Goal: Information Seeking & Learning: Learn about a topic

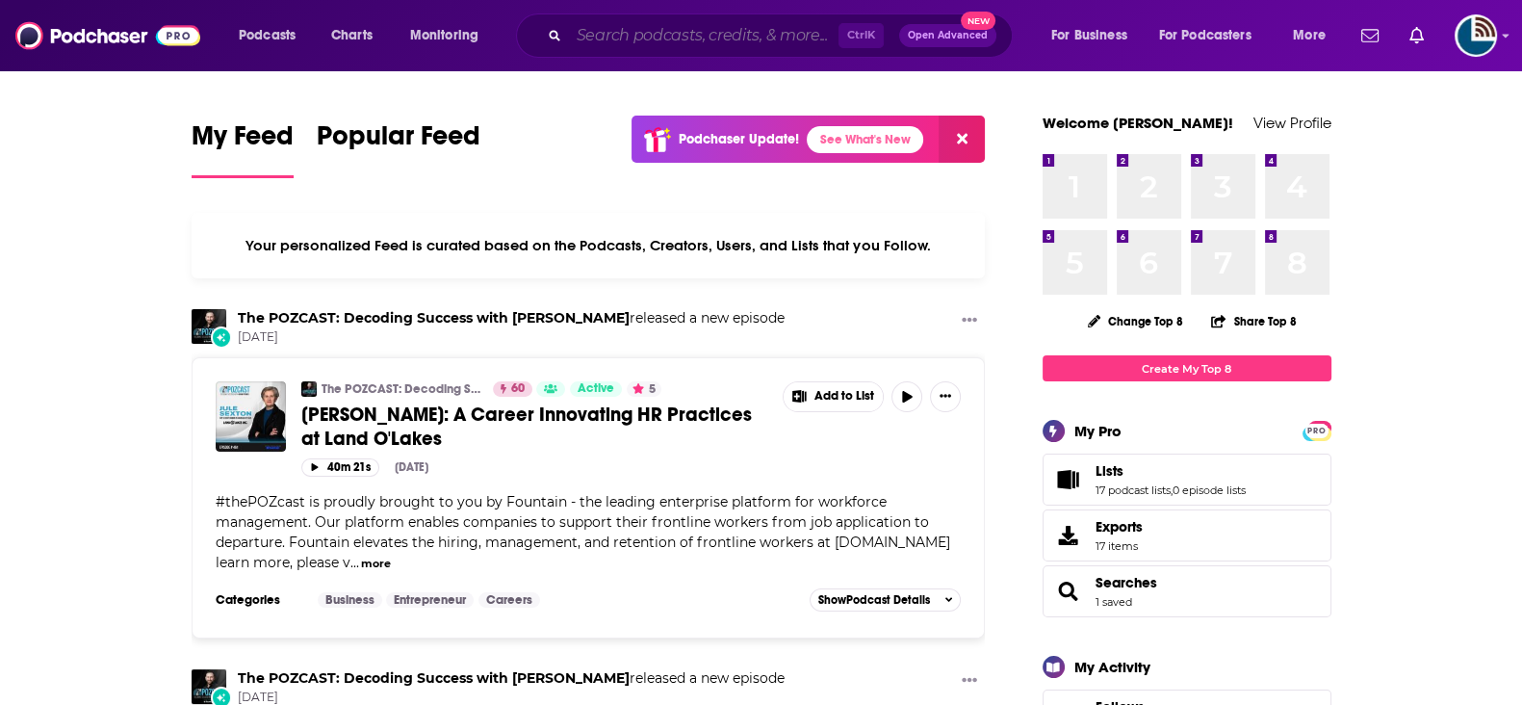
click at [635, 36] on input "Search podcasts, credits, & more..." at bounding box center [704, 35] width 270 height 31
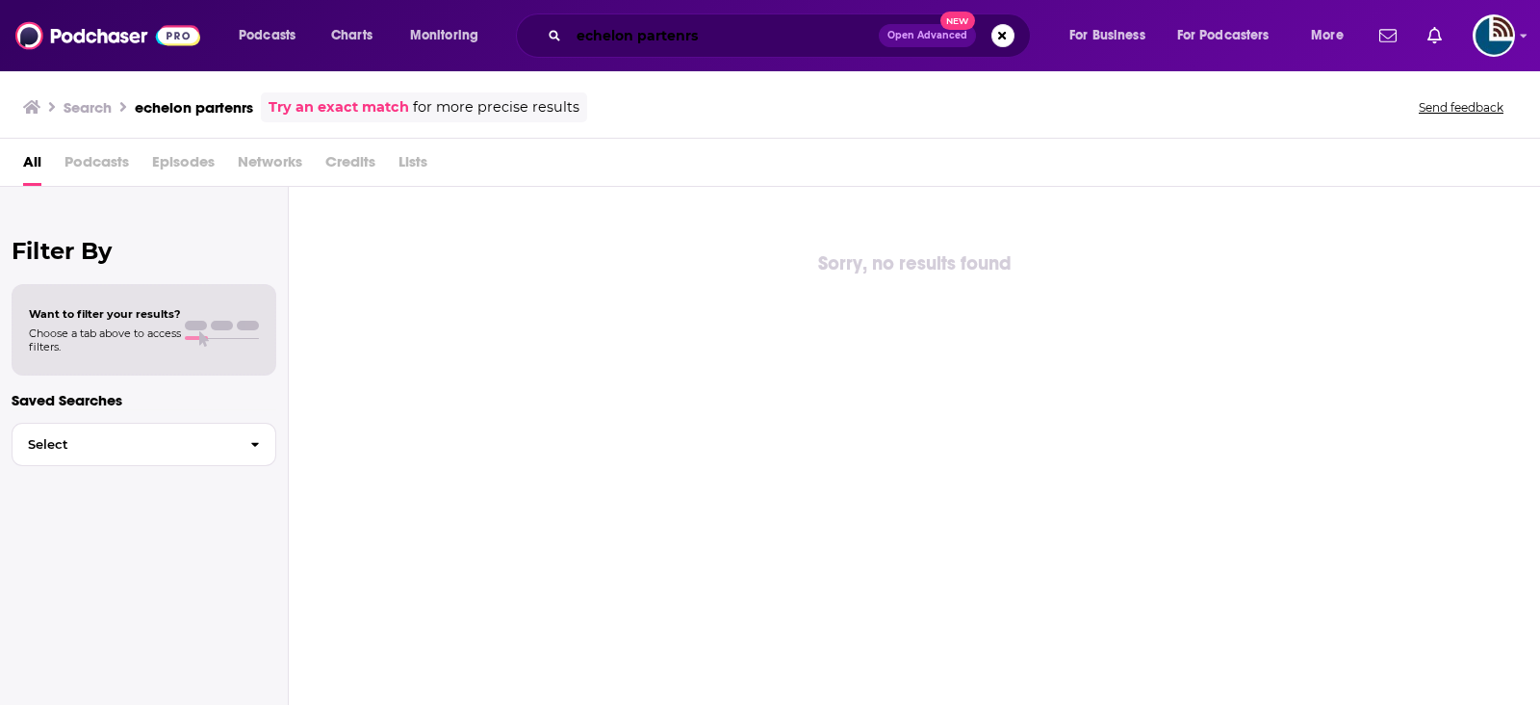
click at [597, 27] on input "echelon partenrs" at bounding box center [724, 35] width 310 height 31
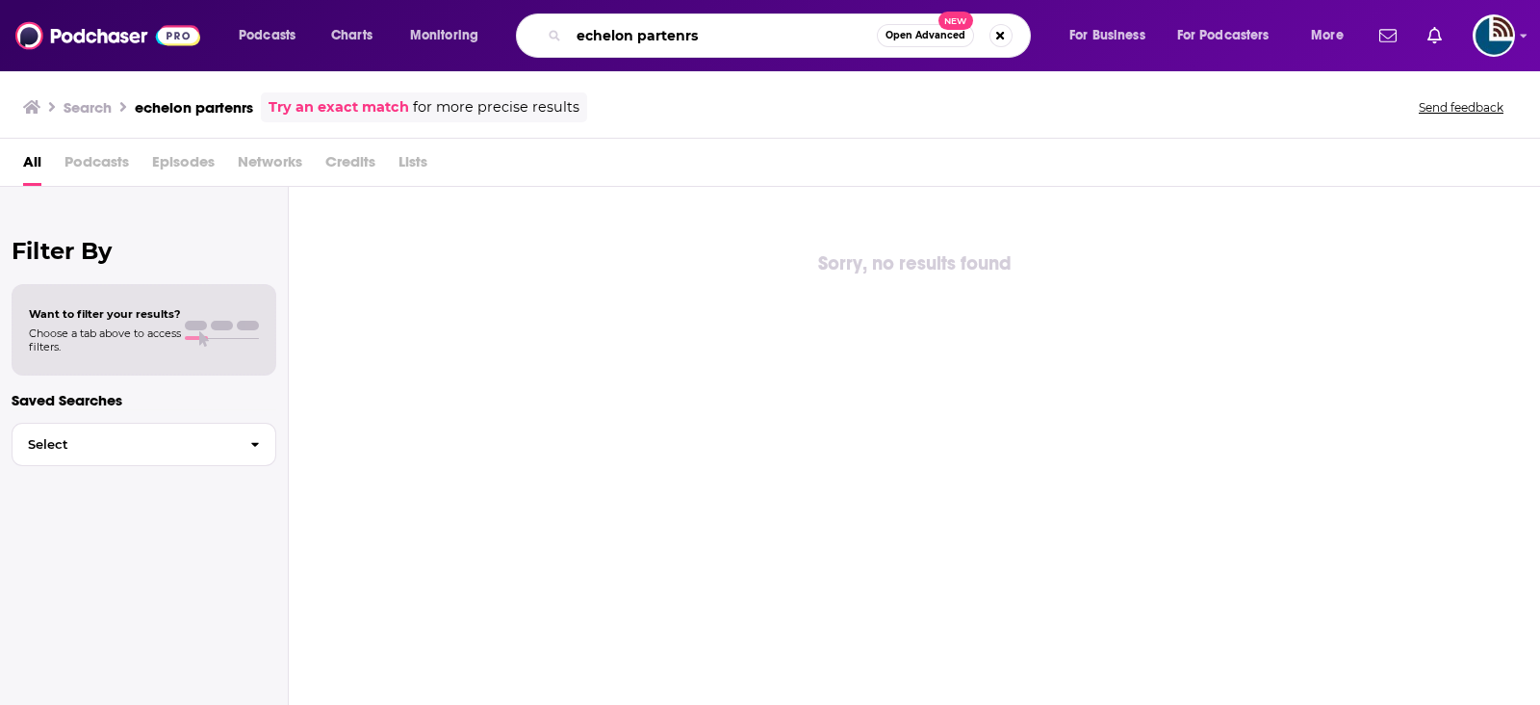
click at [597, 27] on input "echelon partenrs" at bounding box center [723, 35] width 308 height 31
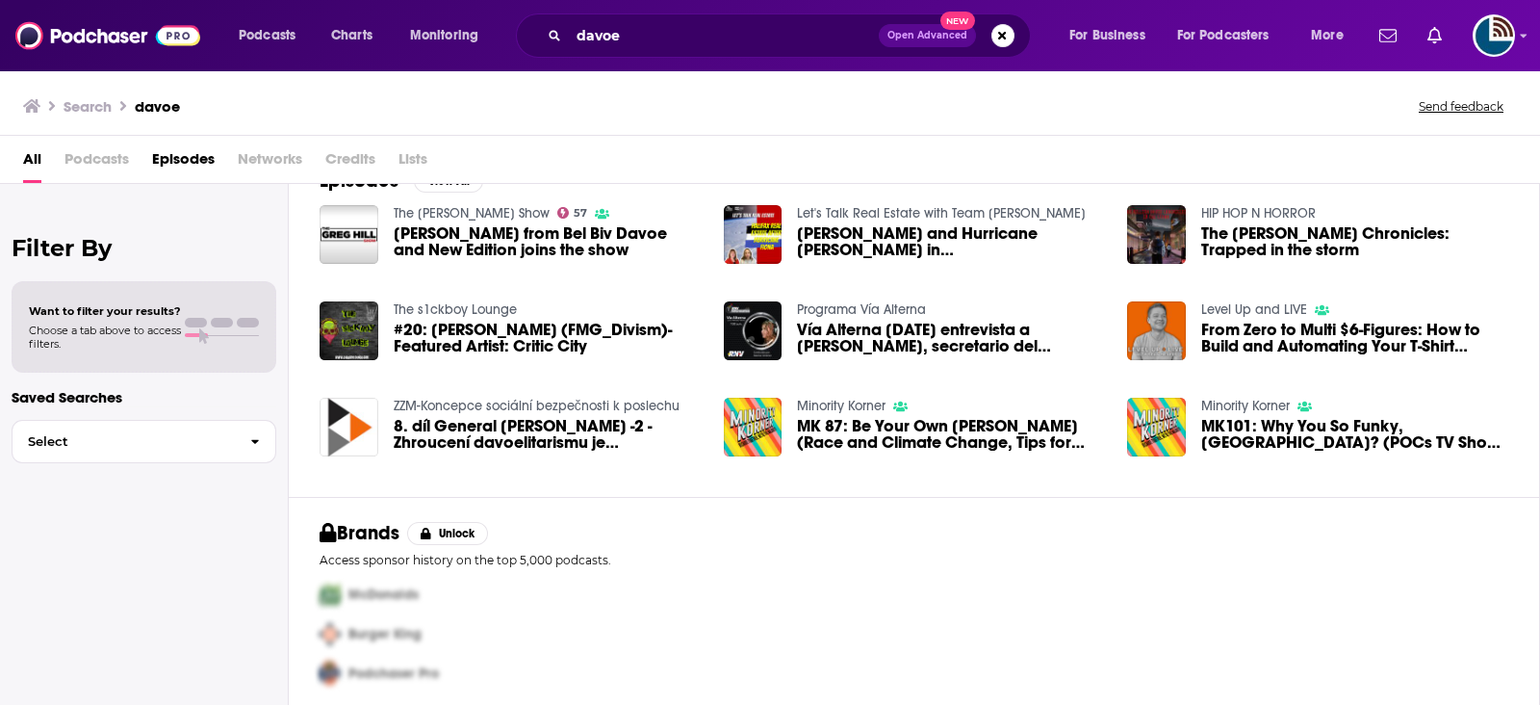
scroll to position [50, 0]
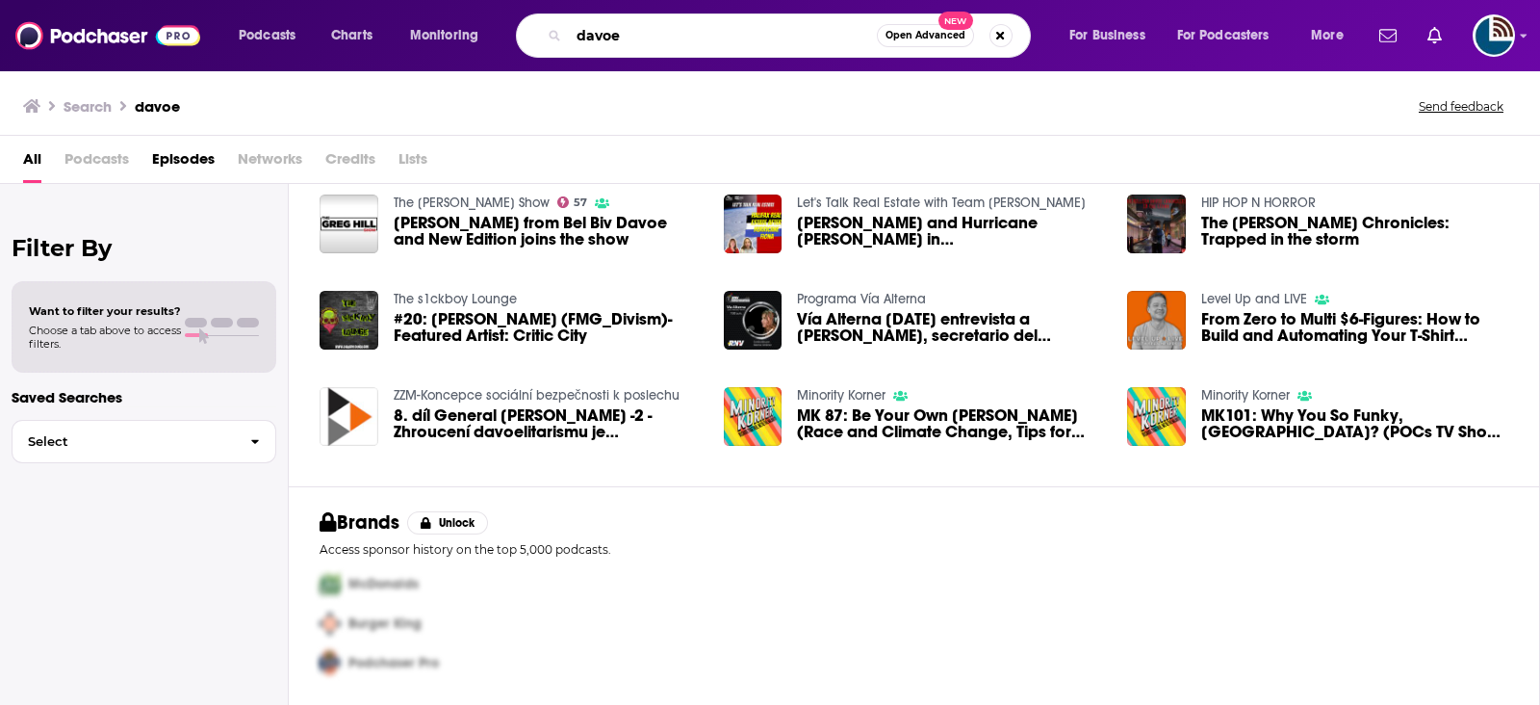
click at [582, 26] on input "davoe" at bounding box center [723, 35] width 308 height 31
click at [783, 37] on input "devoe" at bounding box center [723, 35] width 308 height 31
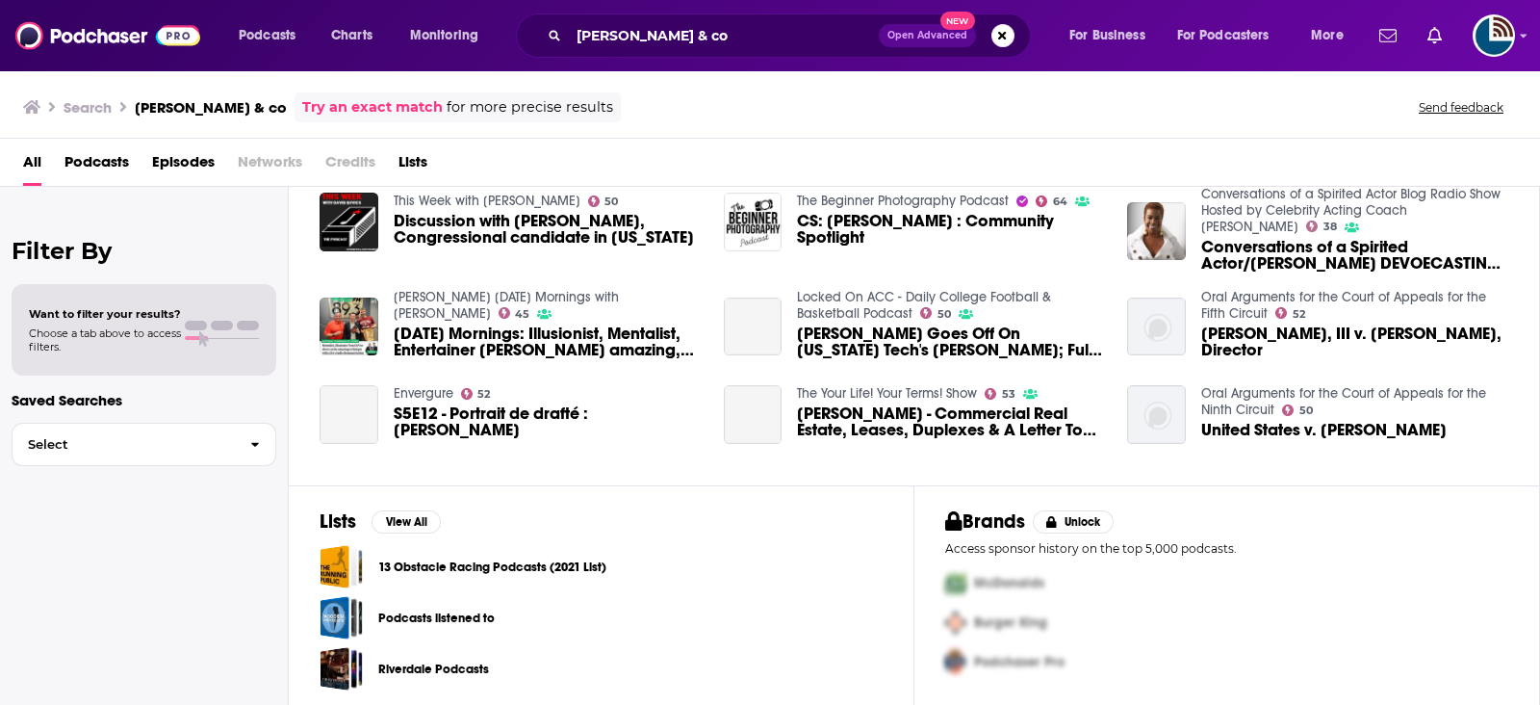
scroll to position [322, 0]
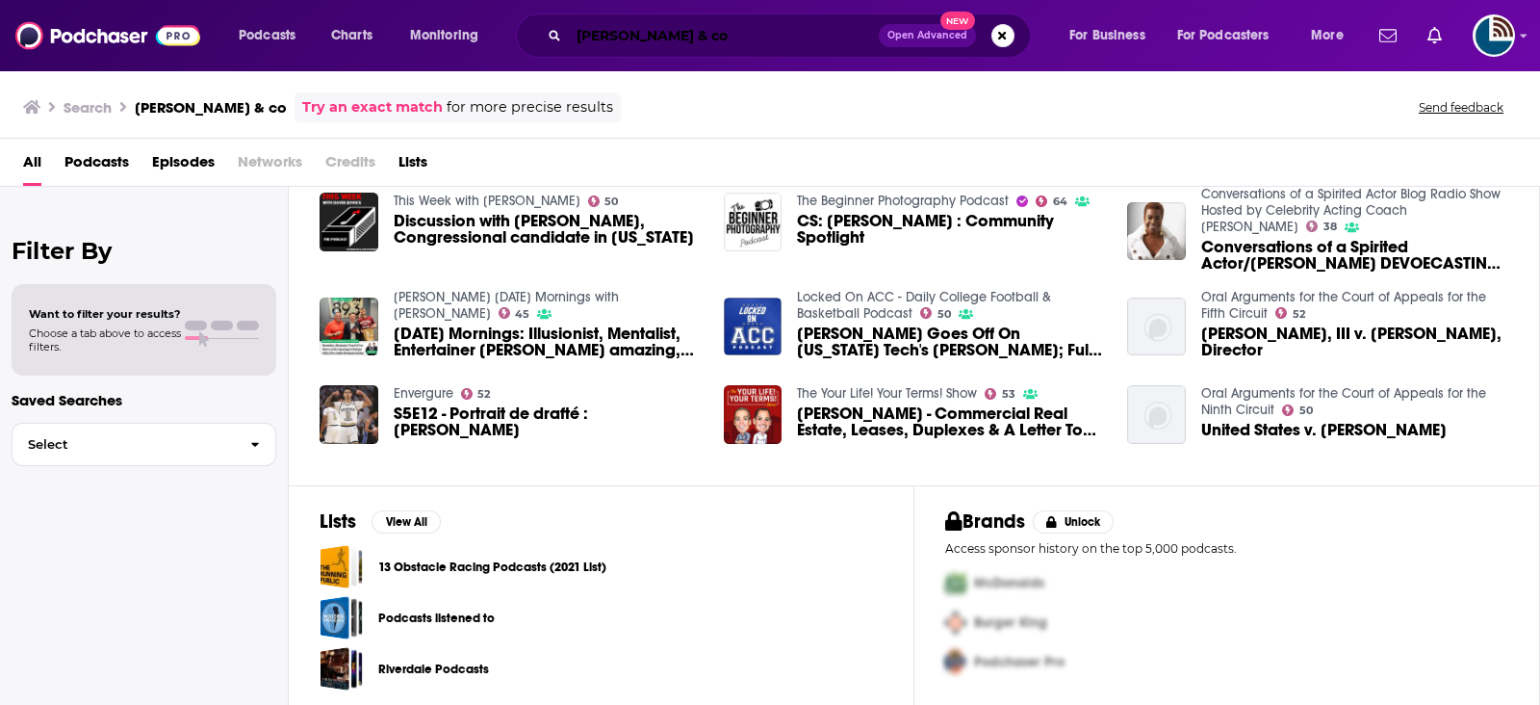
click at [656, 25] on input "devoe & co" at bounding box center [724, 35] width 310 height 31
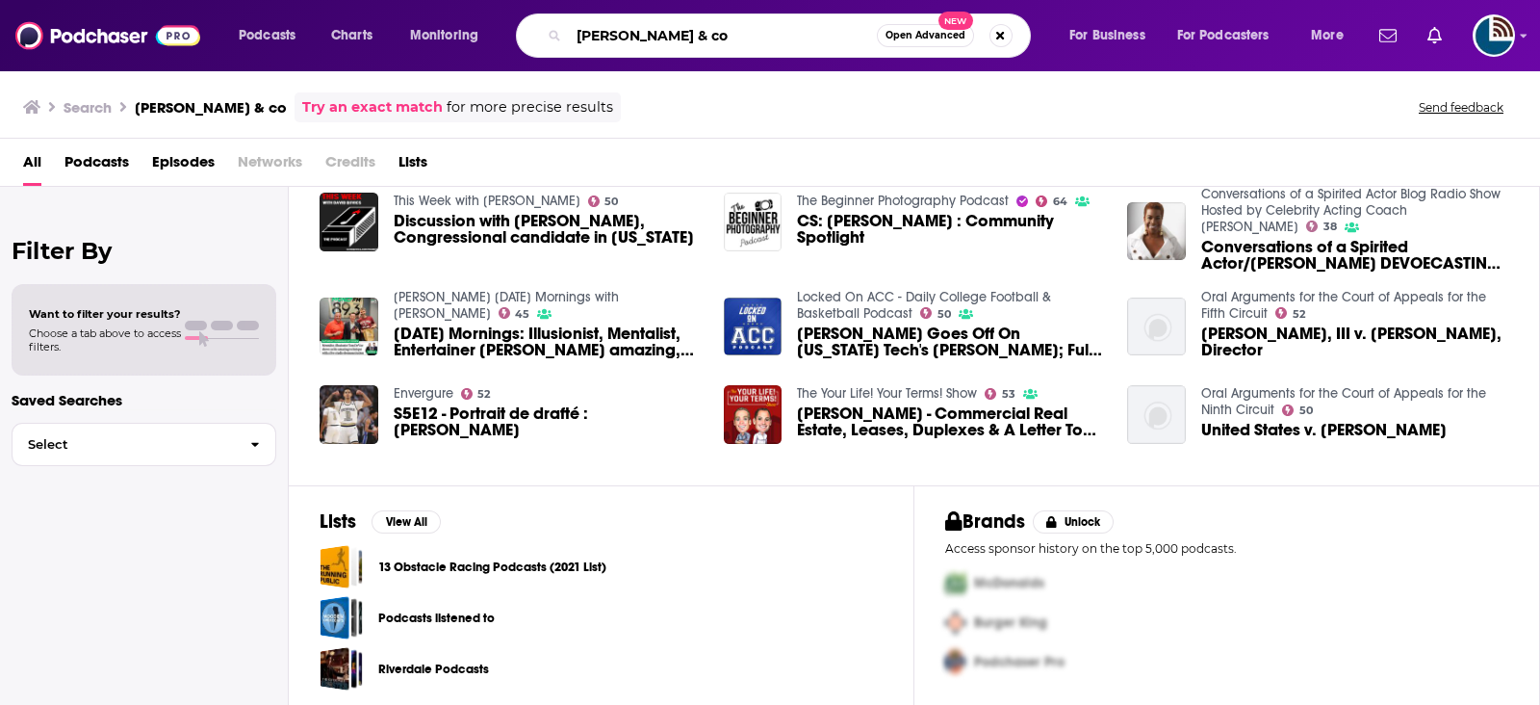
click at [656, 25] on input "devoe & co" at bounding box center [723, 35] width 308 height 31
click at [658, 24] on input "devoe & co" at bounding box center [723, 35] width 308 height 31
click at [619, 46] on input "devoe & co" at bounding box center [723, 35] width 308 height 31
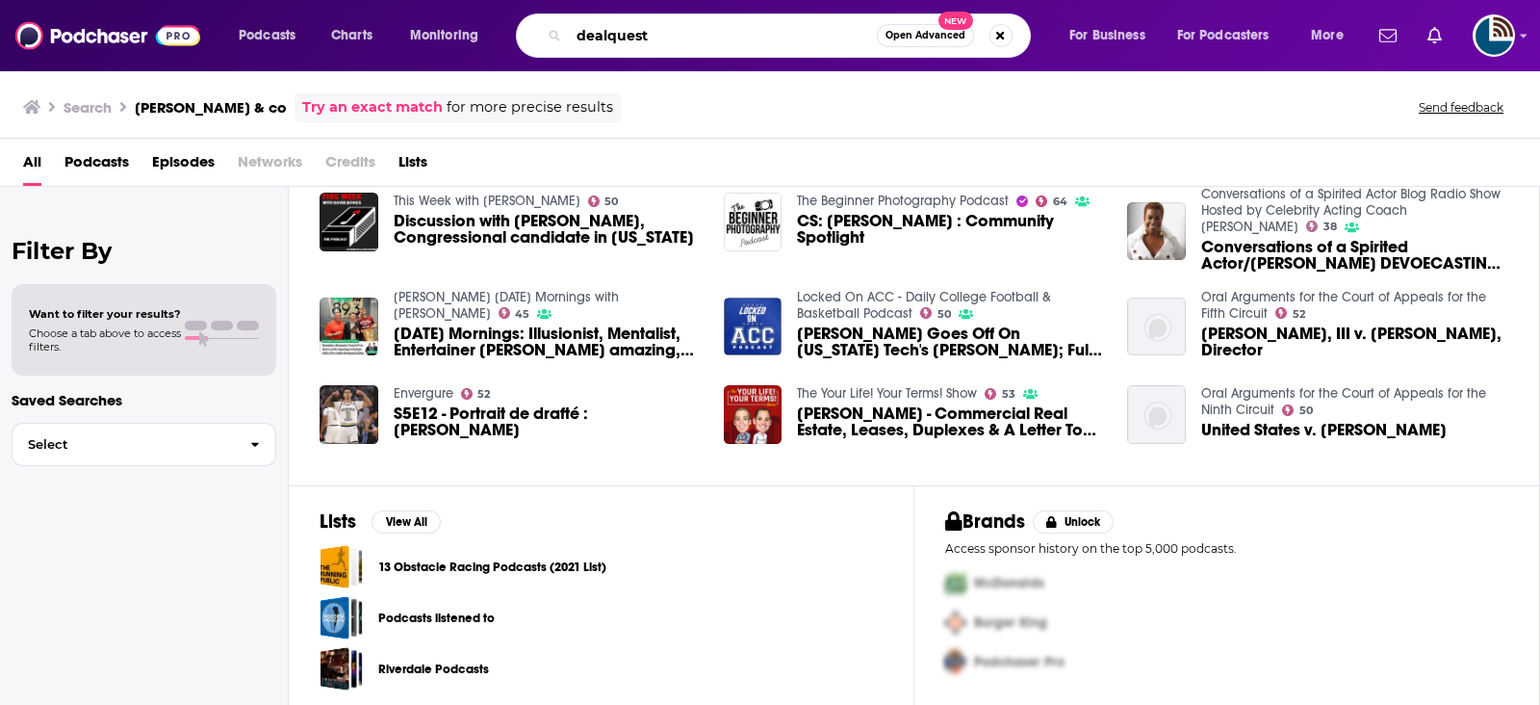
type input "dealquest"
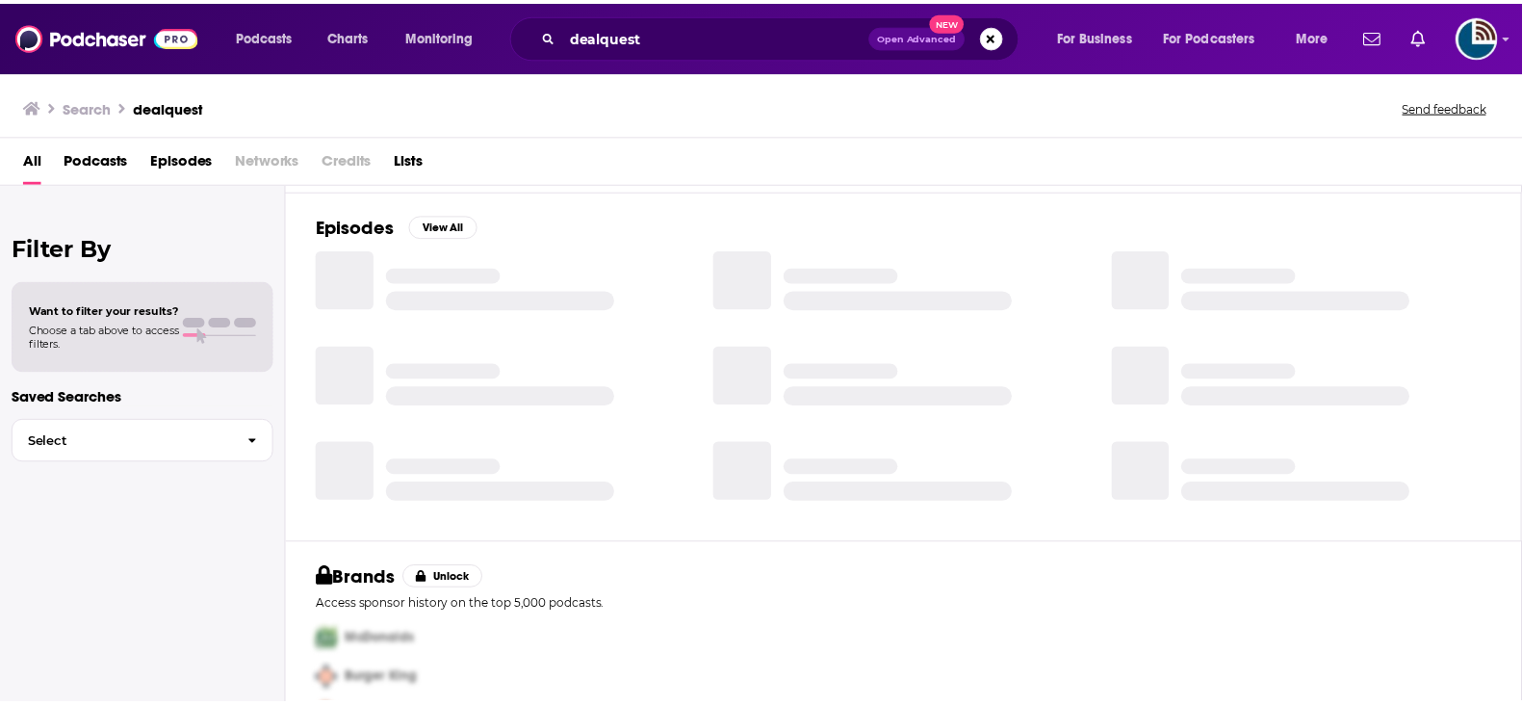
scroll to position [319, 0]
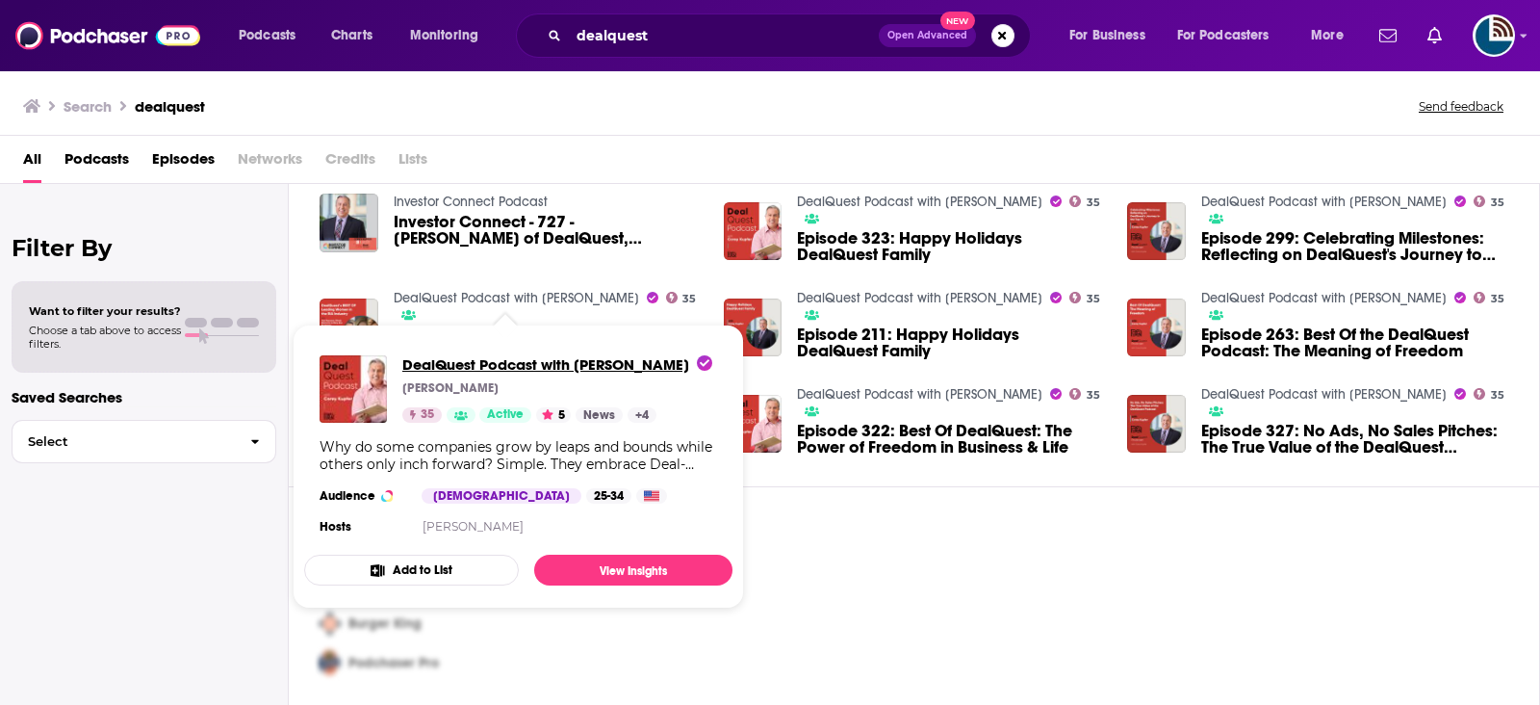
click at [498, 363] on span "DealQuest Podcast with Corey Kupfer" at bounding box center [557, 364] width 310 height 18
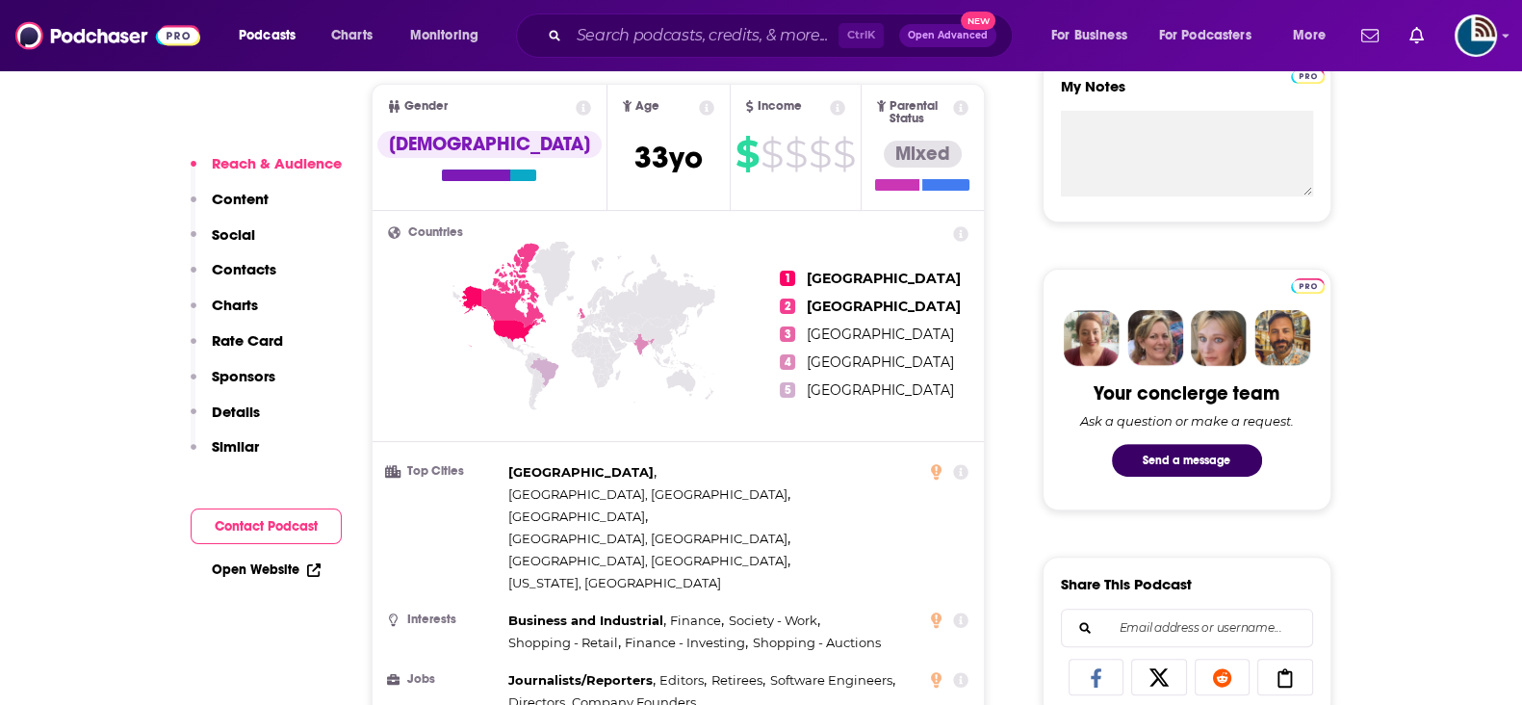
scroll to position [1563, 0]
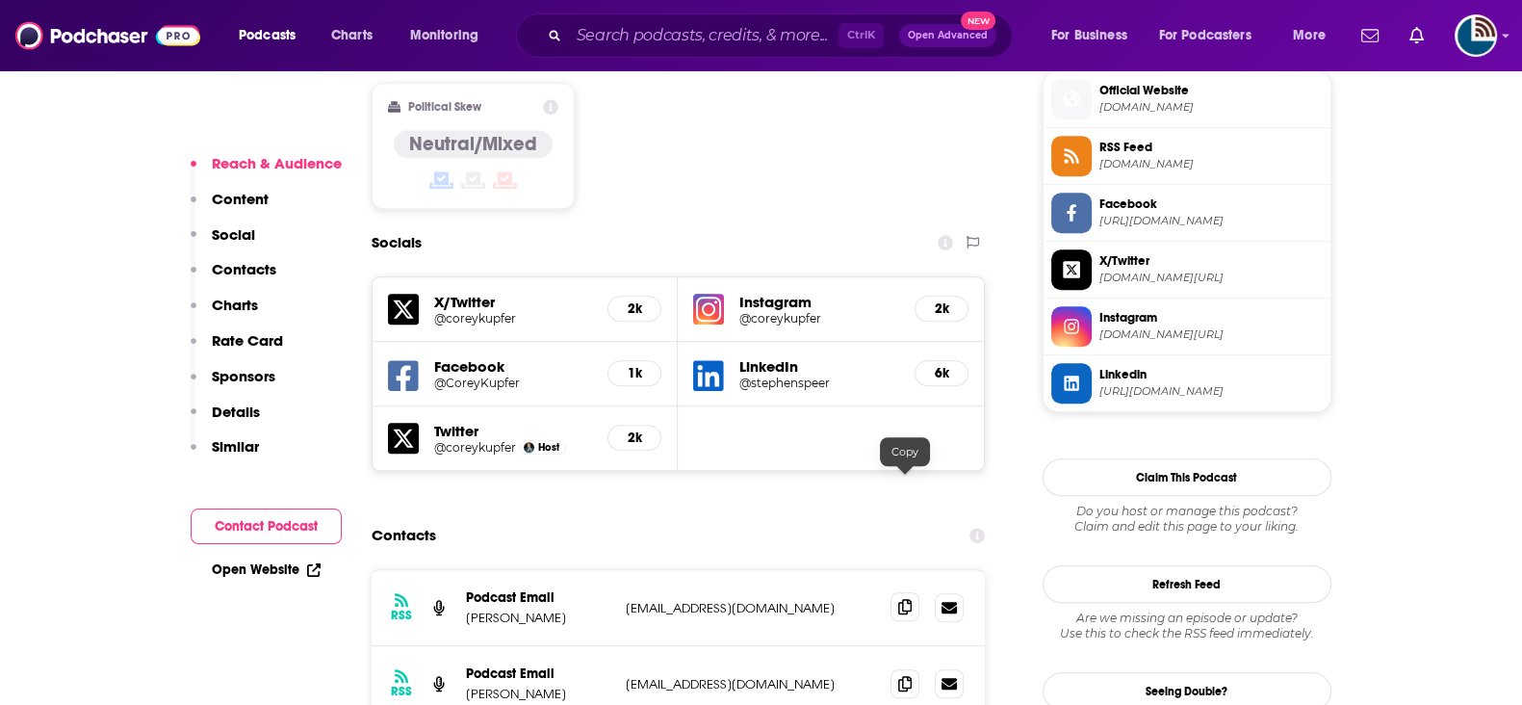
click at [912, 592] on span at bounding box center [904, 606] width 29 height 29
click at [910, 675] on icon at bounding box center [904, 682] width 13 height 15
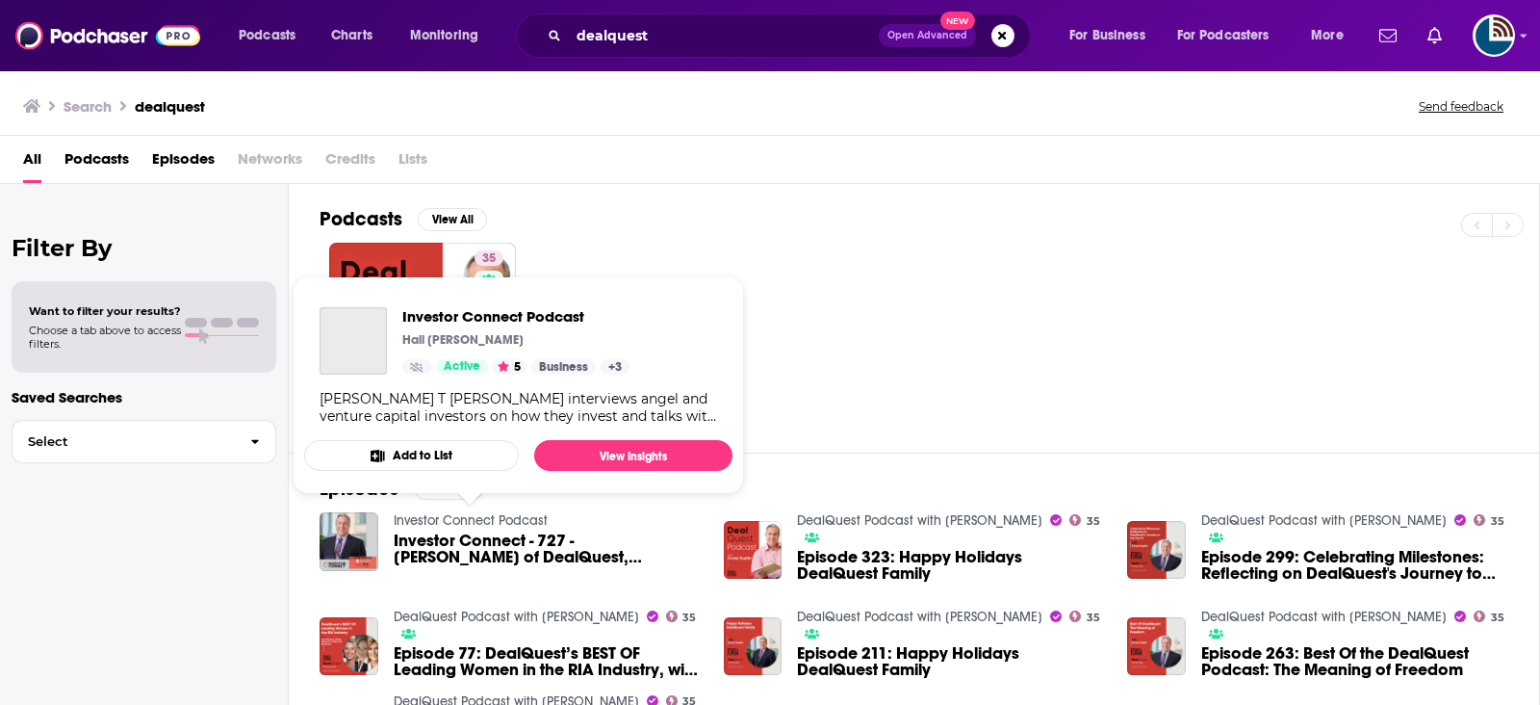
click at [434, 516] on link "Investor Connect Podcast" at bounding box center [471, 520] width 154 height 16
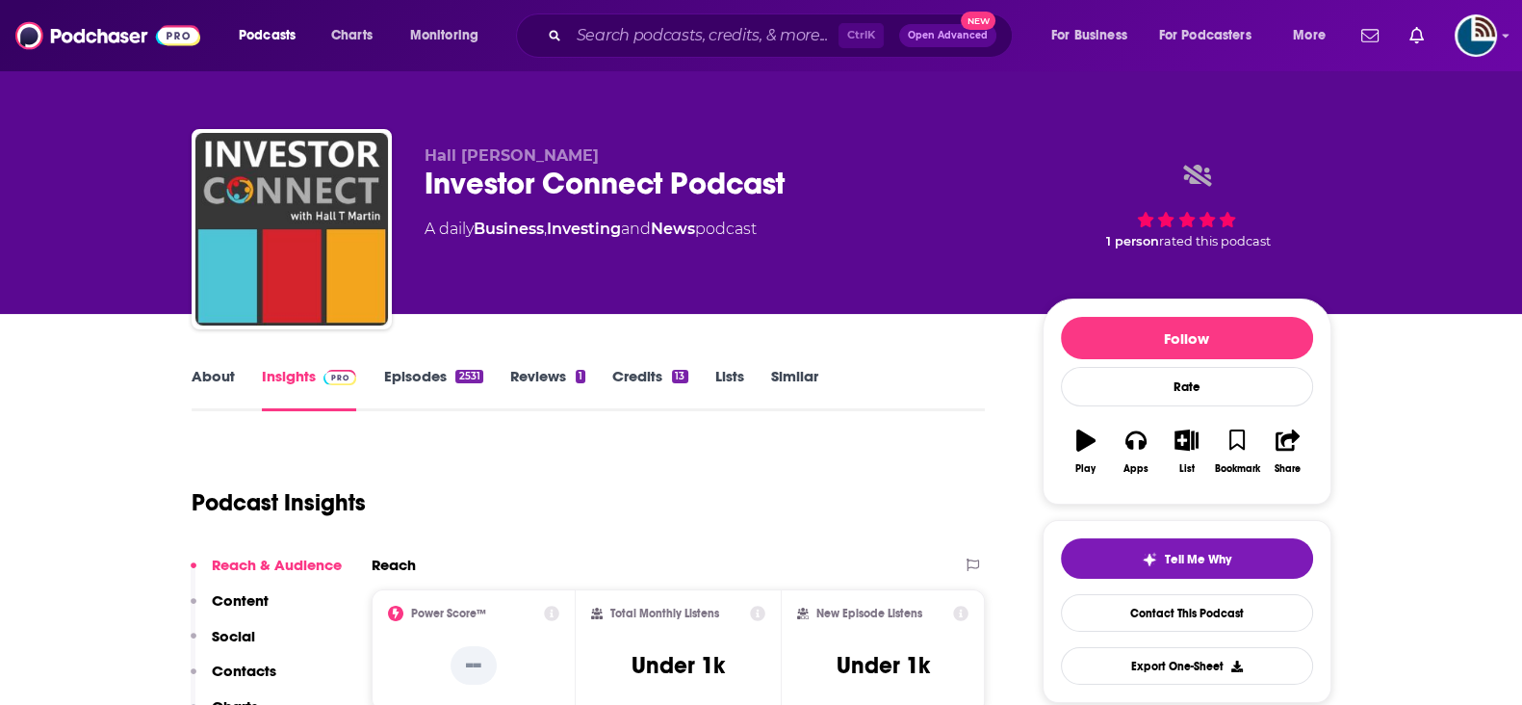
click at [225, 375] on link "About" at bounding box center [213, 389] width 43 height 44
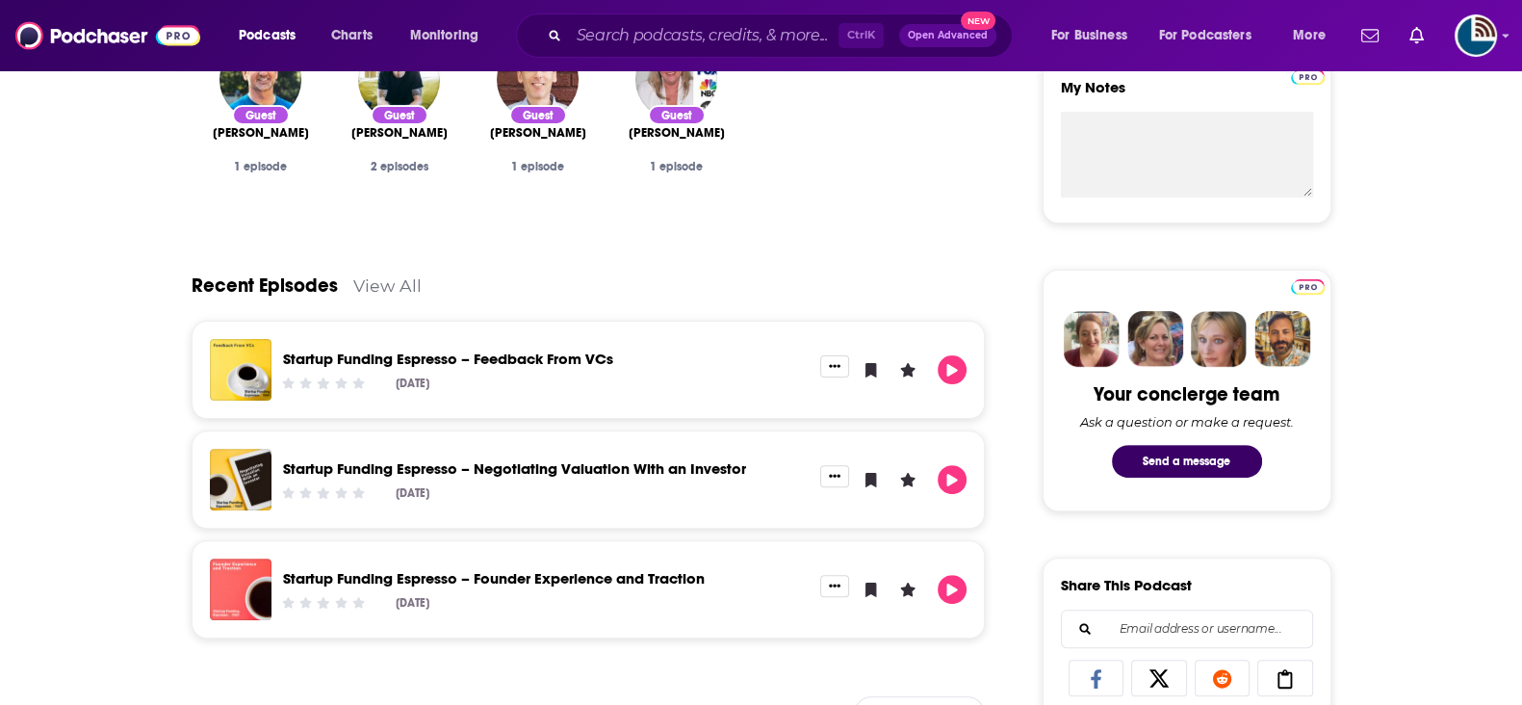
scroll to position [722, 0]
click at [634, 27] on input "Search podcasts, credits, & more..." at bounding box center [704, 35] width 270 height 31
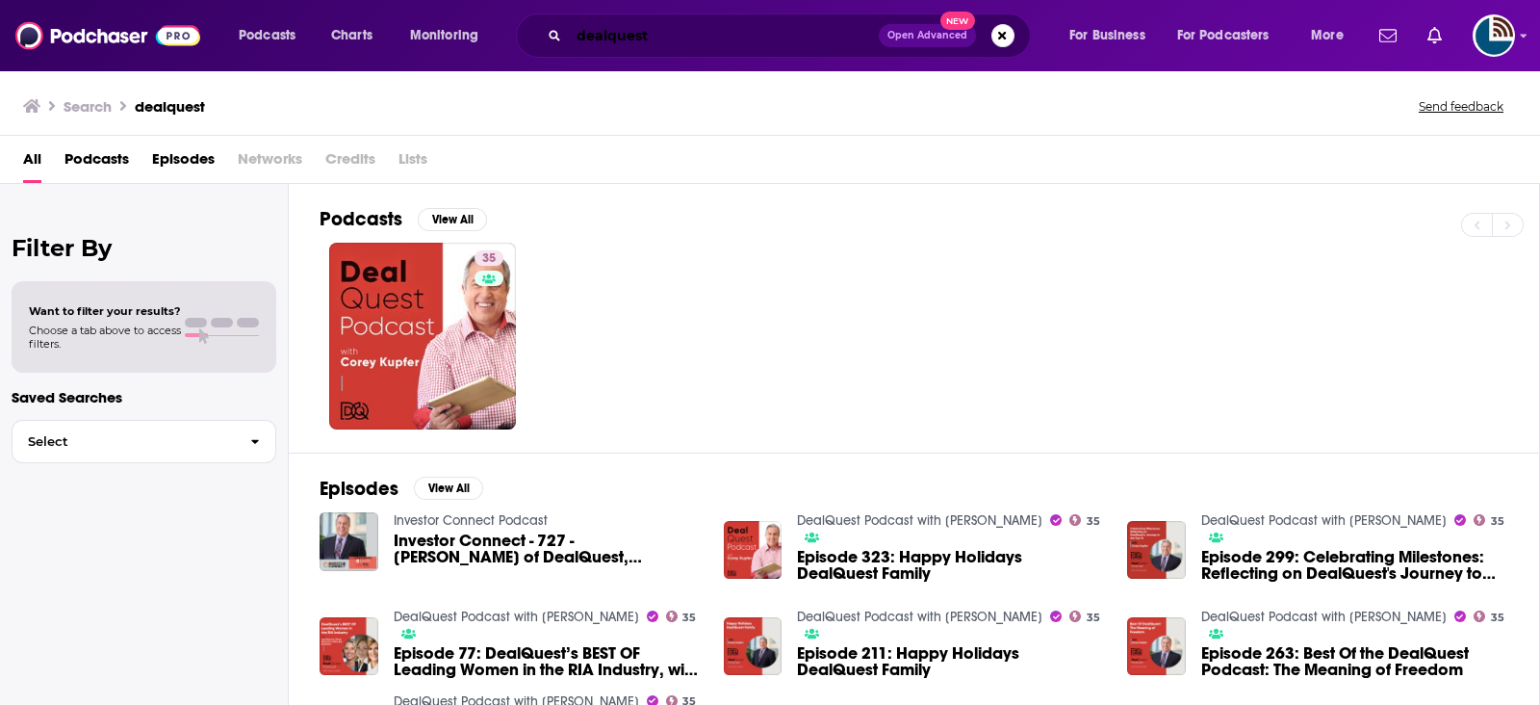
click at [667, 36] on input "dealquest" at bounding box center [724, 35] width 310 height 31
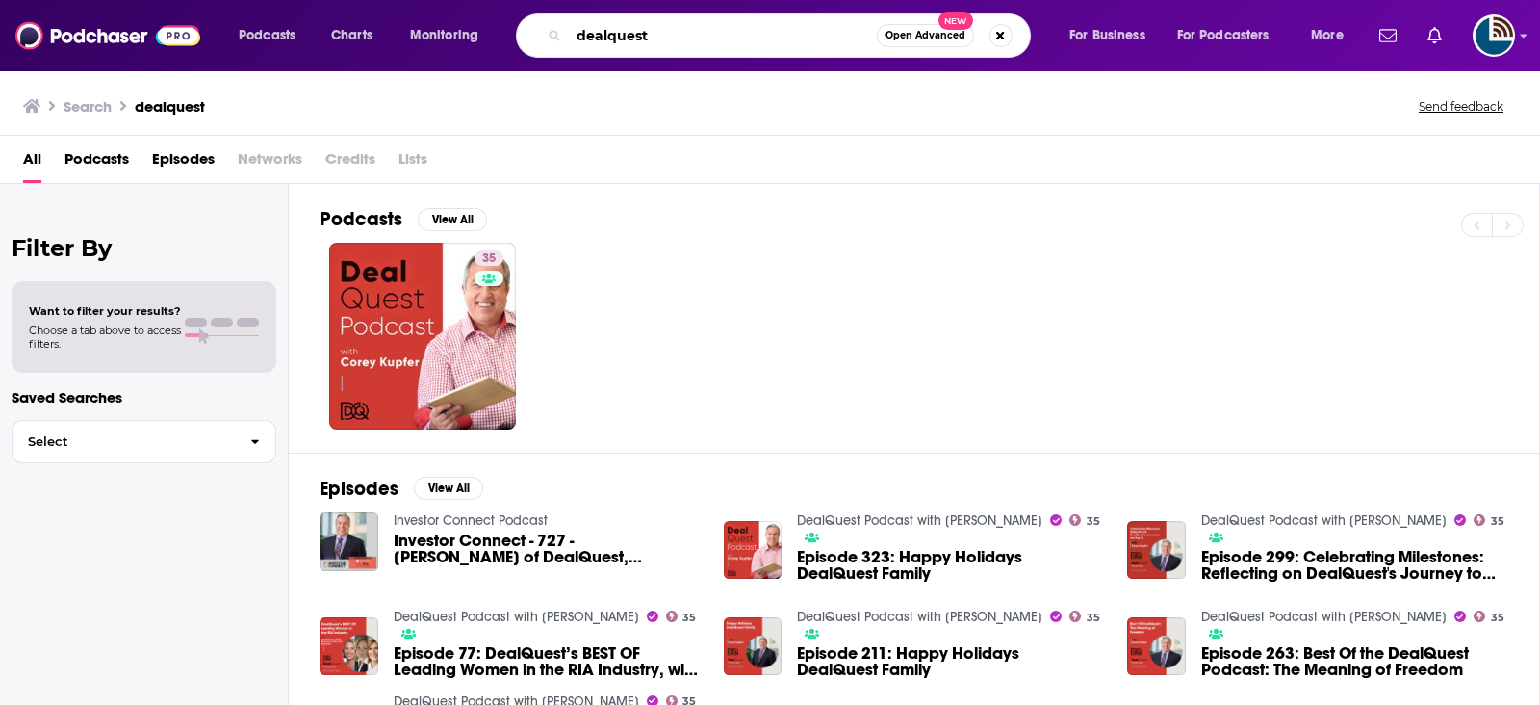
click at [667, 36] on input "dealquest" at bounding box center [723, 35] width 308 height 31
type input "behind the deal"
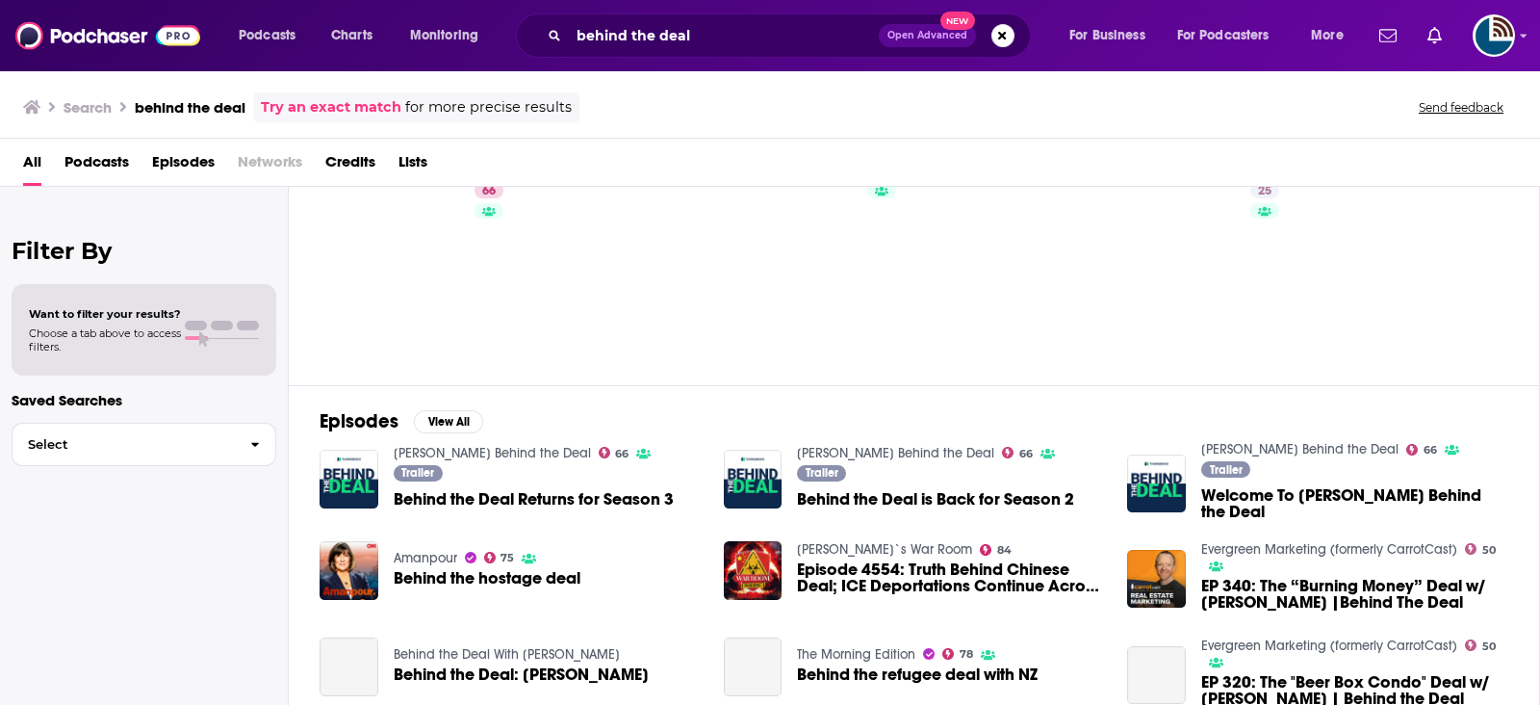
scroll to position [119, 0]
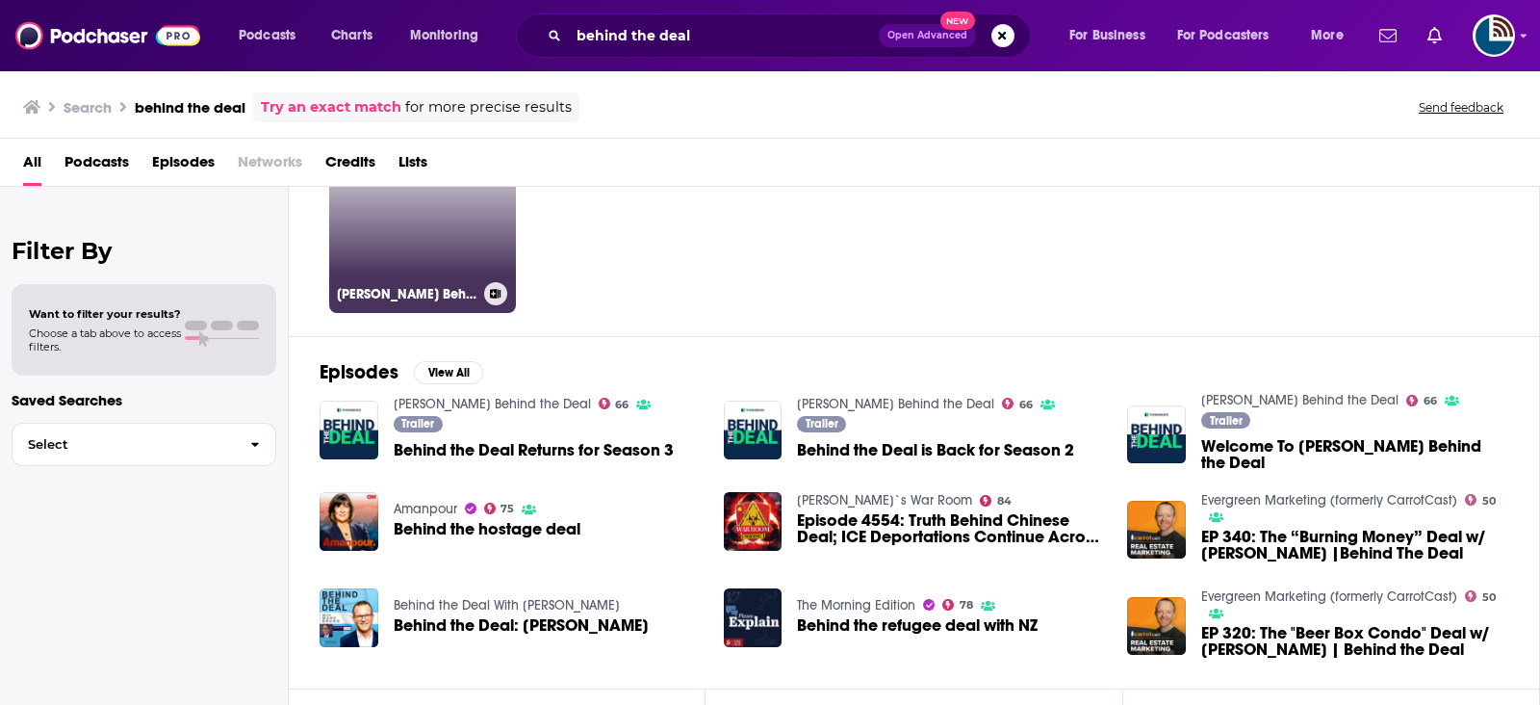
drag, startPoint x: 443, startPoint y: 307, endPoint x: 432, endPoint y: 290, distance: 20.3
click at [432, 290] on h3 "Thoma Bravo's Behind the Deal" at bounding box center [407, 294] width 140 height 16
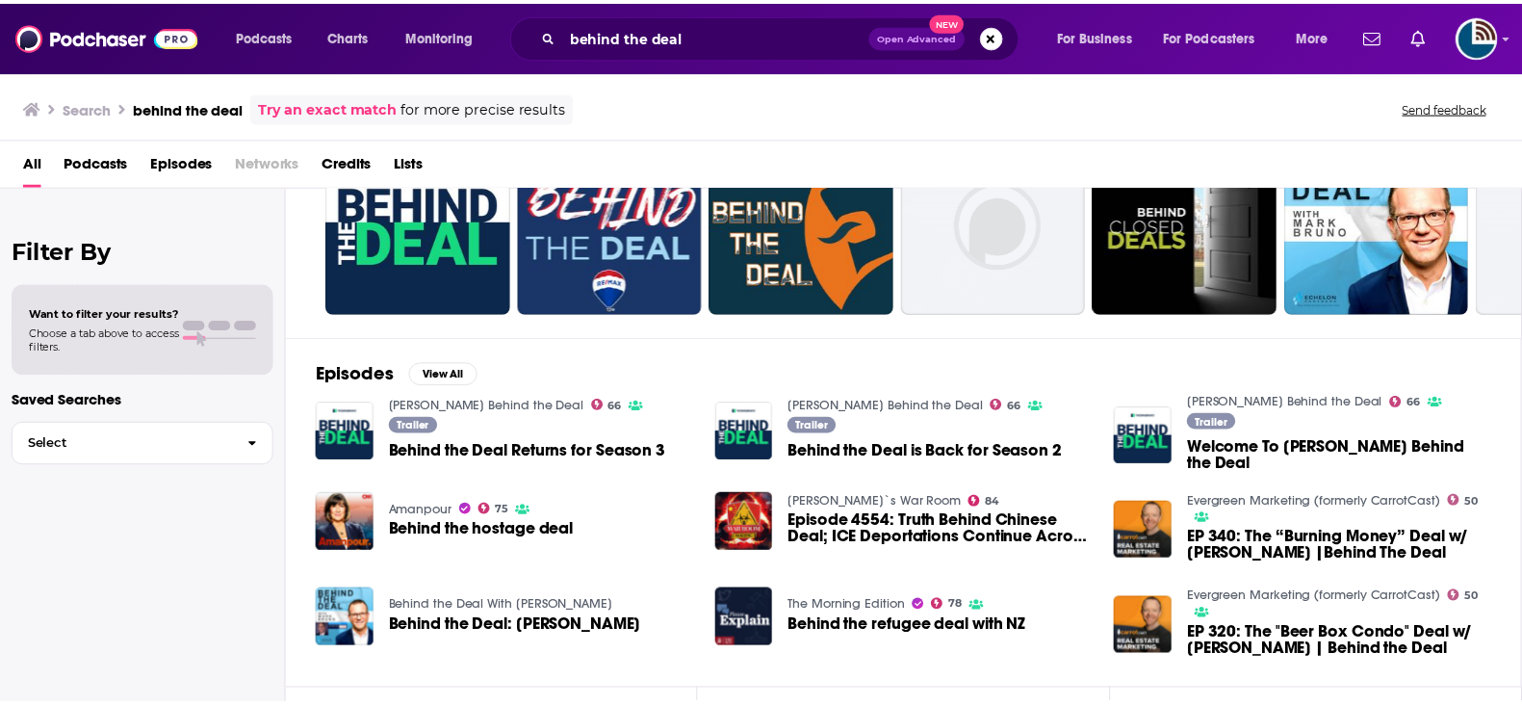
scroll to position [118, 0]
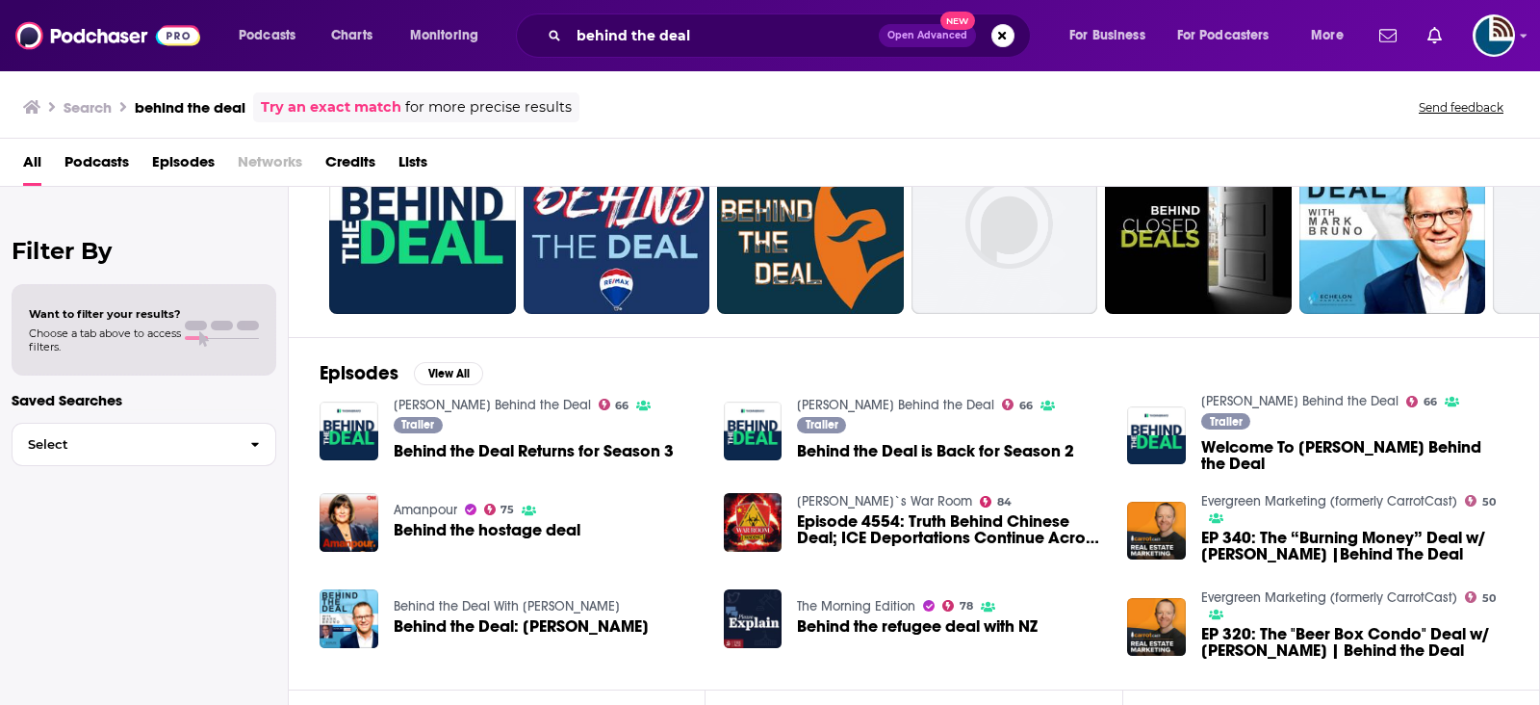
click at [441, 604] on link "Behind the Deal With Mark Bruno" at bounding box center [507, 606] width 226 height 16
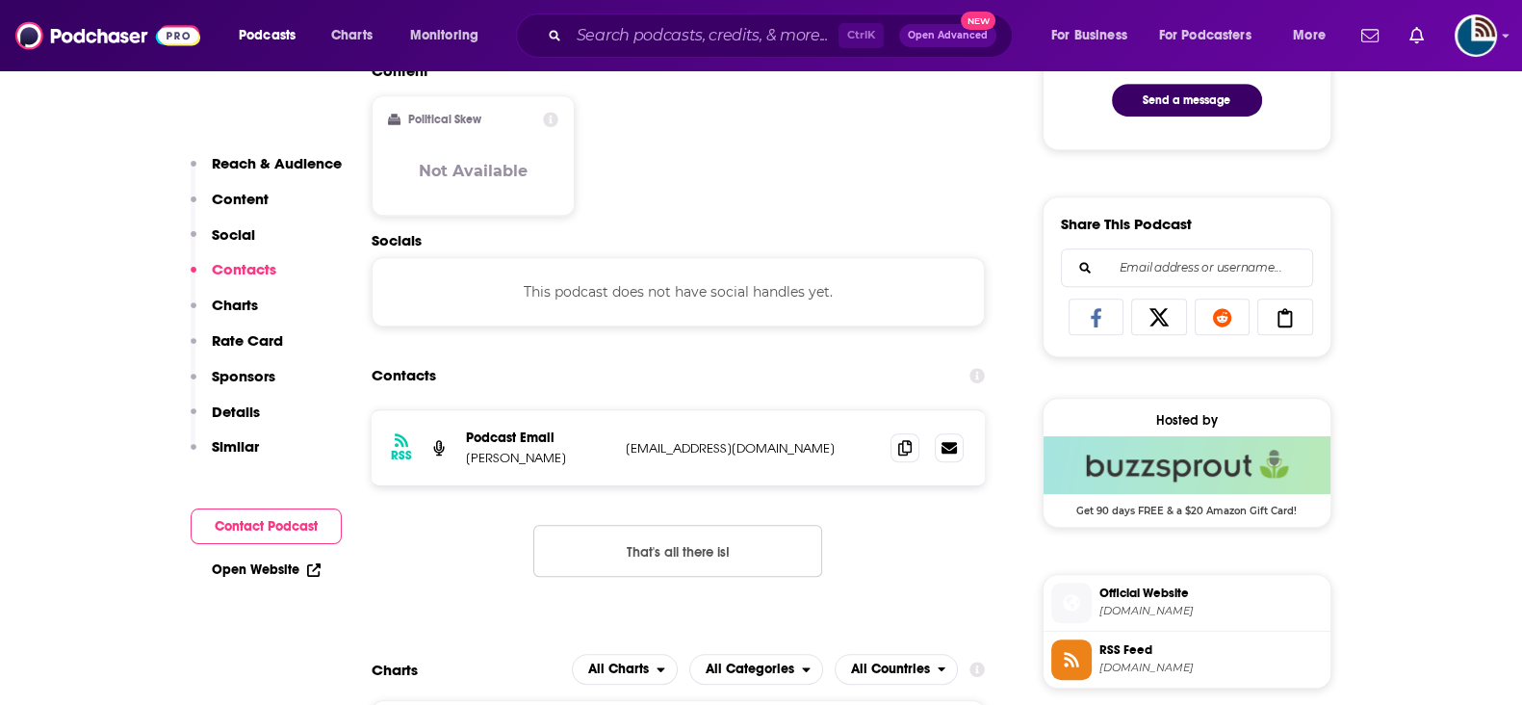
scroll to position [1083, 0]
click at [905, 444] on icon at bounding box center [904, 445] width 13 height 15
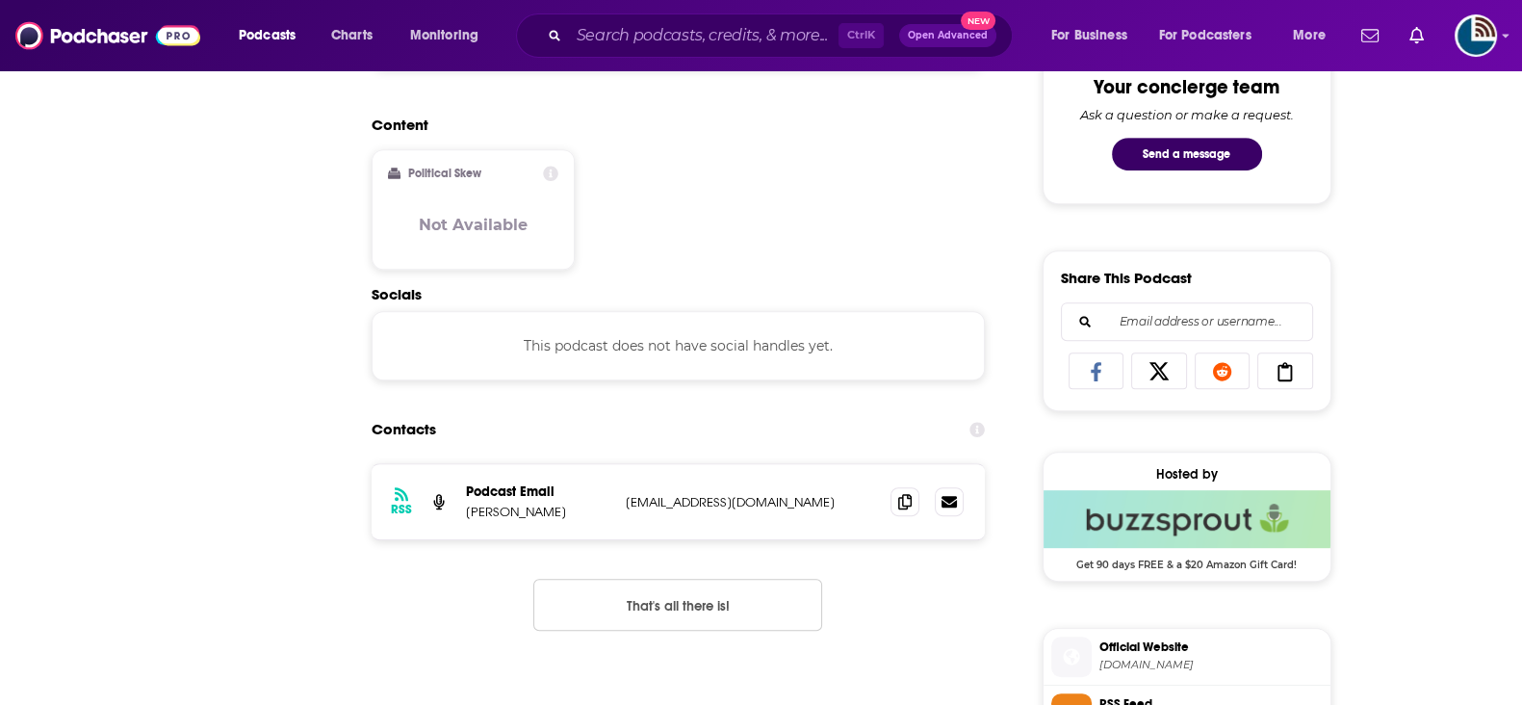
scroll to position [0, 0]
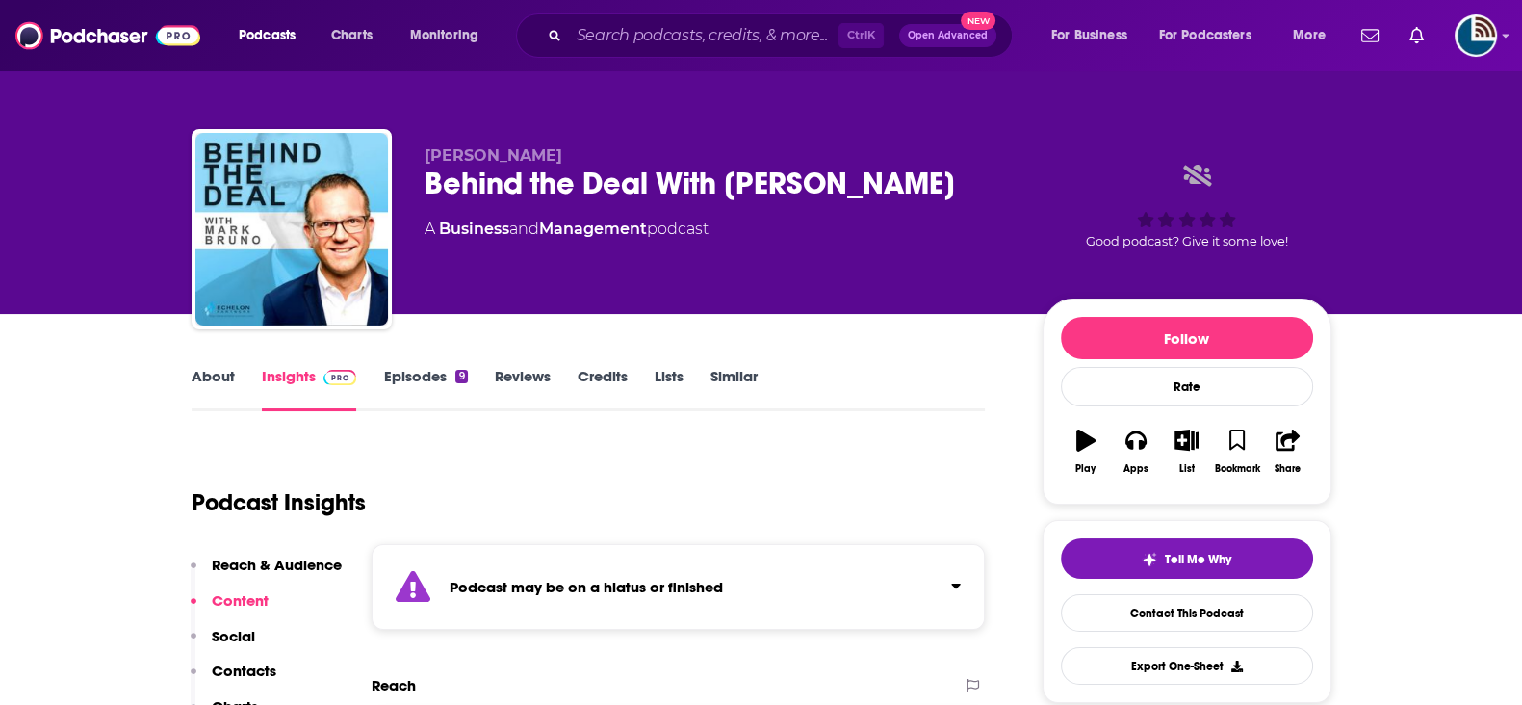
click at [219, 375] on link "About" at bounding box center [213, 389] width 43 height 44
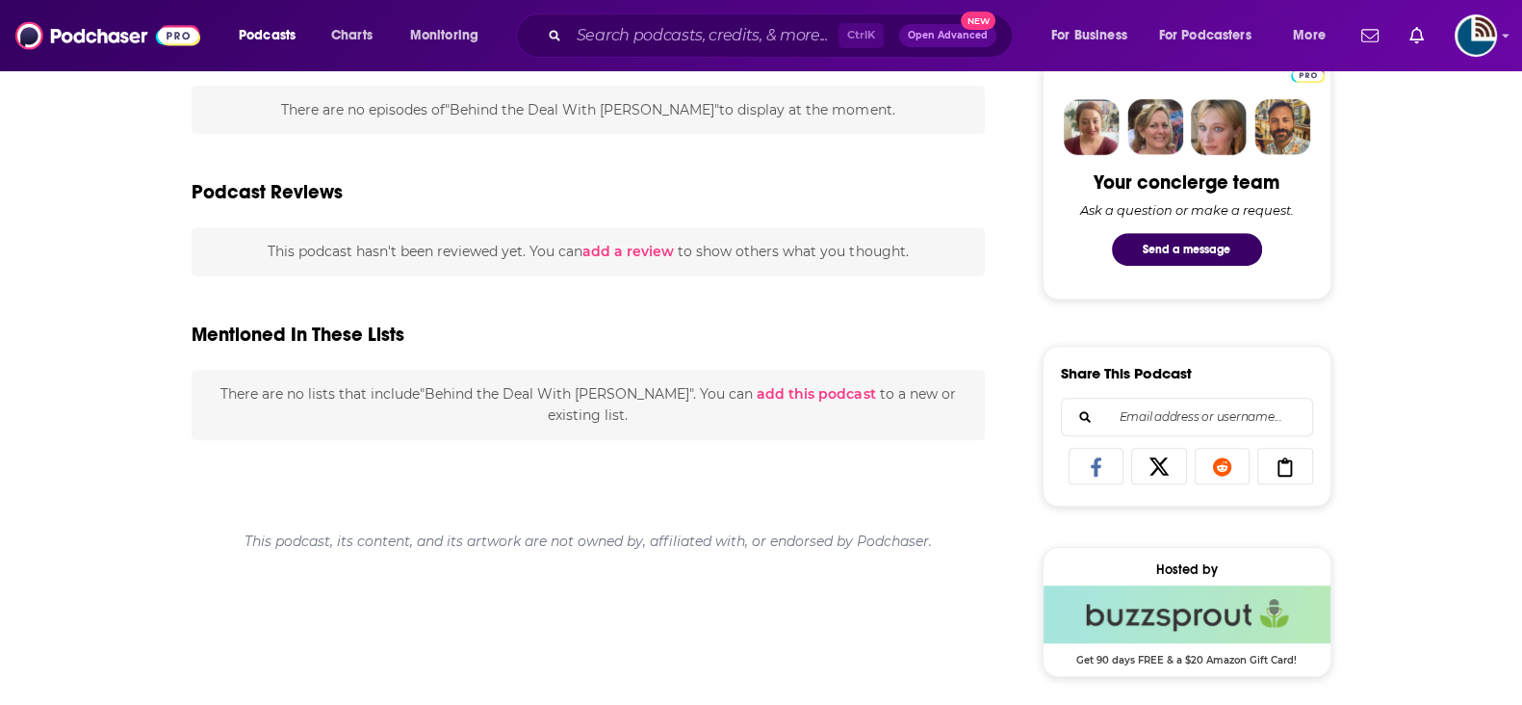
scroll to position [921, 0]
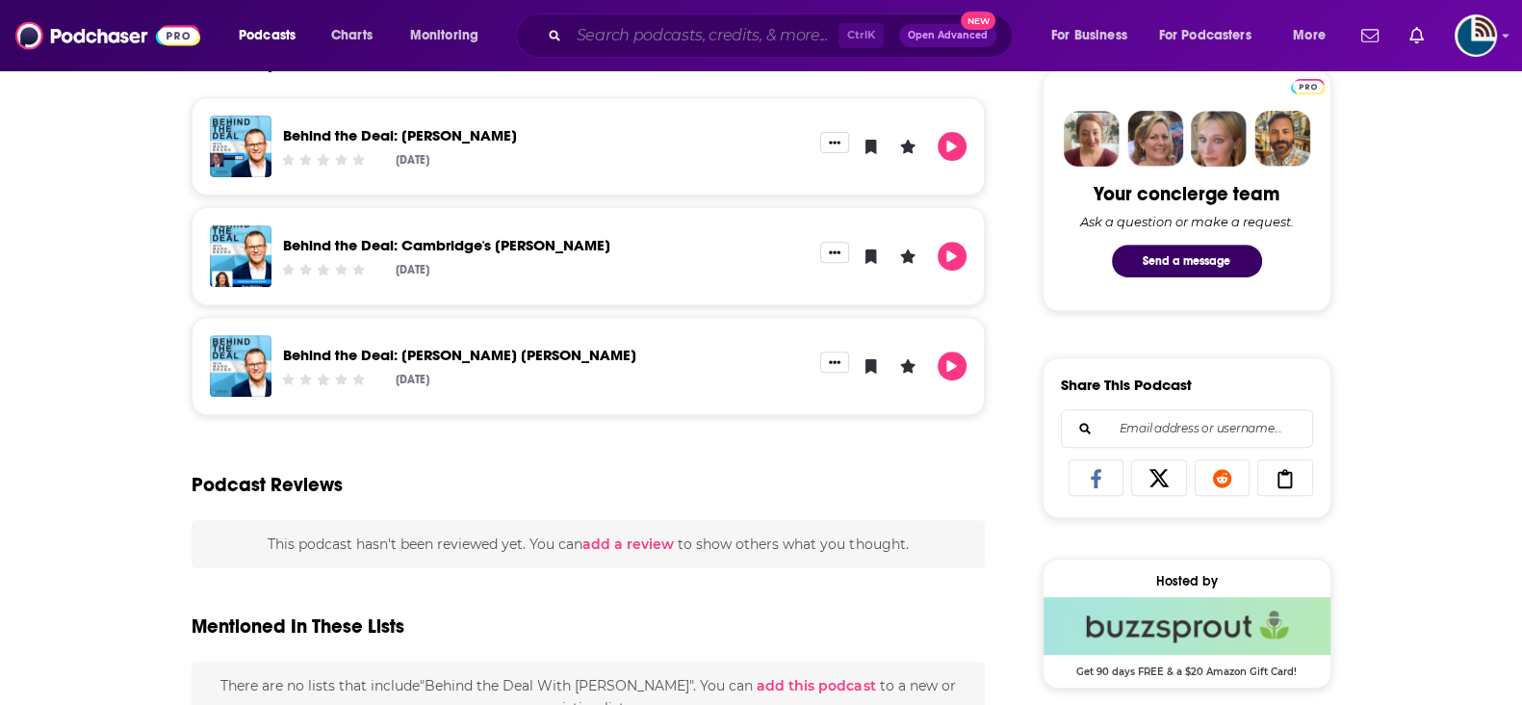
drag, startPoint x: 657, startPoint y: 34, endPoint x: 664, endPoint y: 56, distance: 23.1
click at [657, 34] on input "Search podcasts, credits, & more..." at bounding box center [704, 35] width 270 height 31
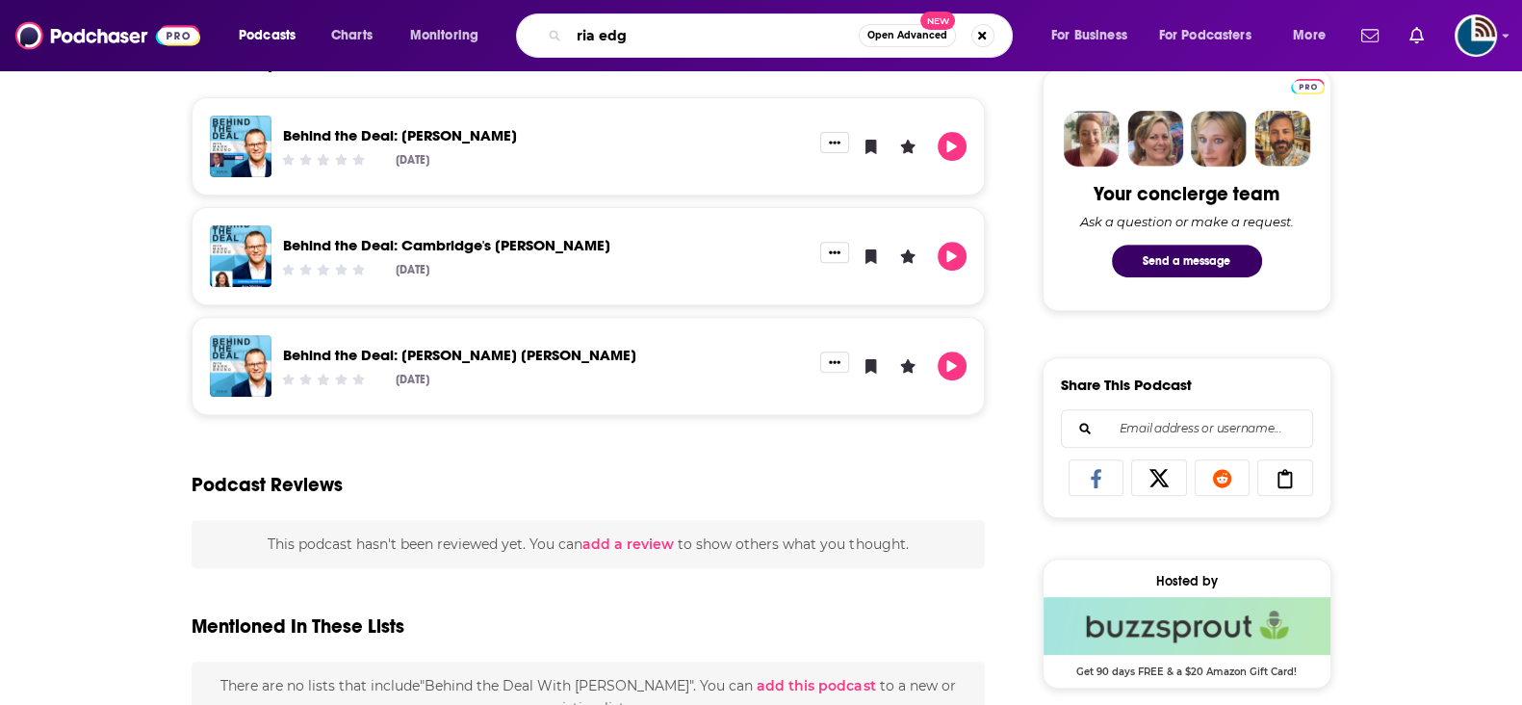
type input "ria edge"
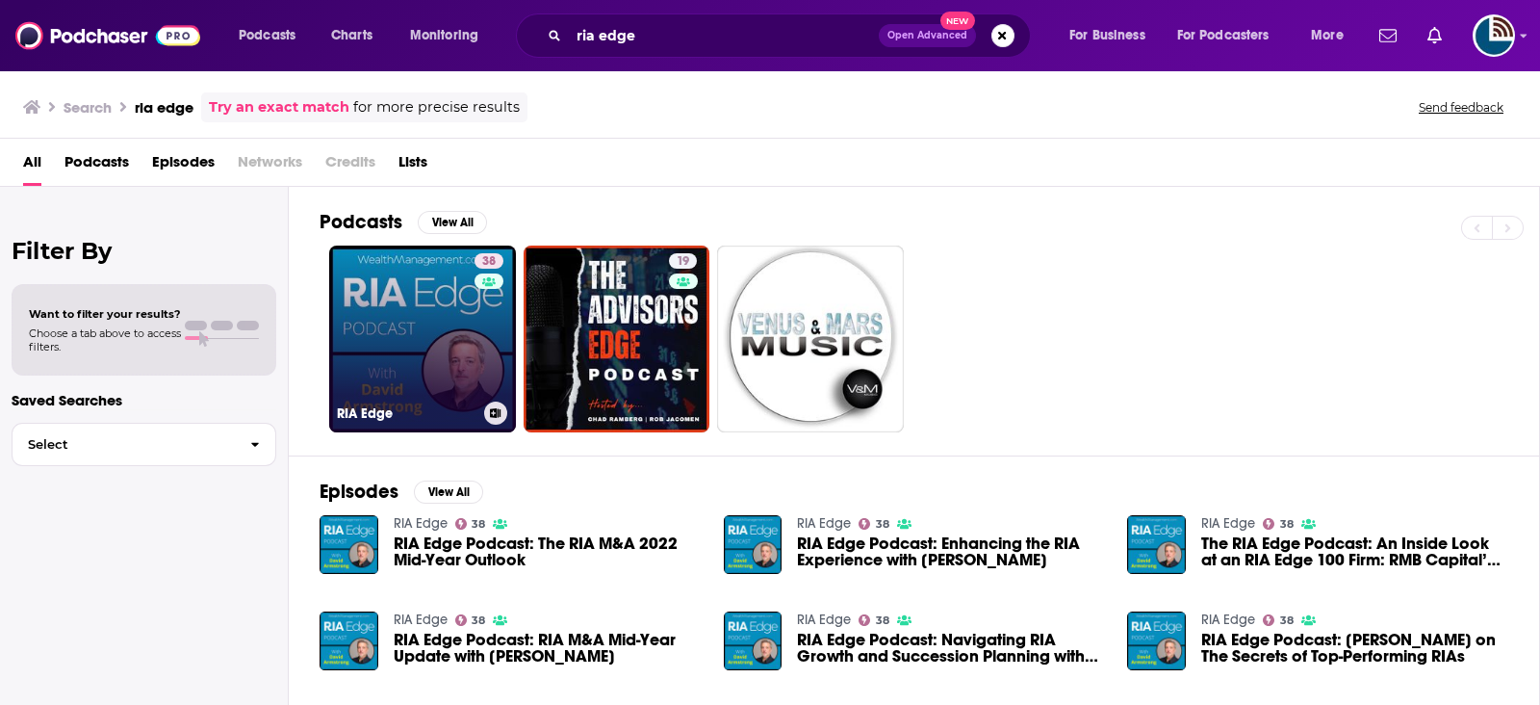
click at [457, 355] on link "38 RIA Edge" at bounding box center [422, 338] width 187 height 187
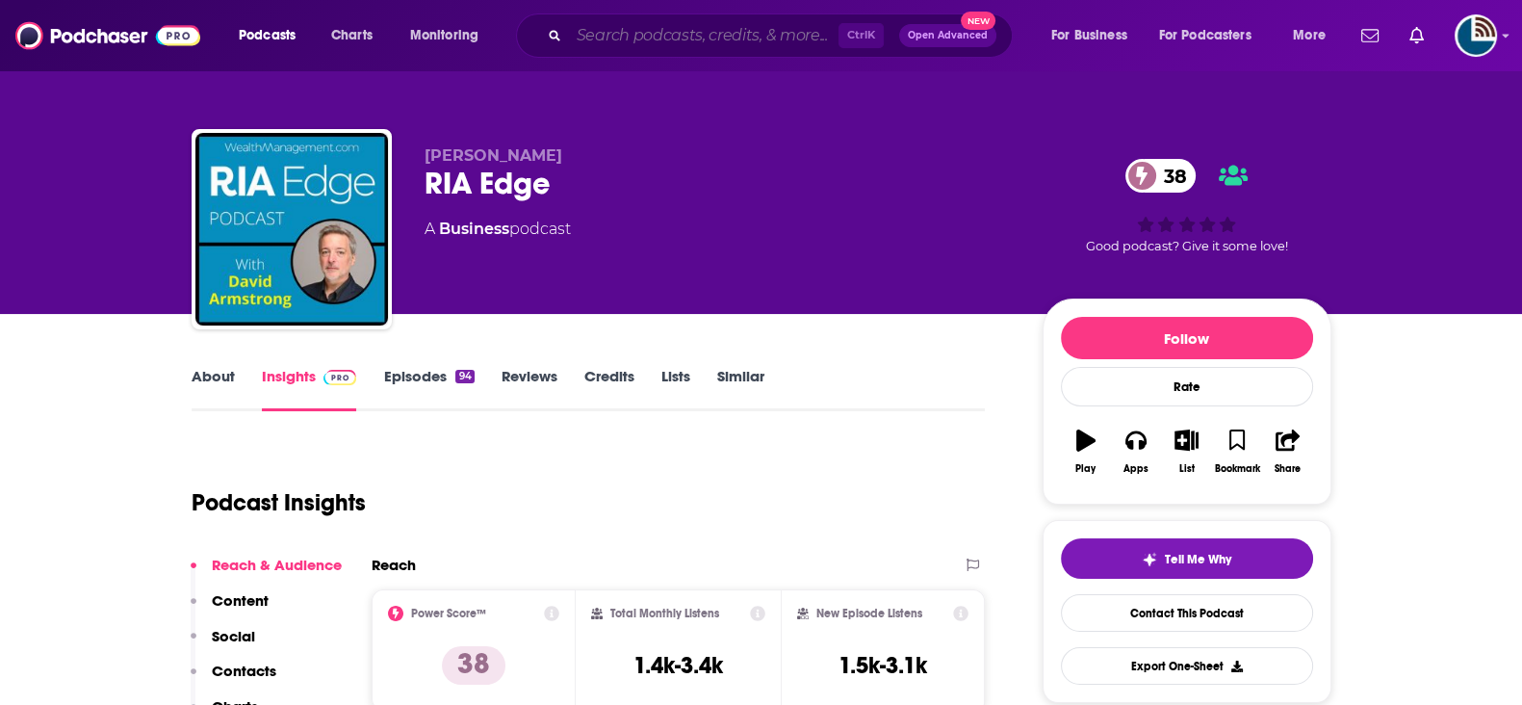
click at [621, 30] on input "Search podcasts, credits, & more..." at bounding box center [704, 35] width 270 height 31
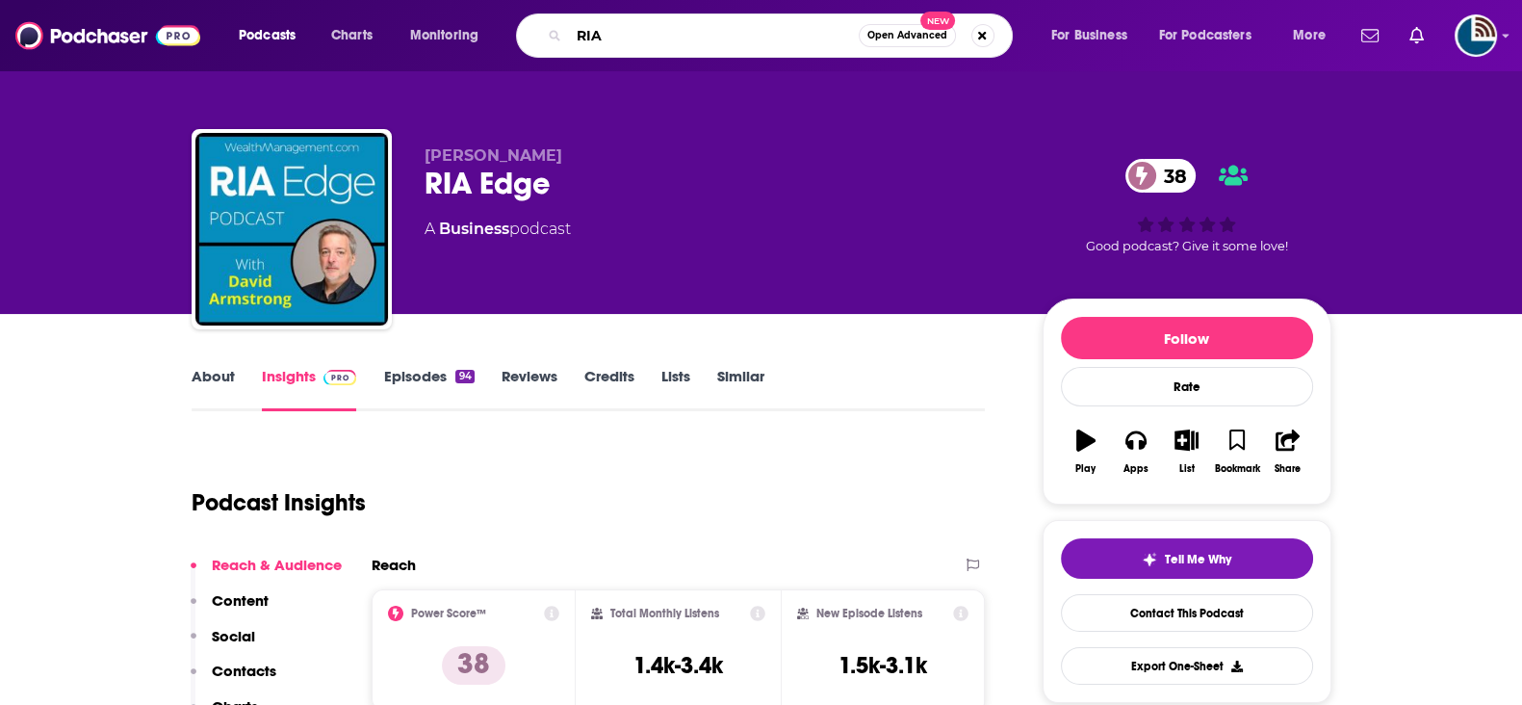
type input "RIA+"
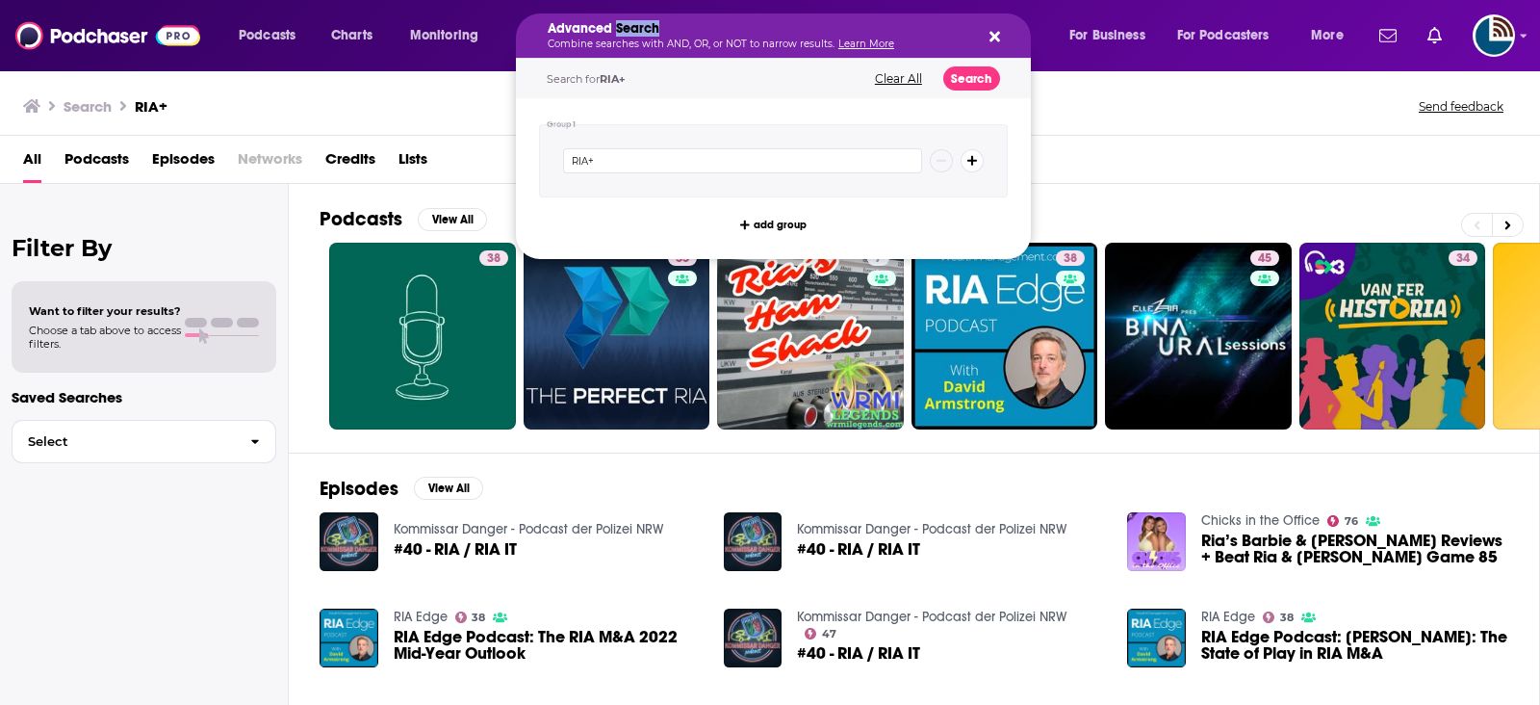
click at [631, 27] on h5 "Advanced Search" at bounding box center [758, 28] width 421 height 13
click at [1136, 146] on div "All Podcasts Episodes Networks Credits Lists" at bounding box center [774, 162] width 1502 height 39
click at [592, 31] on h5 "Advanced Search" at bounding box center [758, 28] width 421 height 13
click at [1135, 136] on div "All Podcasts Episodes Networks Credits Lists" at bounding box center [770, 160] width 1540 height 48
click at [589, 156] on input "RIA+" at bounding box center [742, 160] width 359 height 25
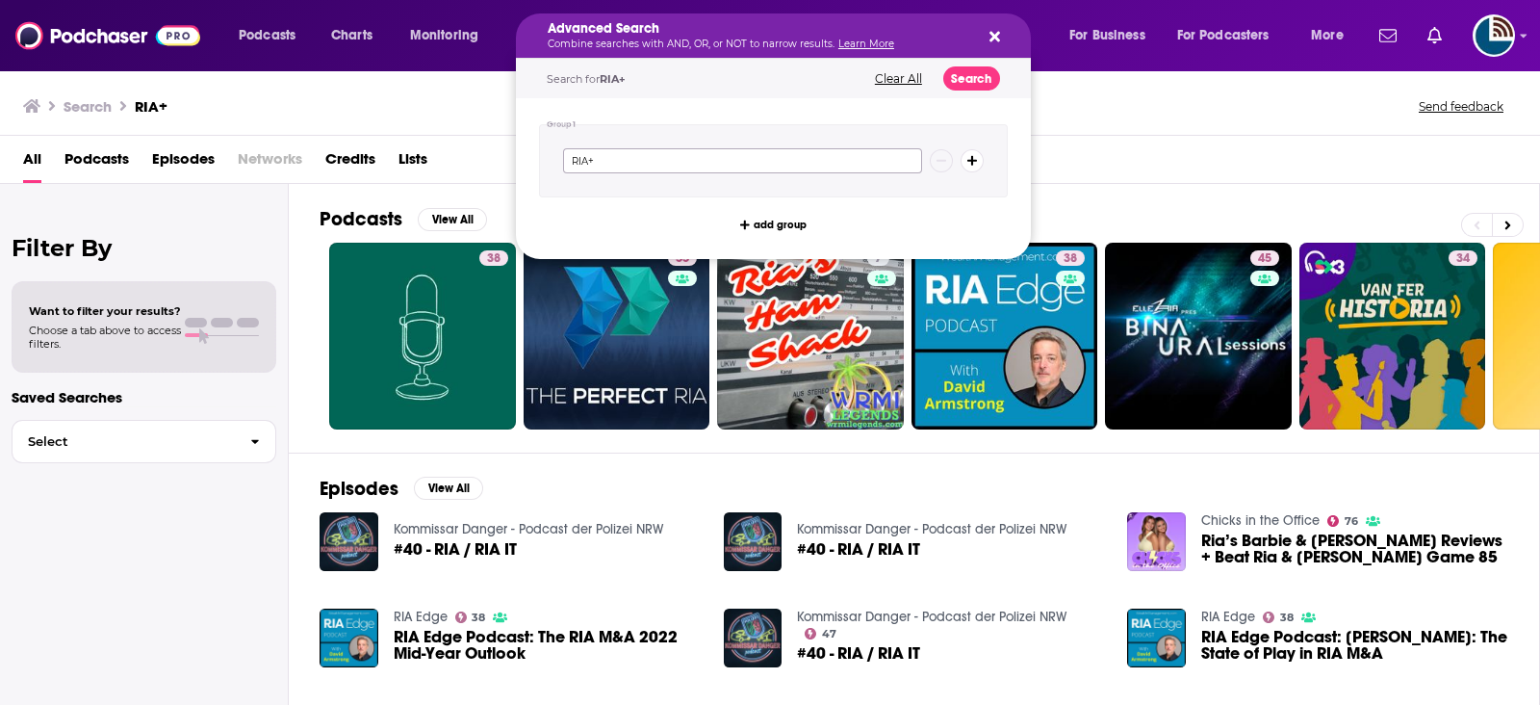
click at [589, 156] on input "RIA+" at bounding box center [742, 160] width 359 height 25
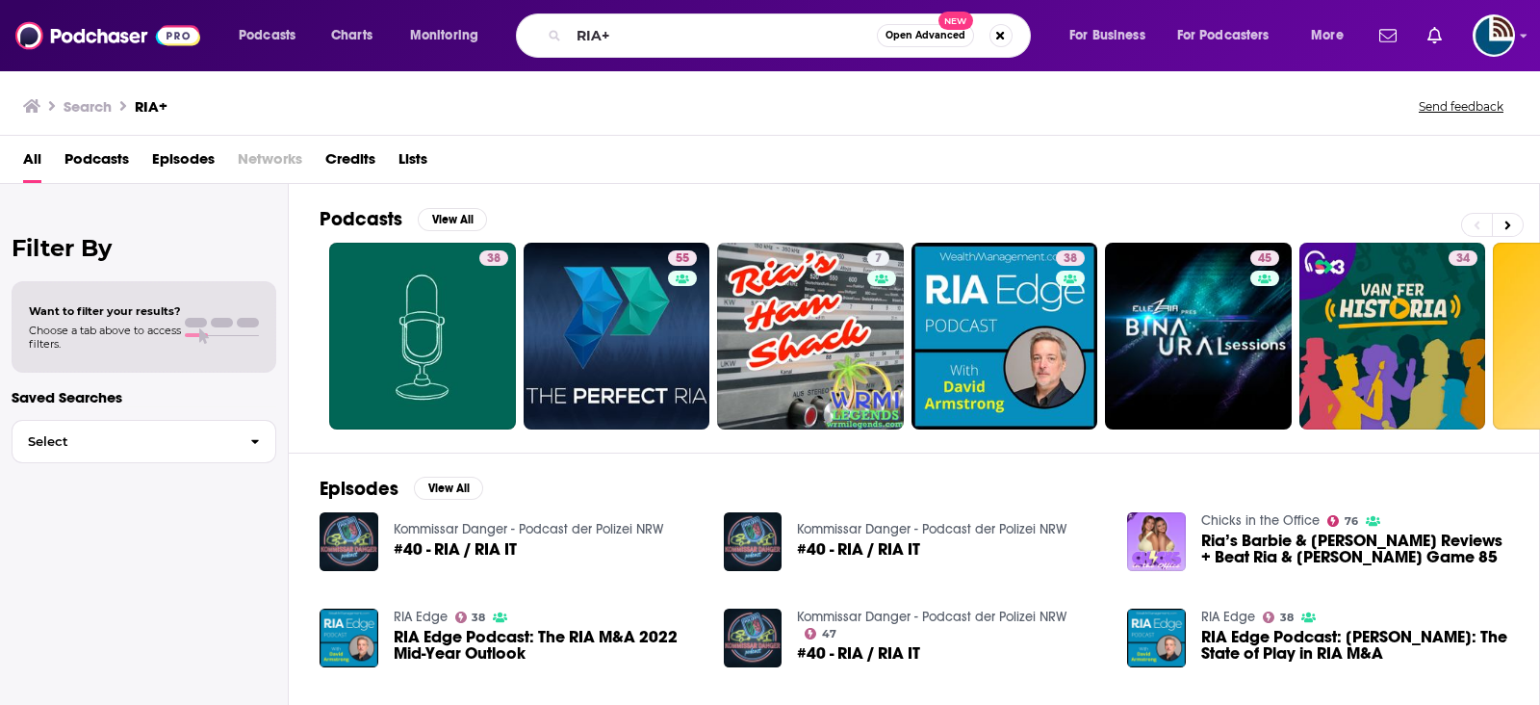
click at [396, 120] on div "Search RIA+ Send feedback" at bounding box center [770, 102] width 1540 height 66
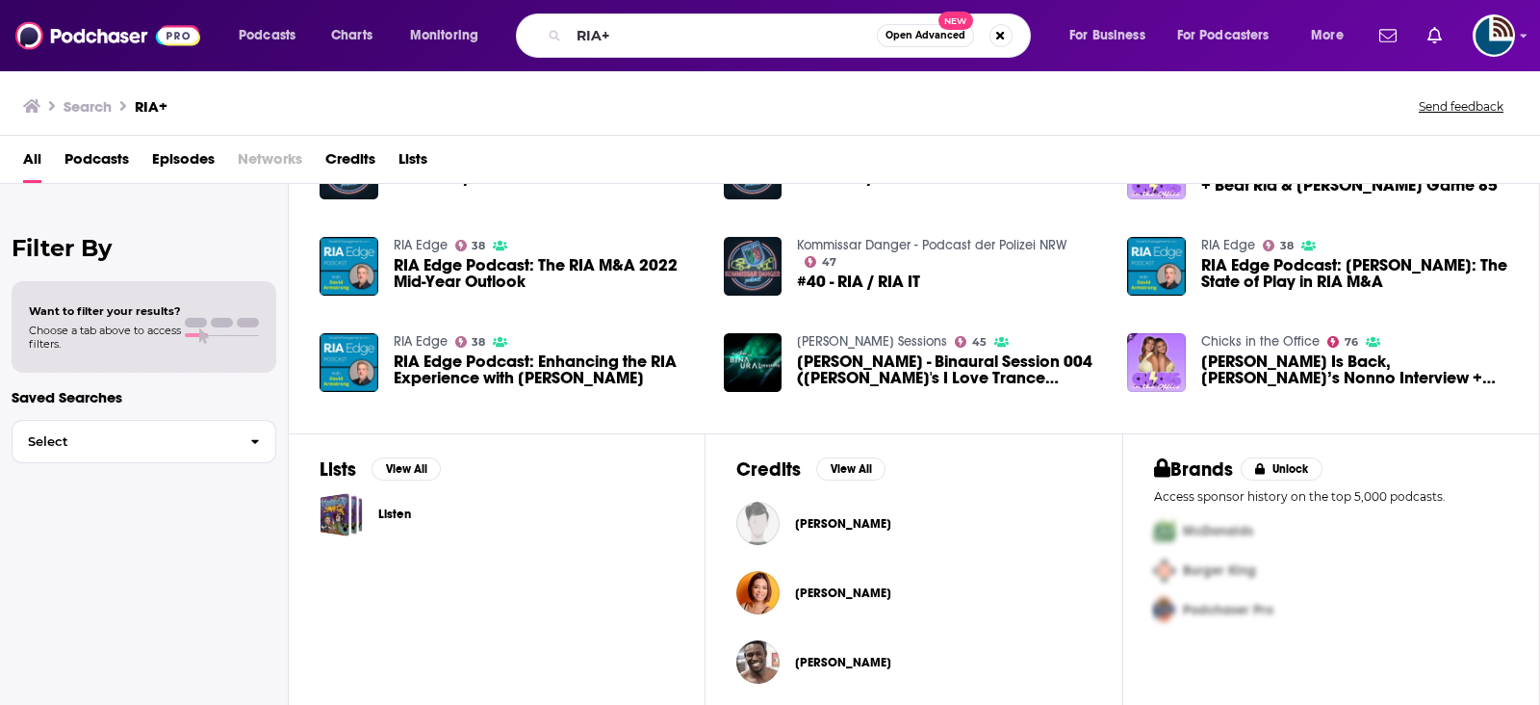
scroll to position [382, 0]
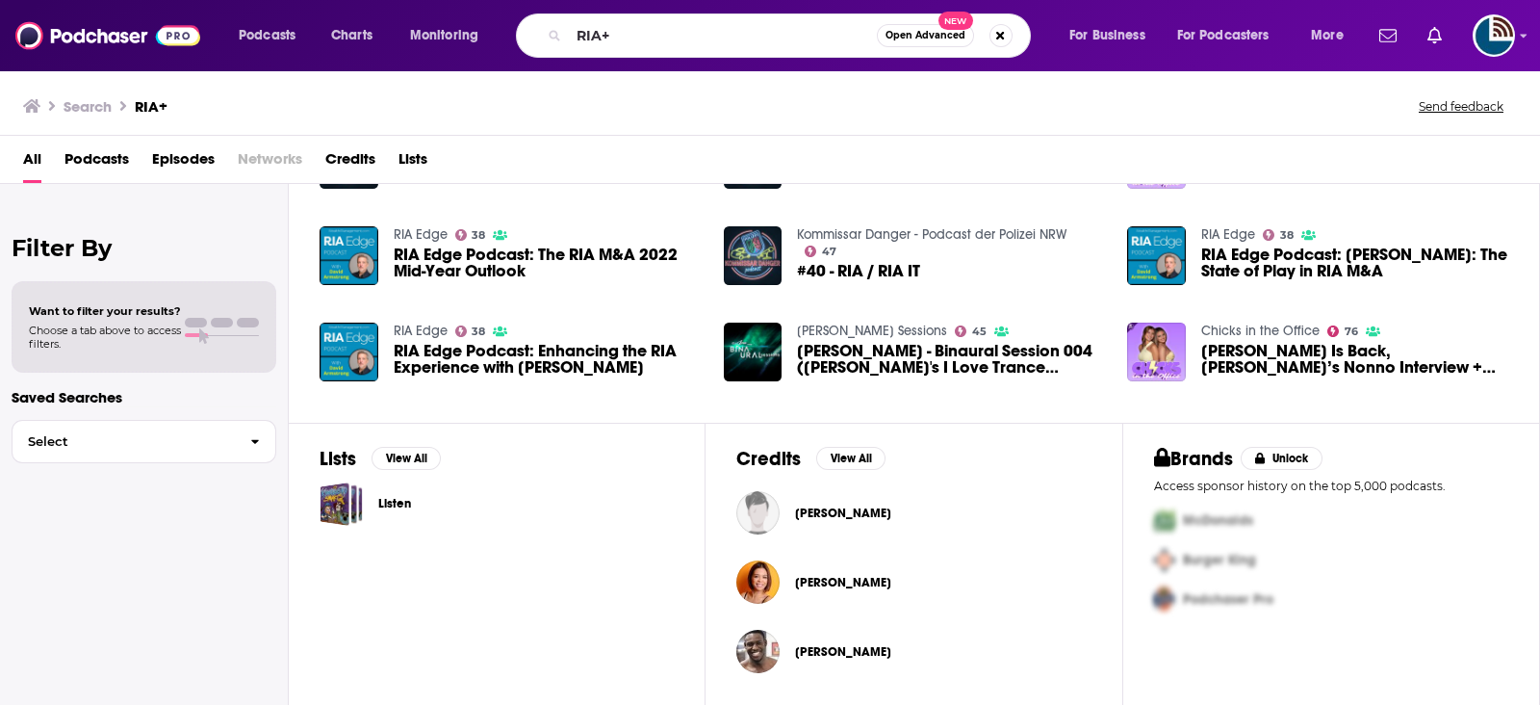
click at [549, 31] on icon "Search podcasts, credits, & more..." at bounding box center [554, 35] width 11 height 11
click at [554, 32] on icon "Search podcasts, credits, & more..." at bounding box center [554, 35] width 11 height 11
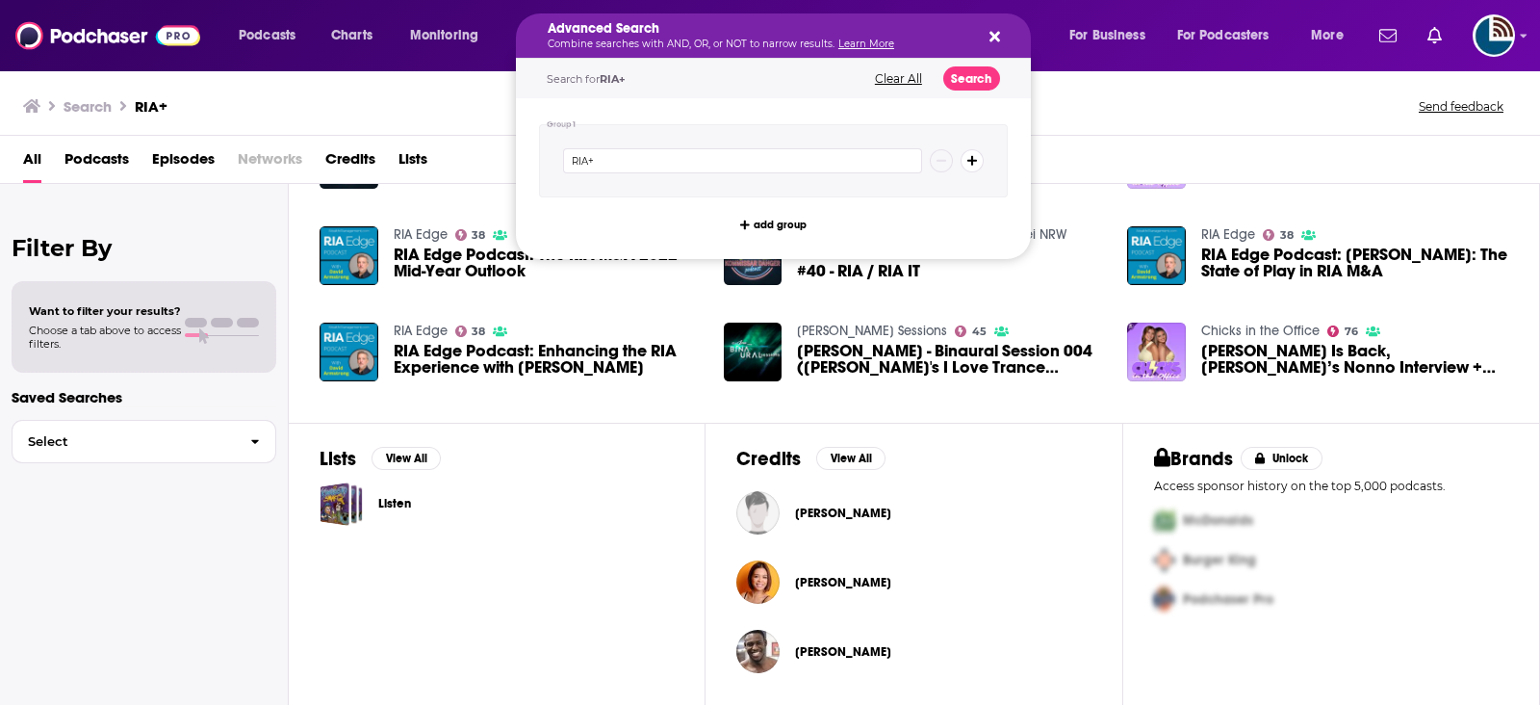
click at [995, 30] on icon "Search podcasts, credits, & more..." at bounding box center [995, 36] width 11 height 15
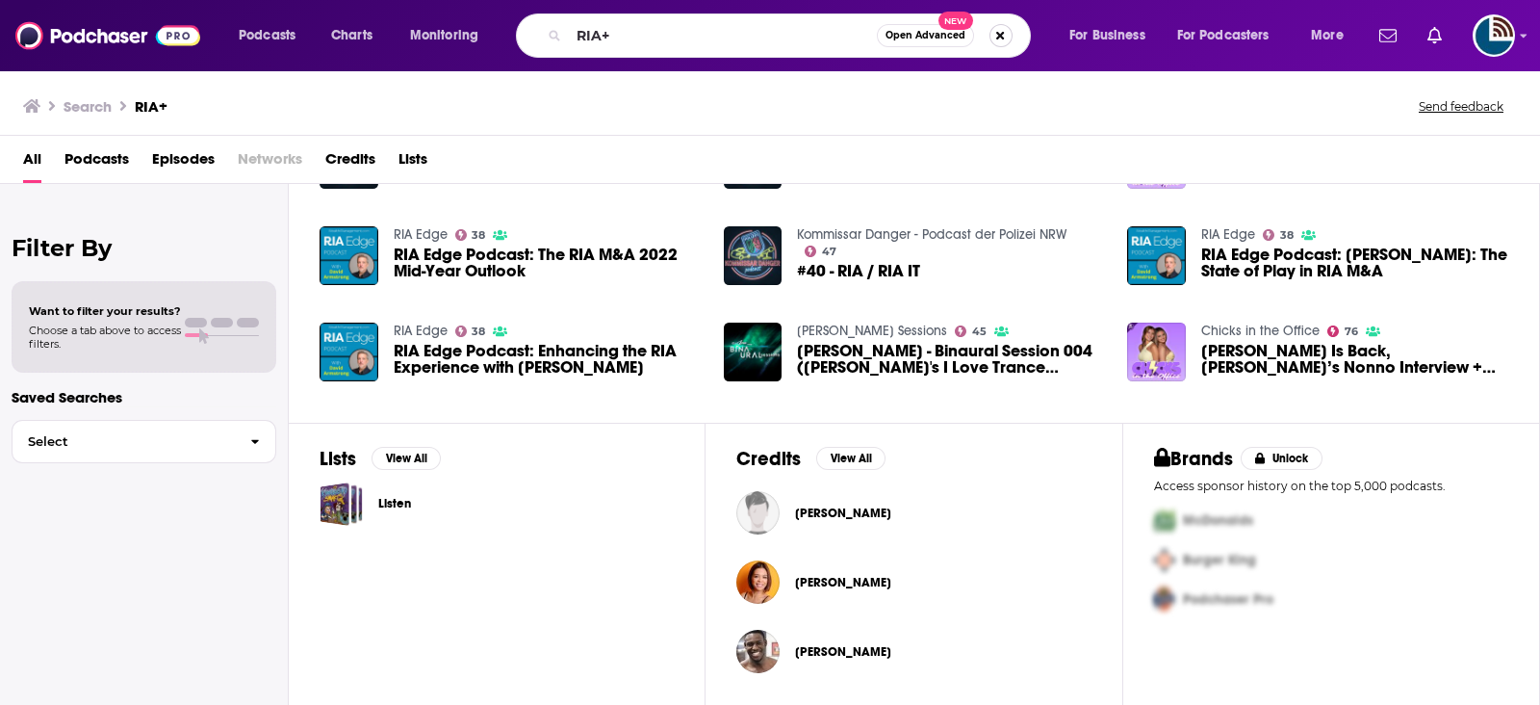
click at [1001, 34] on button "Search podcasts, credits, & more..." at bounding box center [1001, 35] width 23 height 23
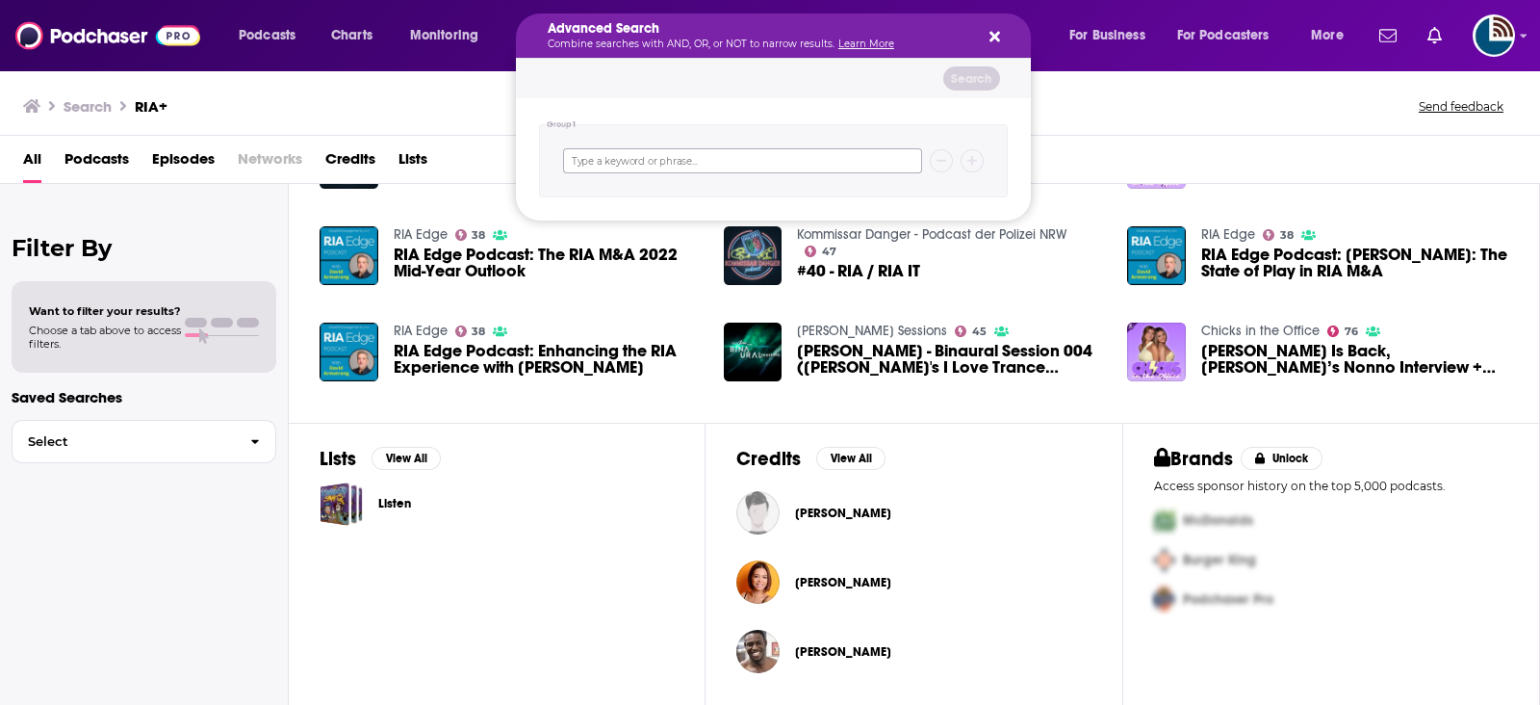
drag, startPoint x: 642, startPoint y: 146, endPoint x: 895, endPoint y: 135, distance: 253.4
click at [644, 148] on input "Search podcasts, credits, & more..." at bounding box center [742, 160] width 359 height 25
drag, startPoint x: 1306, startPoint y: 135, endPoint x: 1226, endPoint y: 141, distance: 80.1
click at [1305, 136] on div "All Podcasts Episodes Networks Credits Lists" at bounding box center [770, 160] width 1540 height 48
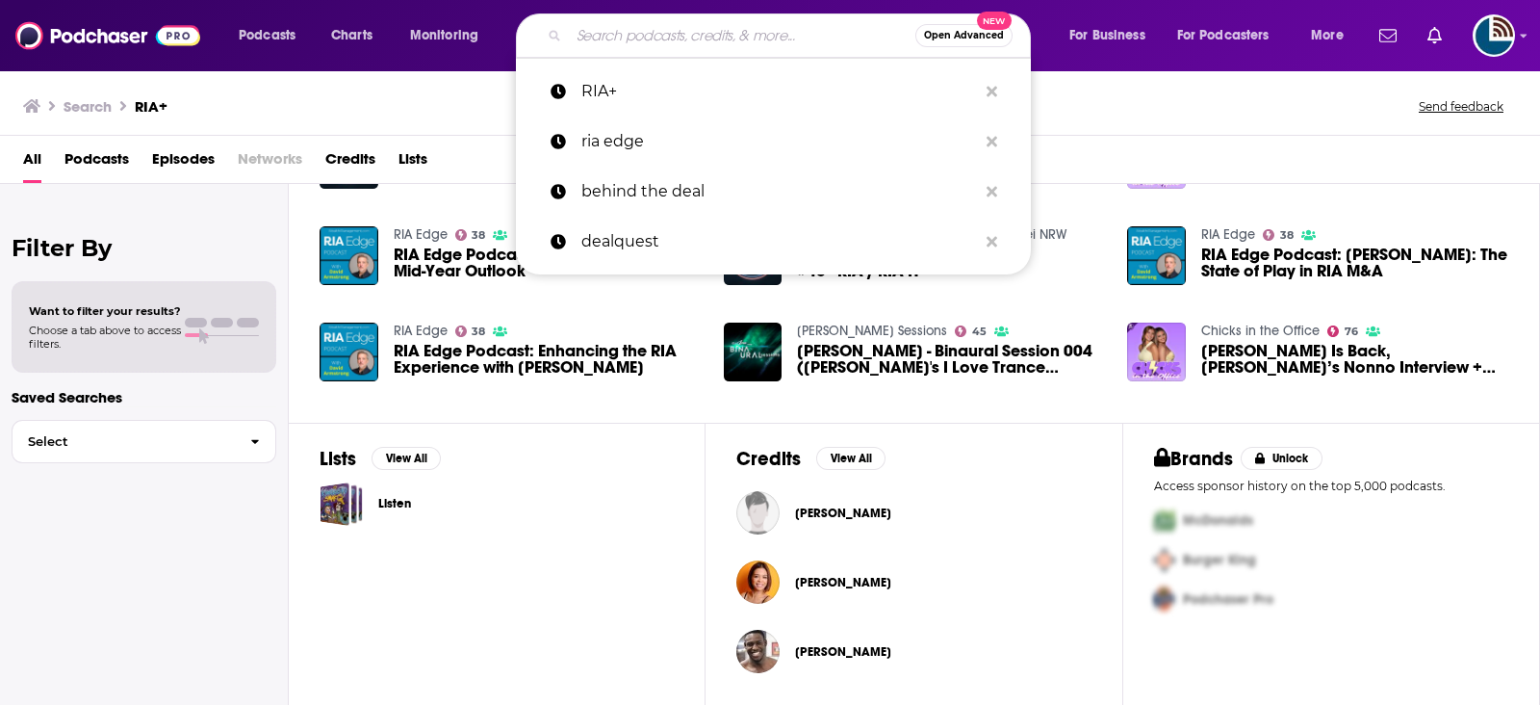
click at [679, 53] on div "Open Advanced New" at bounding box center [773, 35] width 515 height 44
click at [672, 31] on input "Search podcasts, credits, & more..." at bounding box center [742, 35] width 347 height 31
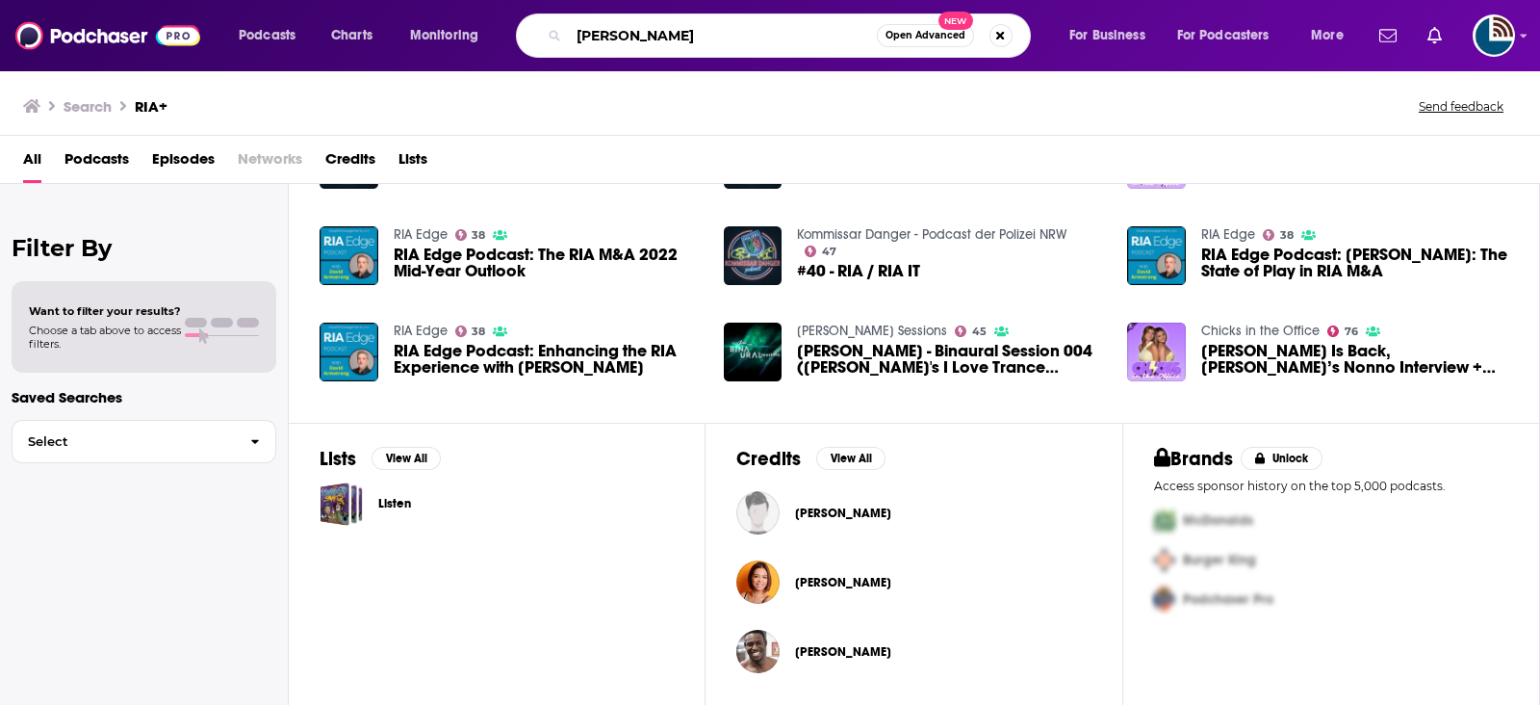
type input "mark bruno ria"
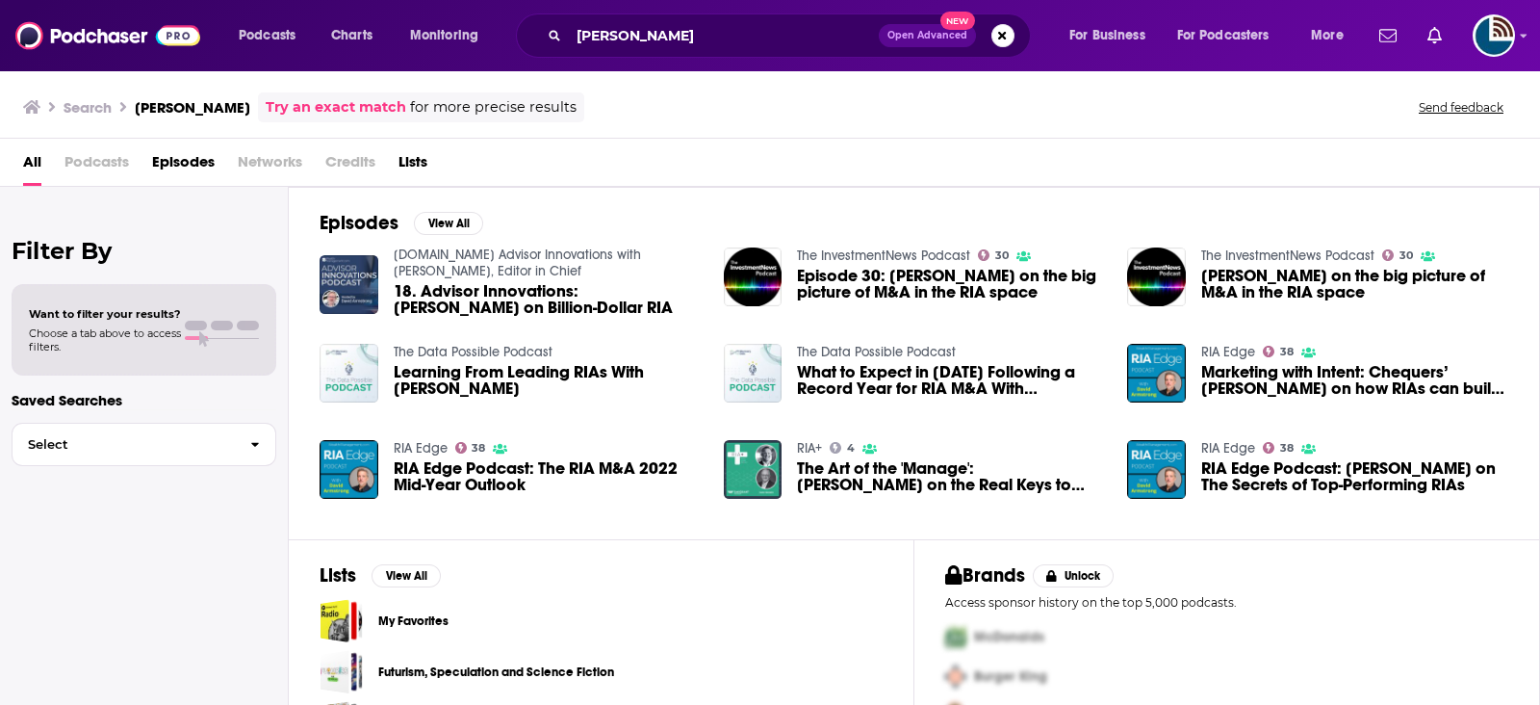
click at [1505, 61] on div "Podcasts Charts Monitoring mark bruno ria Open Advanced New For Business For Po…" at bounding box center [770, 35] width 1540 height 71
click at [1507, 33] on img "Logged in as tdunyak" at bounding box center [1494, 35] width 42 height 42
click at [625, 502] on div "RIA Edge 38 RIA Edge Podcast: The RIA M&A 2022 Mid-Year Outlook" at bounding box center [510, 477] width 381 height 77
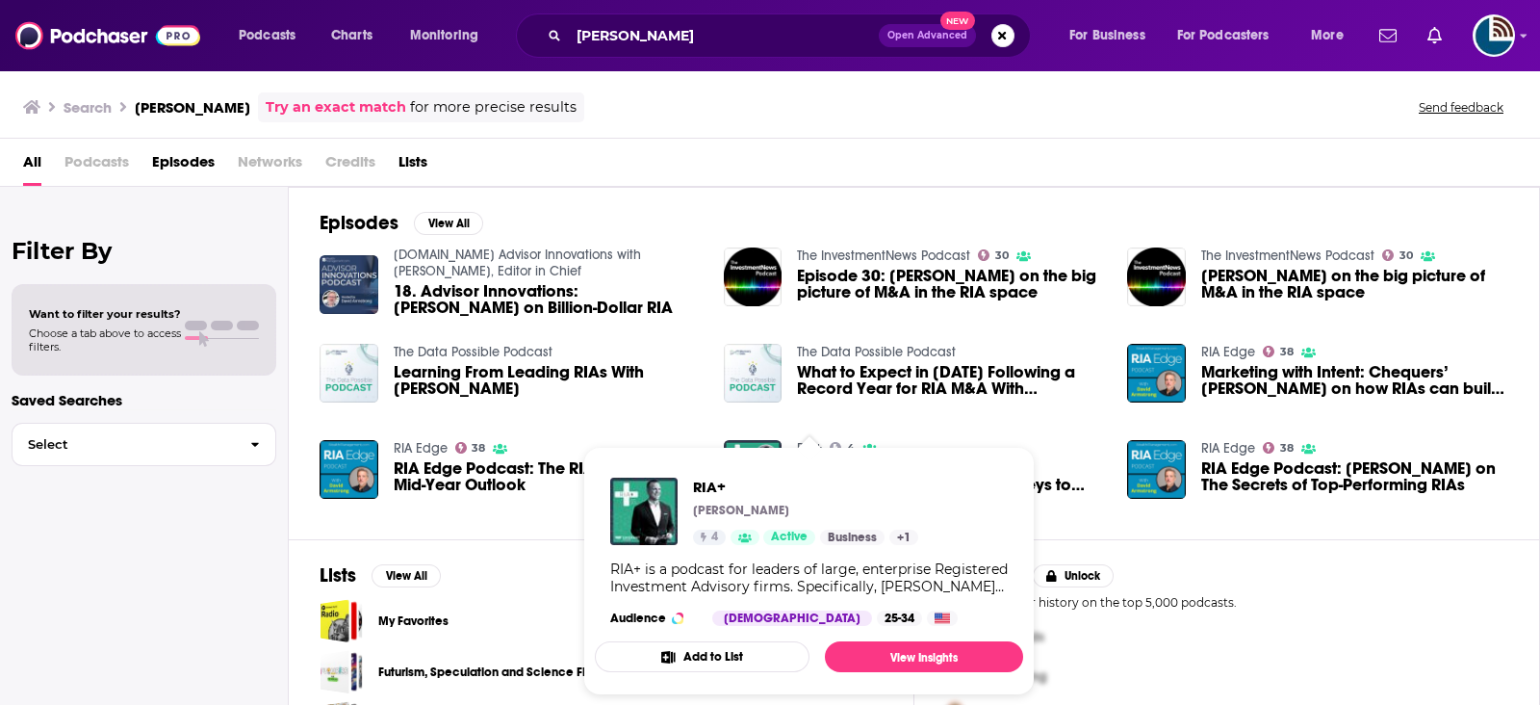
drag, startPoint x: 823, startPoint y: 448, endPoint x: 671, endPoint y: 421, distance: 154.5
click at [671, 421] on div "Wealthmanagement.com Advisor Innovations with David Armstrong, Editor in Chief …" at bounding box center [914, 381] width 1189 height 270
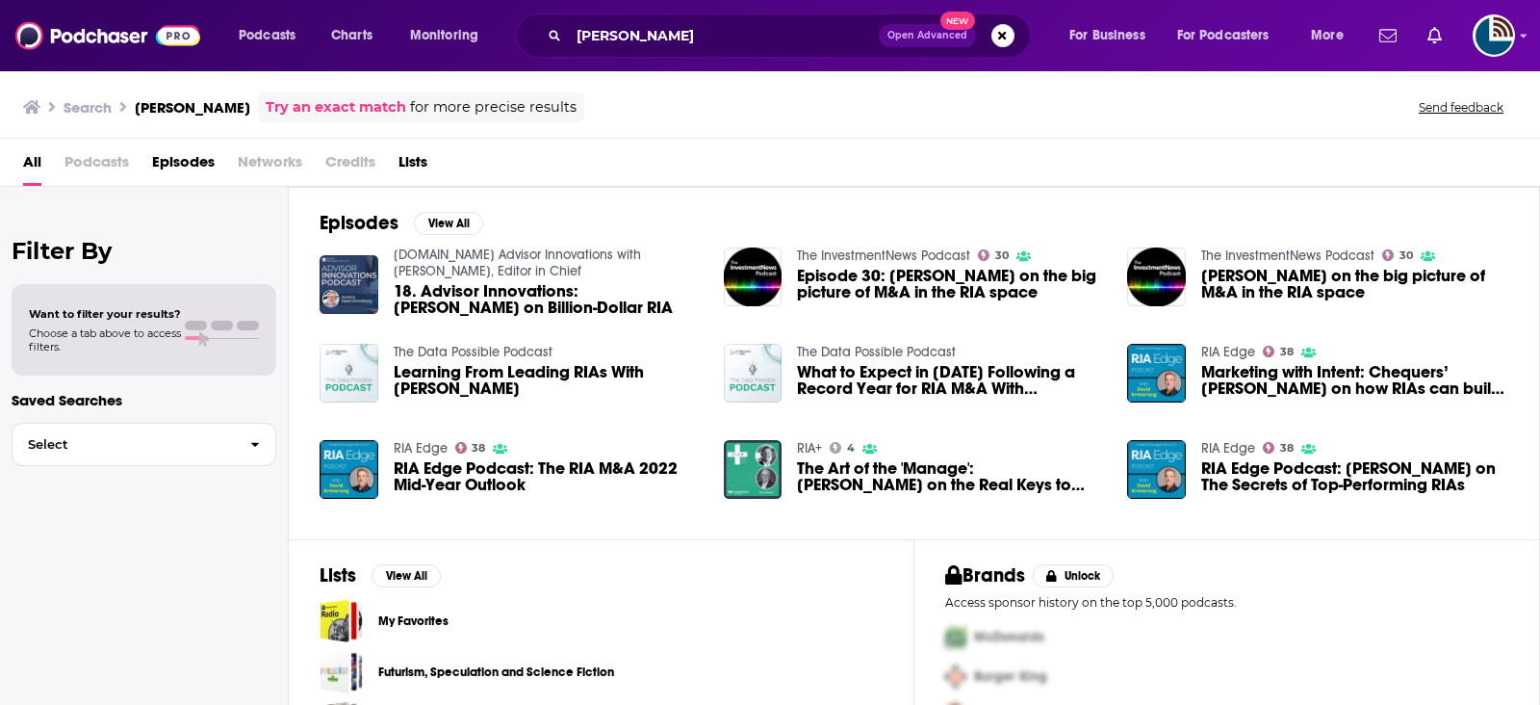
click at [924, 256] on link "The InvestmentNews Podcast" at bounding box center [883, 255] width 173 height 16
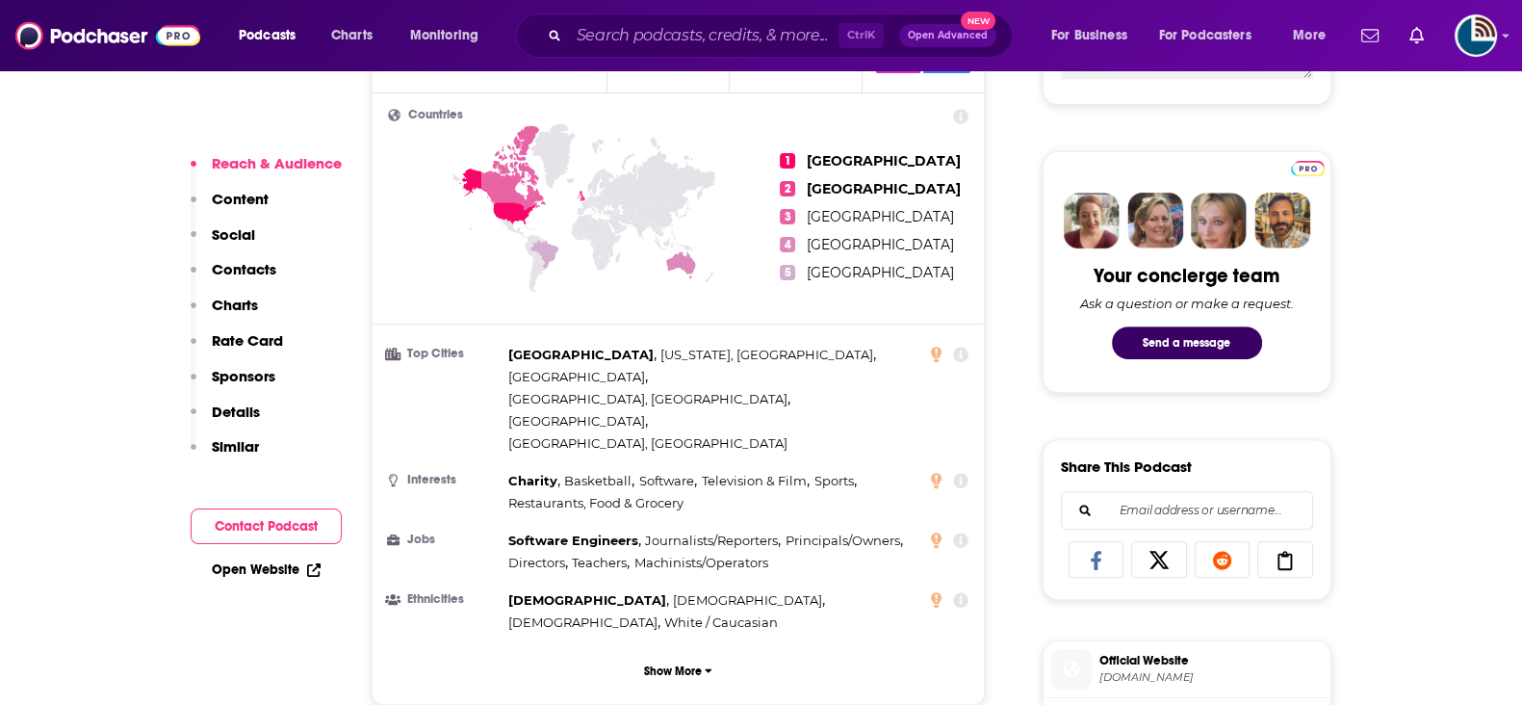
scroll to position [840, 0]
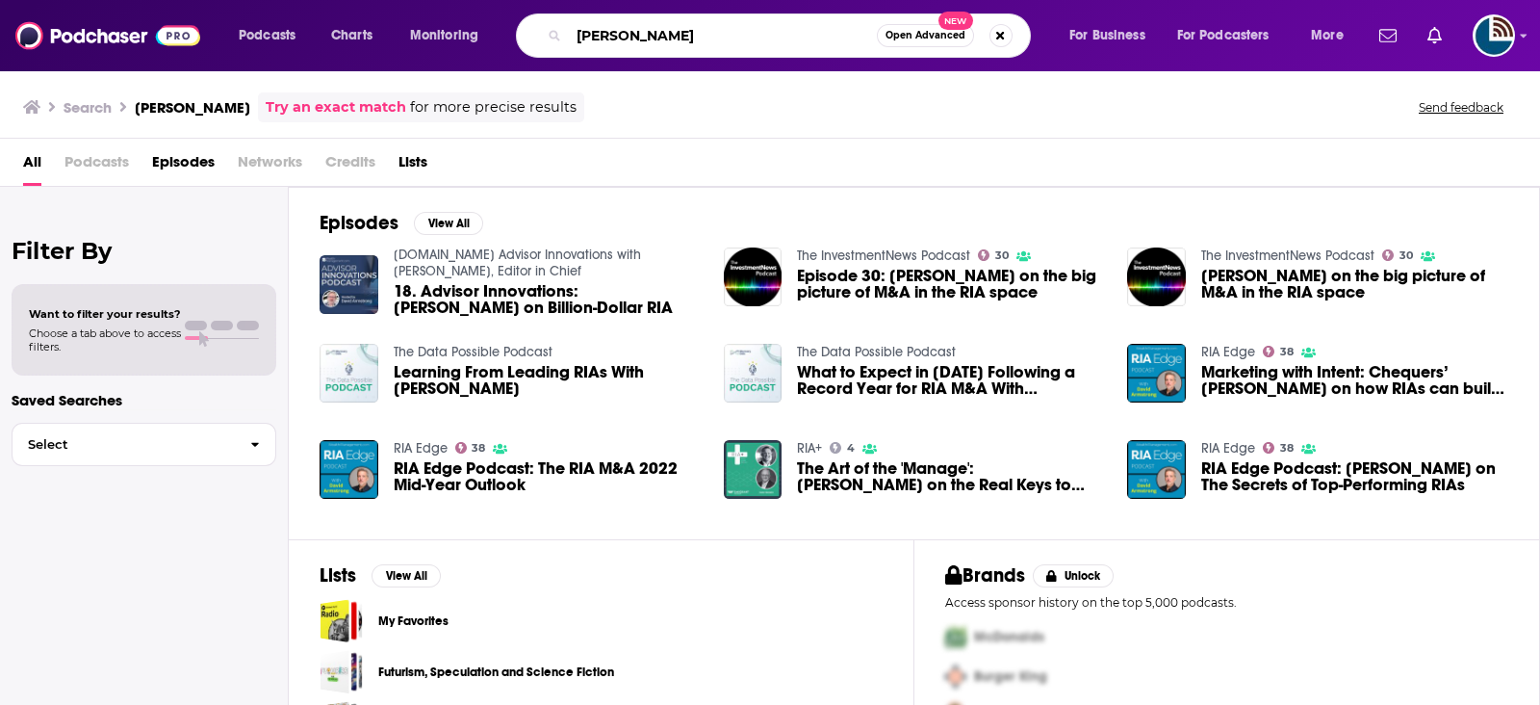
click at [695, 31] on input "mark bruno ria" at bounding box center [723, 35] width 308 height 31
type input "disruption blueprint podcast"
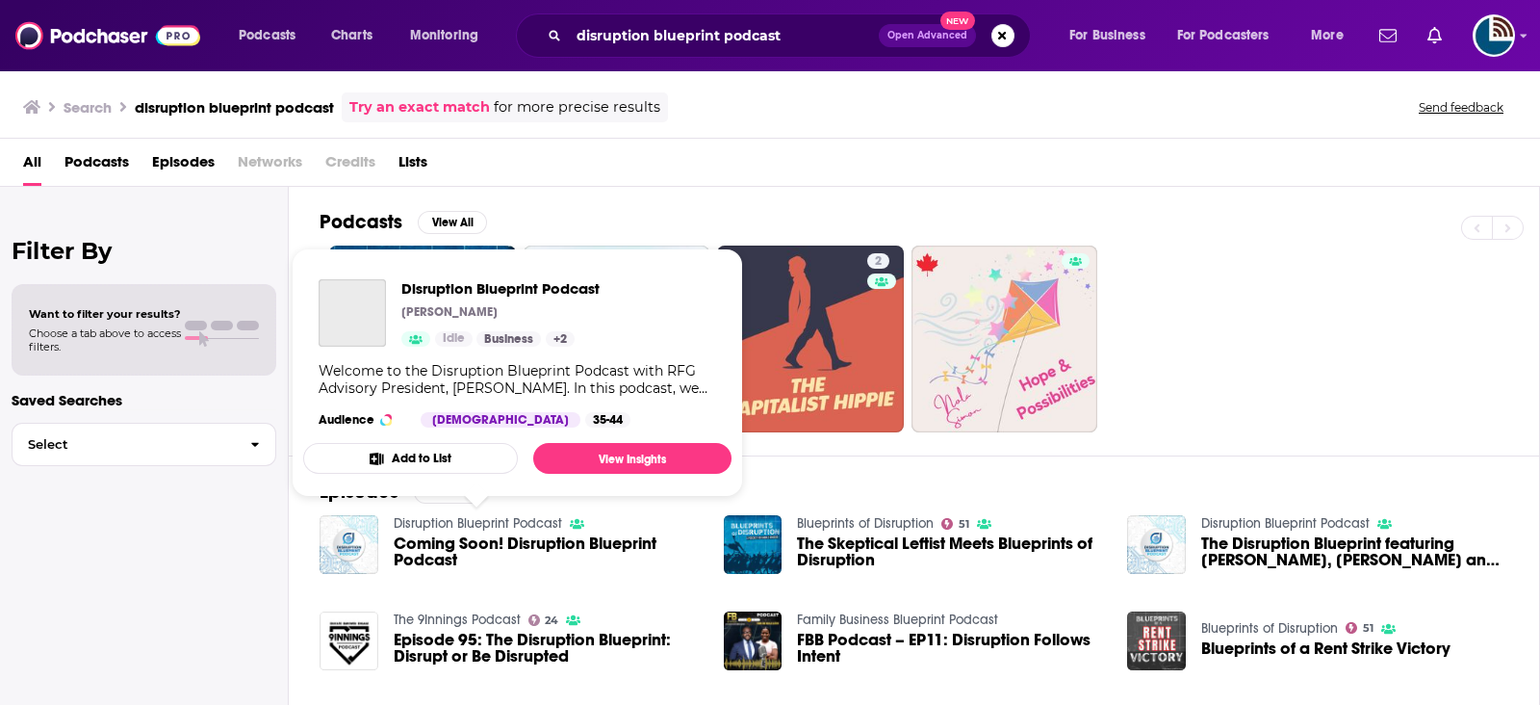
click at [501, 522] on link "Disruption Blueprint Podcast" at bounding box center [478, 523] width 168 height 16
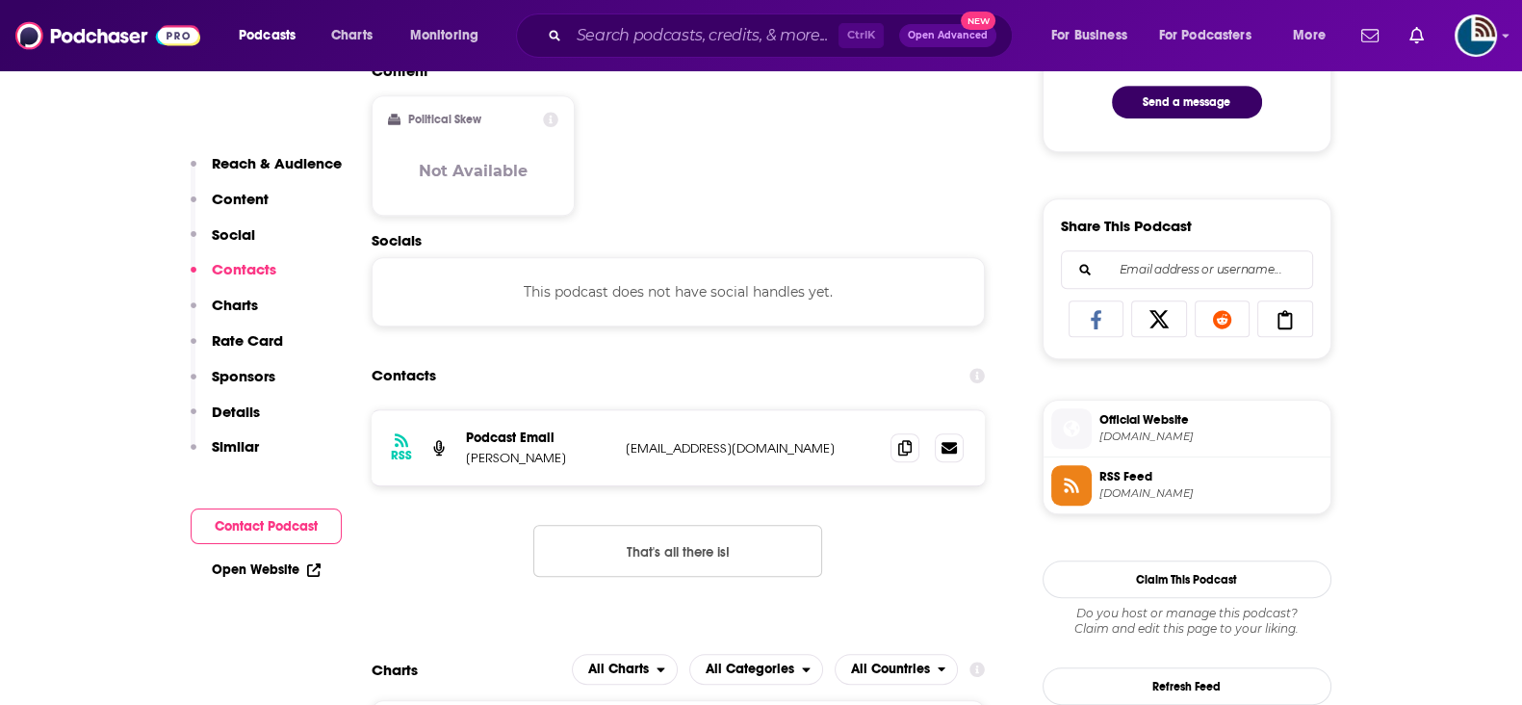
scroll to position [1082, 0]
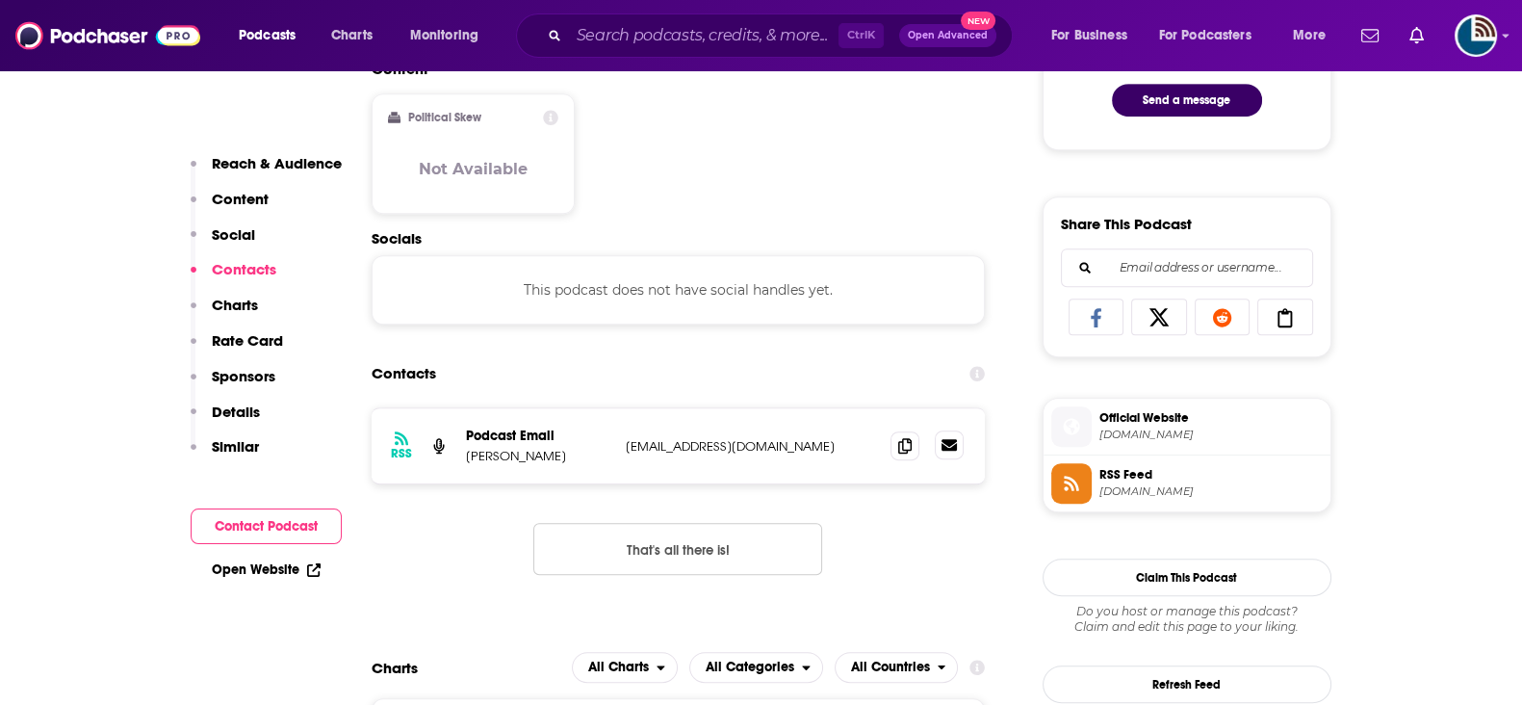
click at [939, 449] on link at bounding box center [949, 444] width 29 height 29
click at [652, 26] on input "Search podcasts, credits, & more..." at bounding box center [704, 35] width 270 height 31
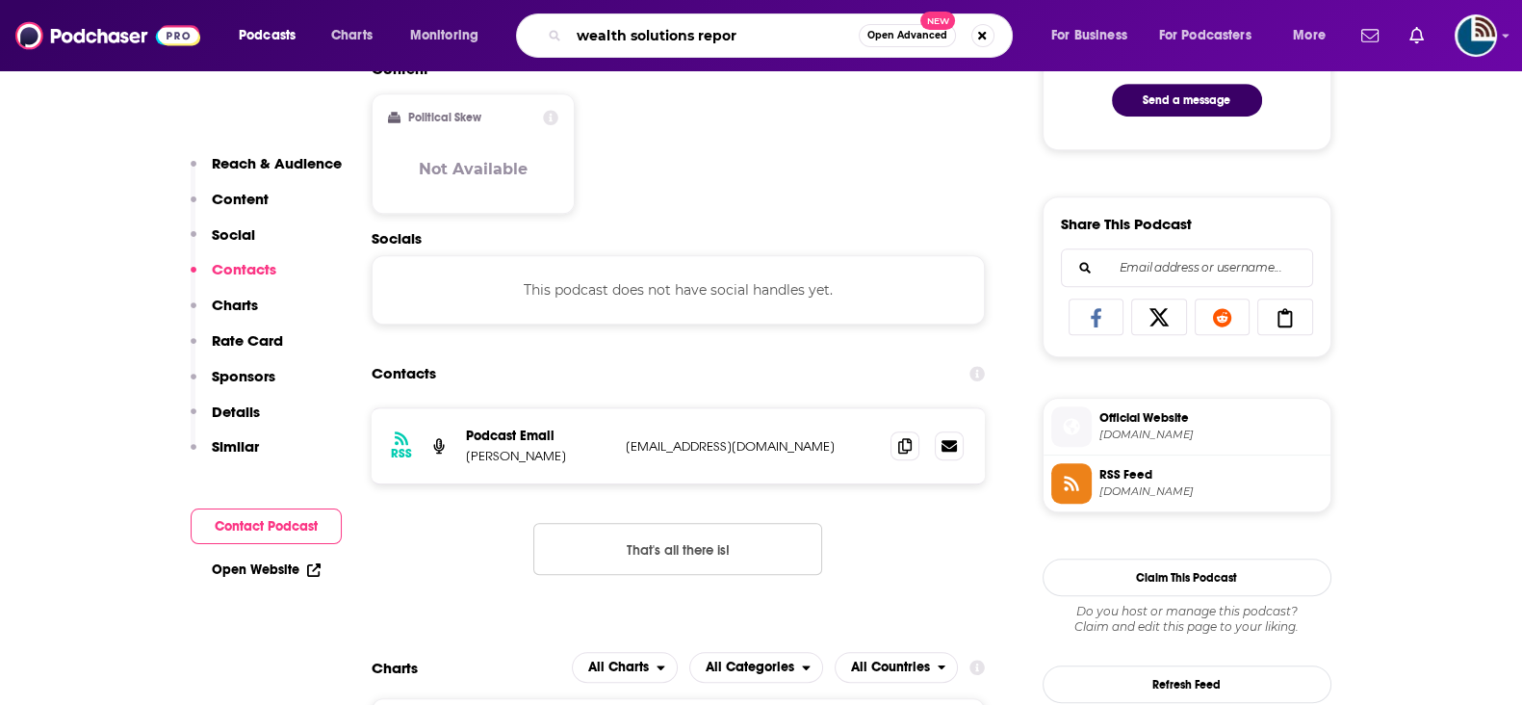
type input "wealth solutions report"
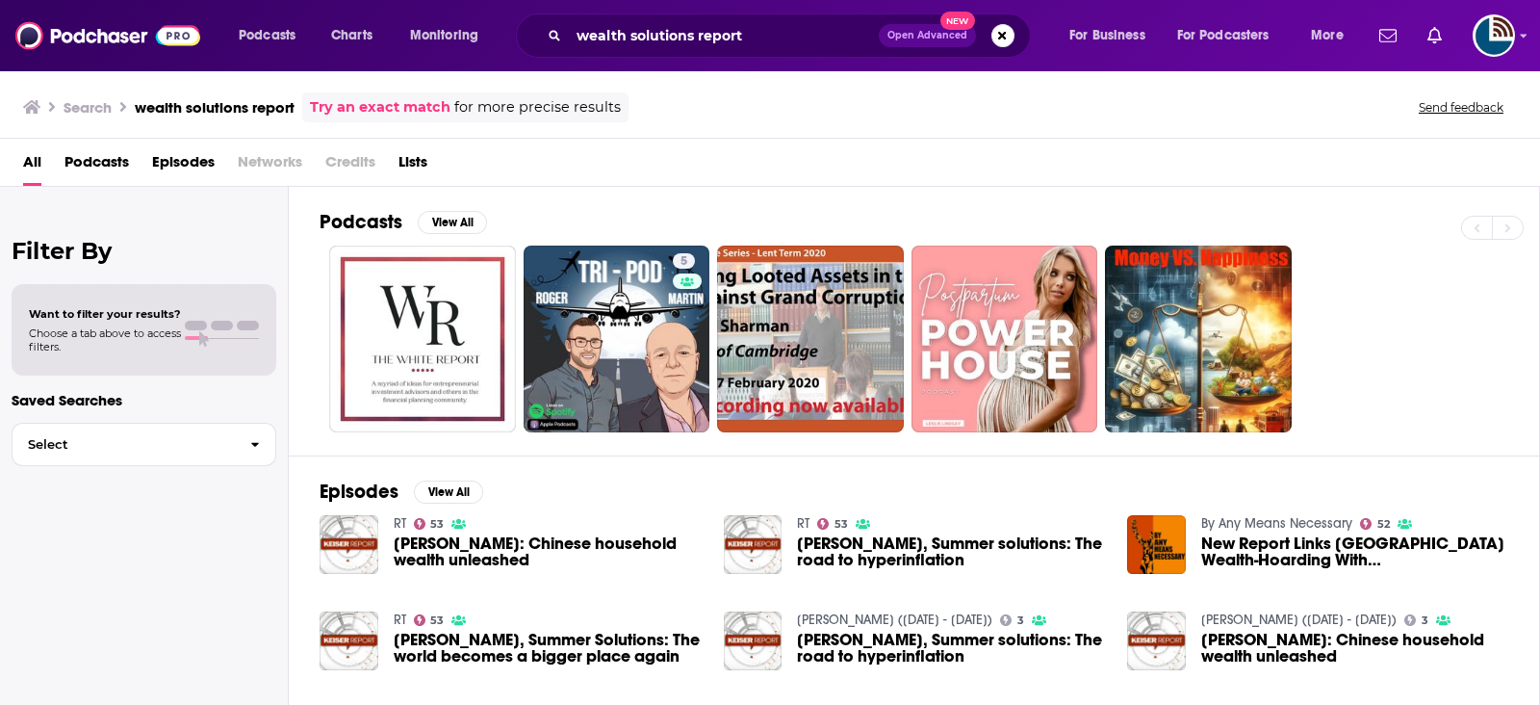
click at [366, 102] on link "Try an exact match" at bounding box center [380, 107] width 141 height 22
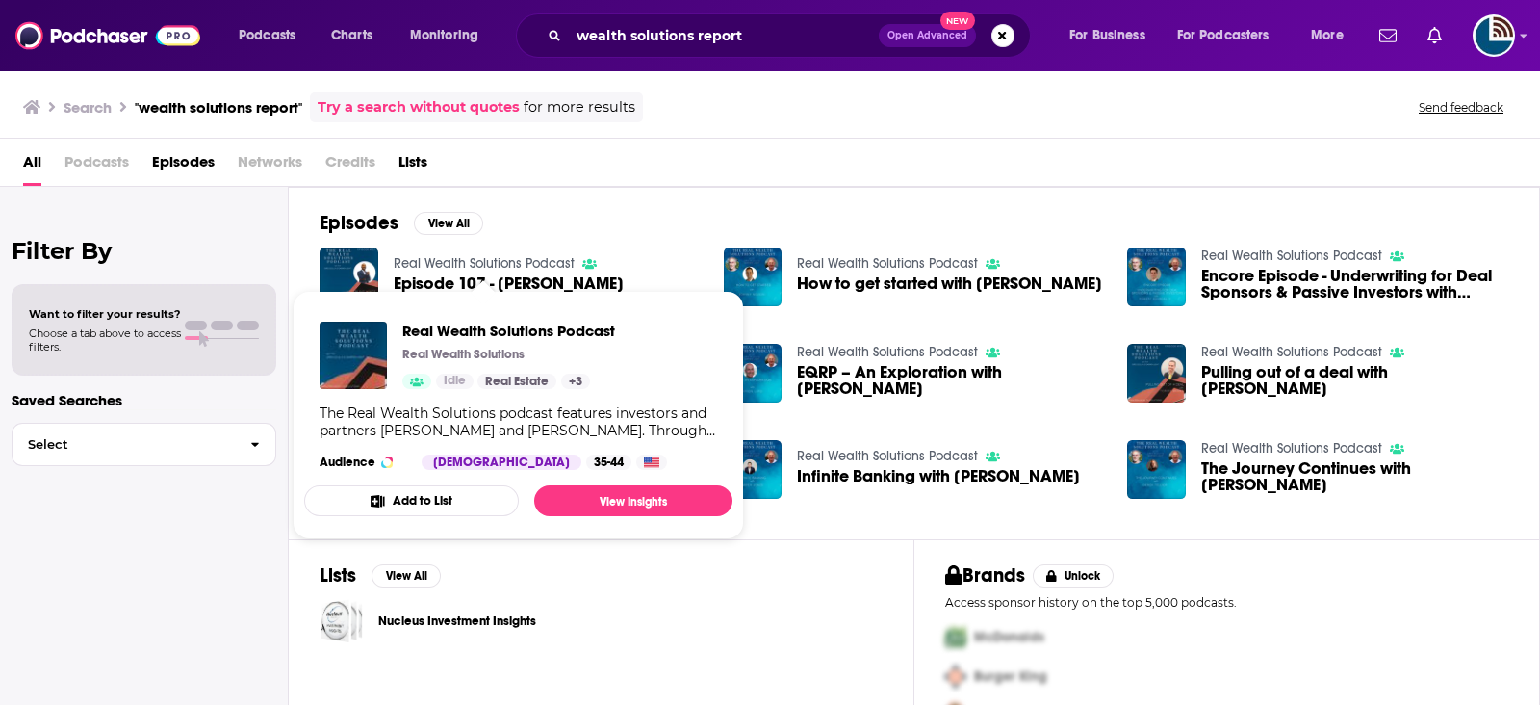
click at [455, 261] on link "Real Wealth Solutions Podcast" at bounding box center [484, 263] width 181 height 16
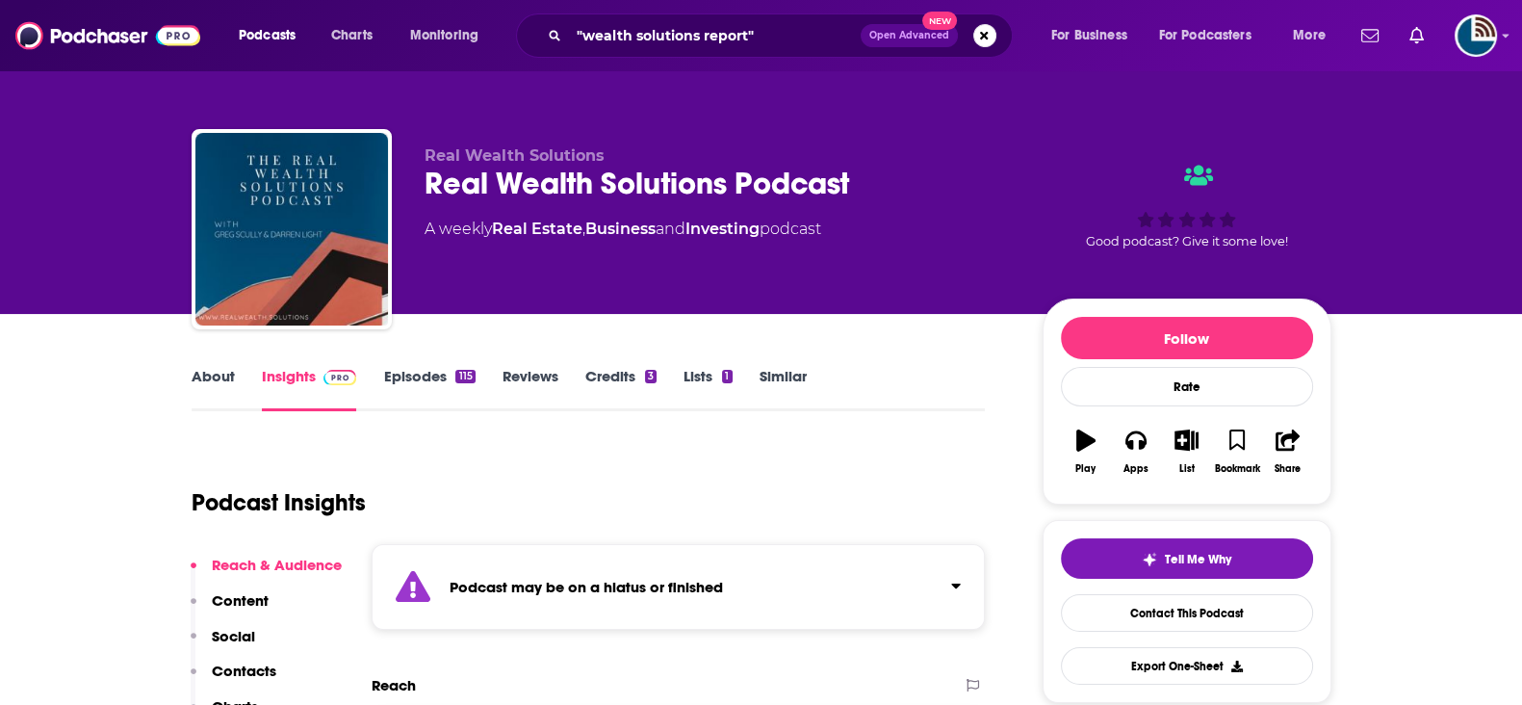
click at [202, 388] on link "About" at bounding box center [213, 389] width 43 height 44
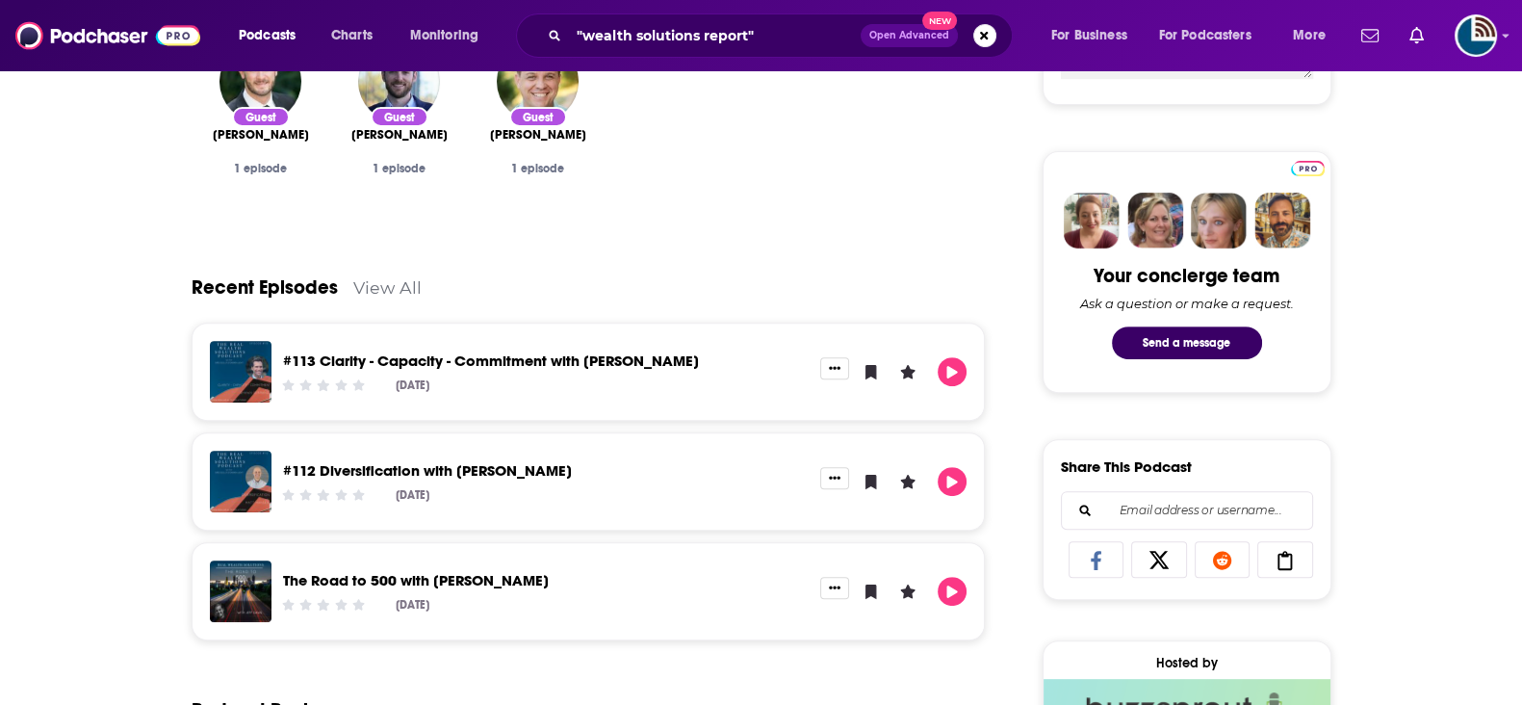
scroll to position [840, 0]
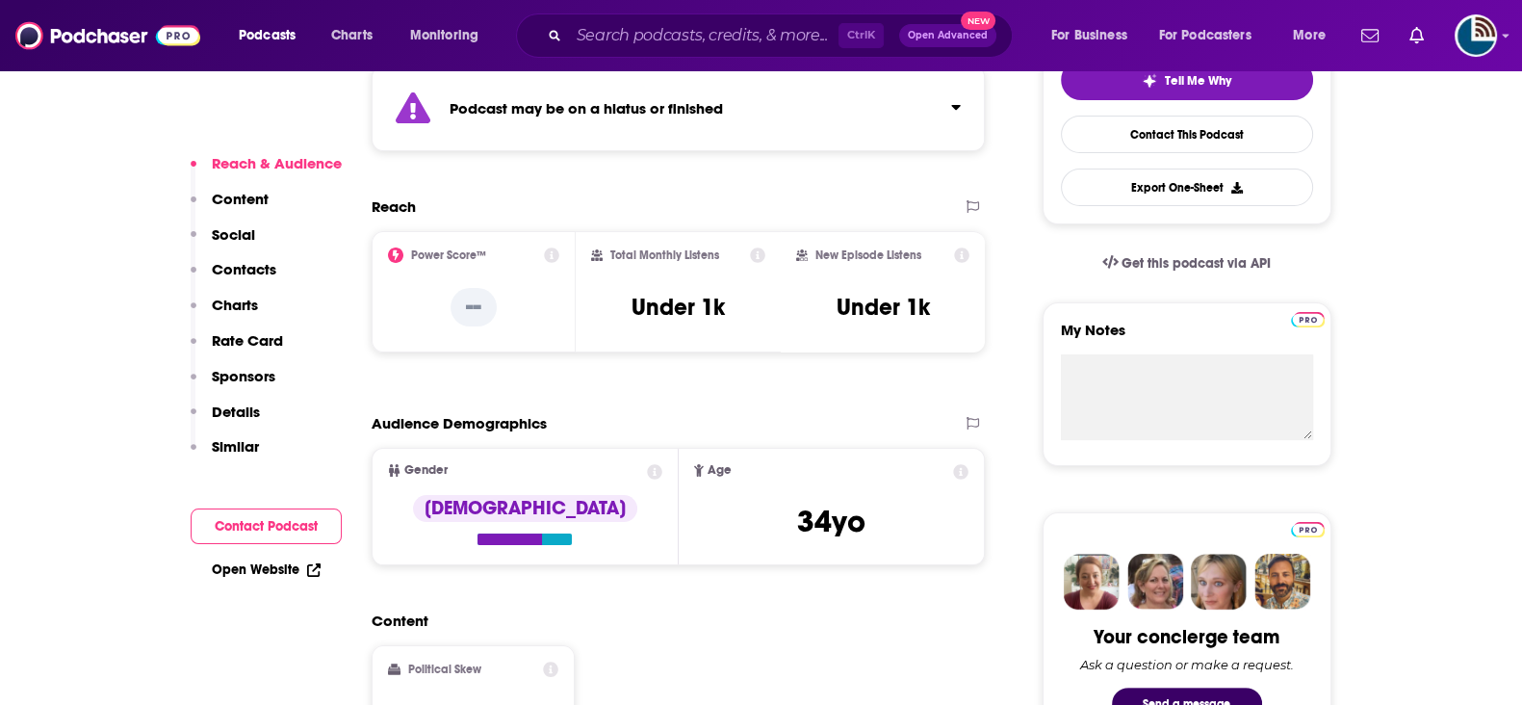
scroll to position [479, 0]
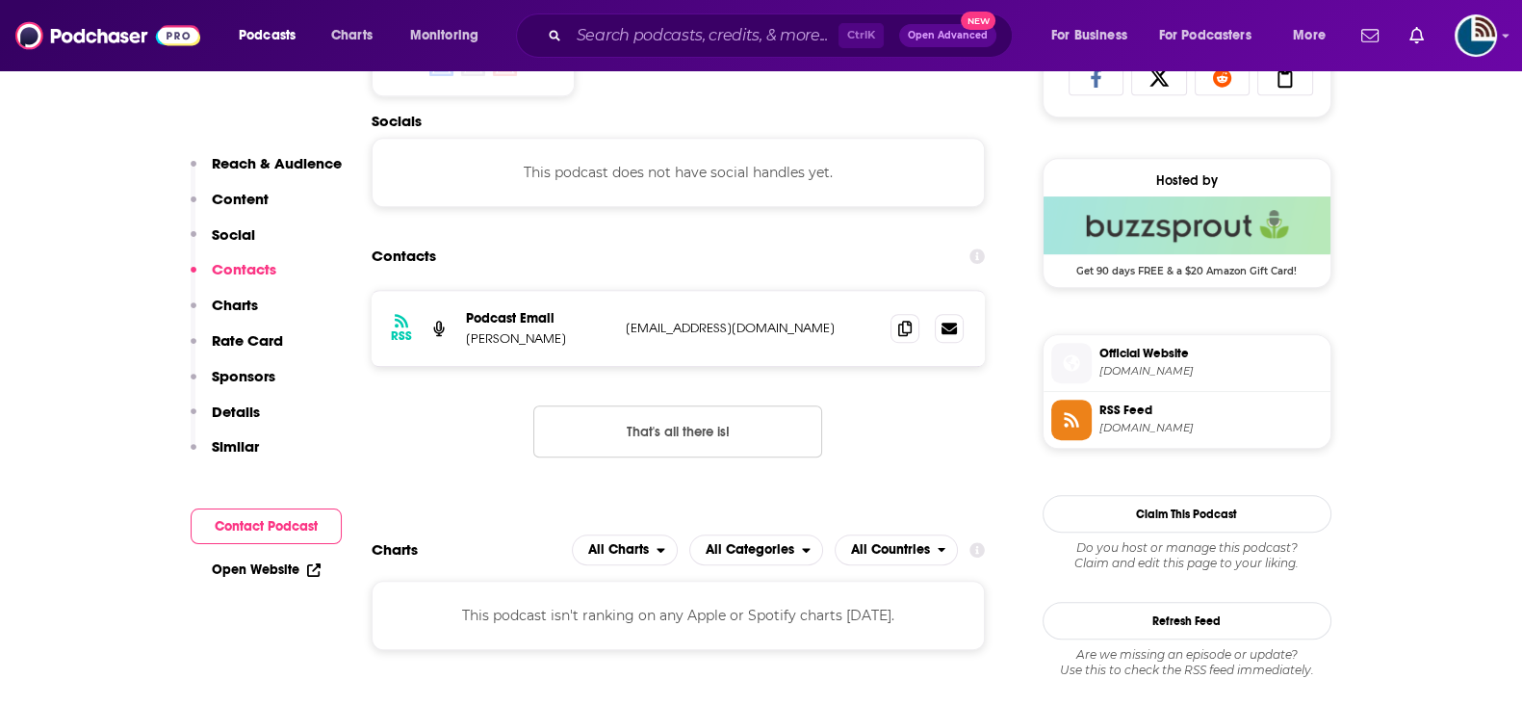
scroll to position [1323, 0]
click at [905, 319] on icon at bounding box center [904, 326] width 13 height 15
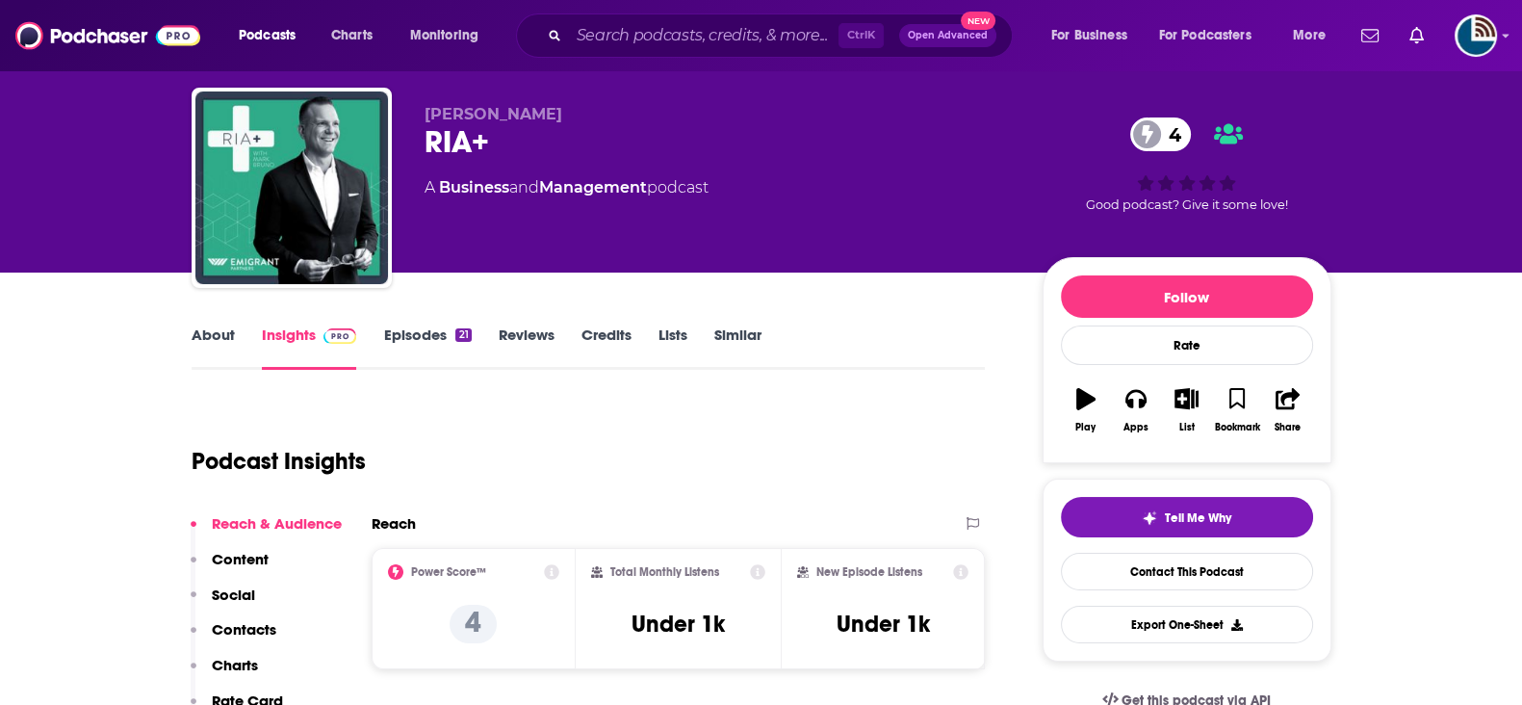
scroll to position [0, 0]
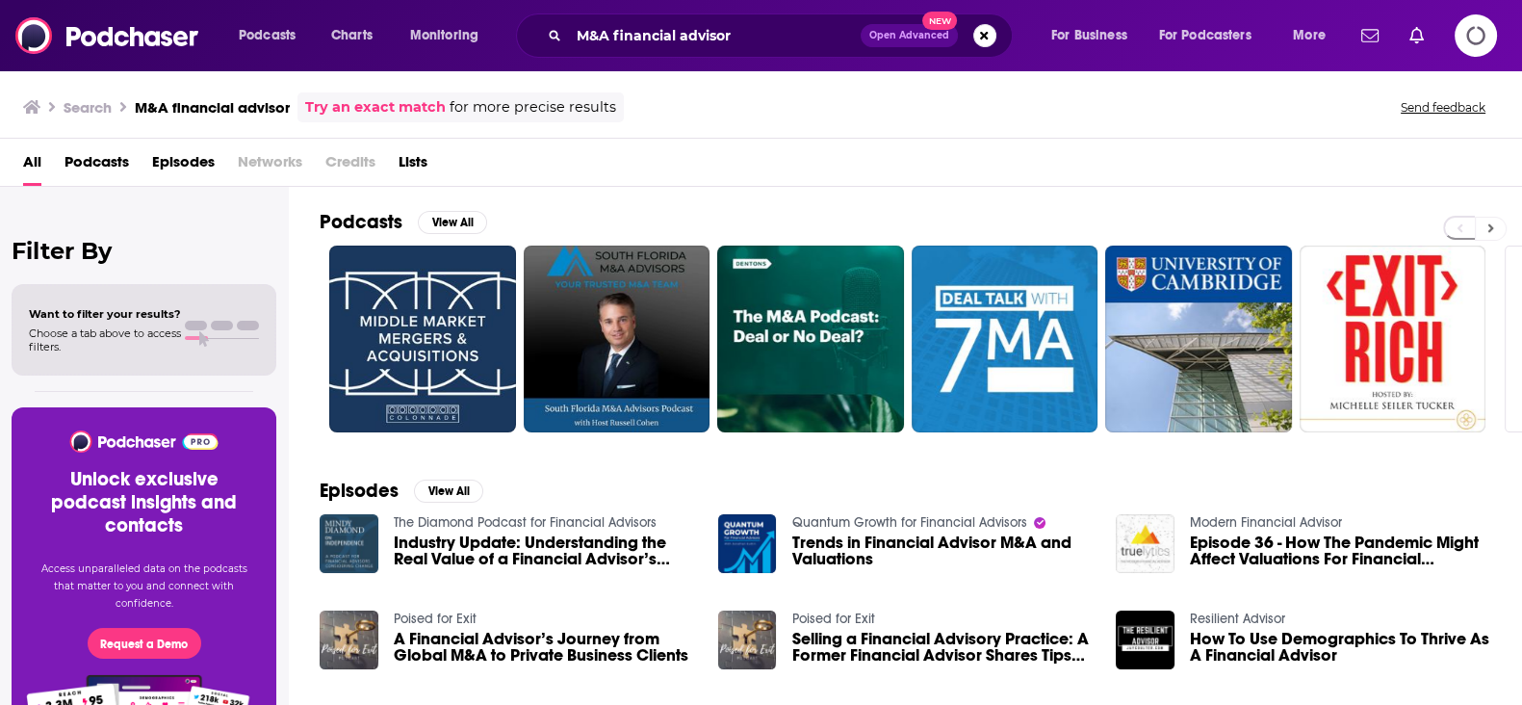
click at [1504, 229] on button at bounding box center [1491, 229] width 32 height 24
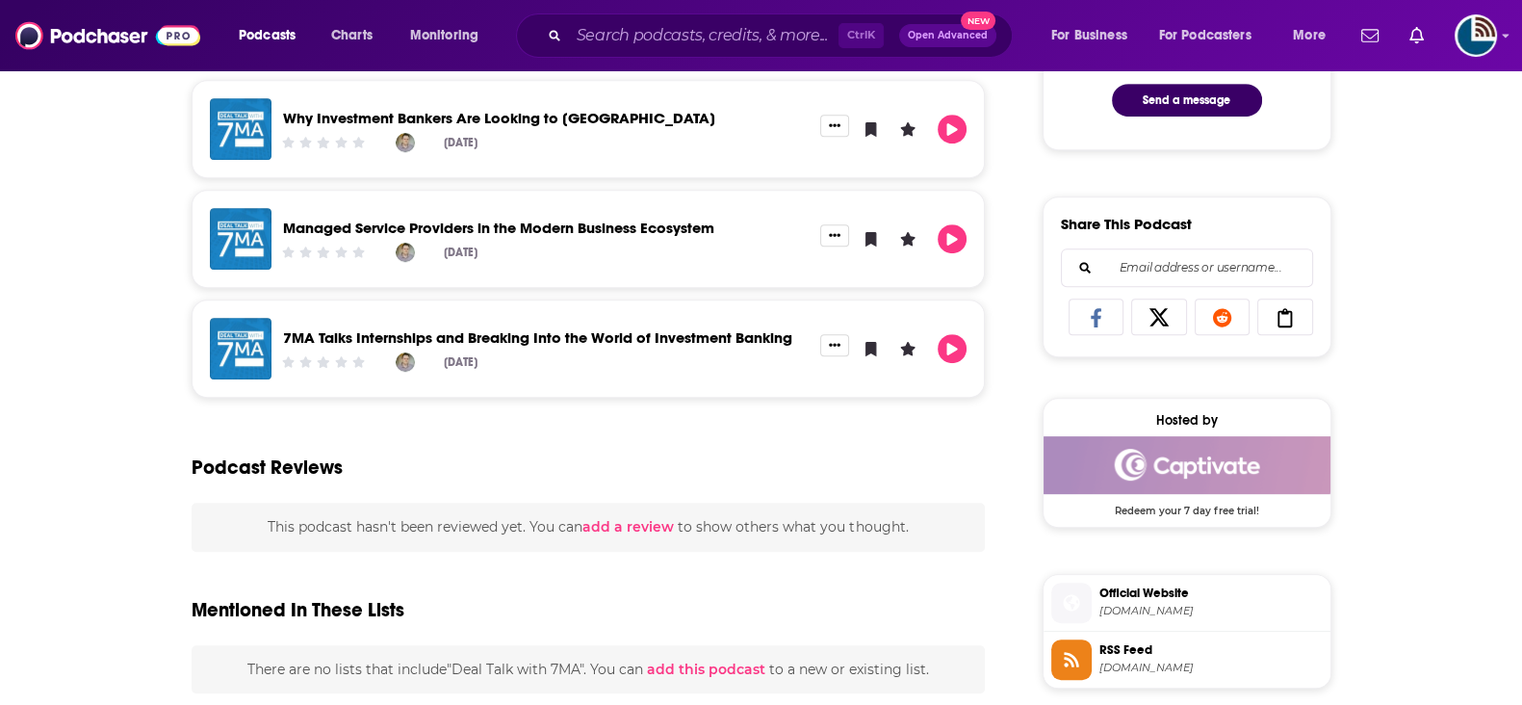
scroll to position [1083, 0]
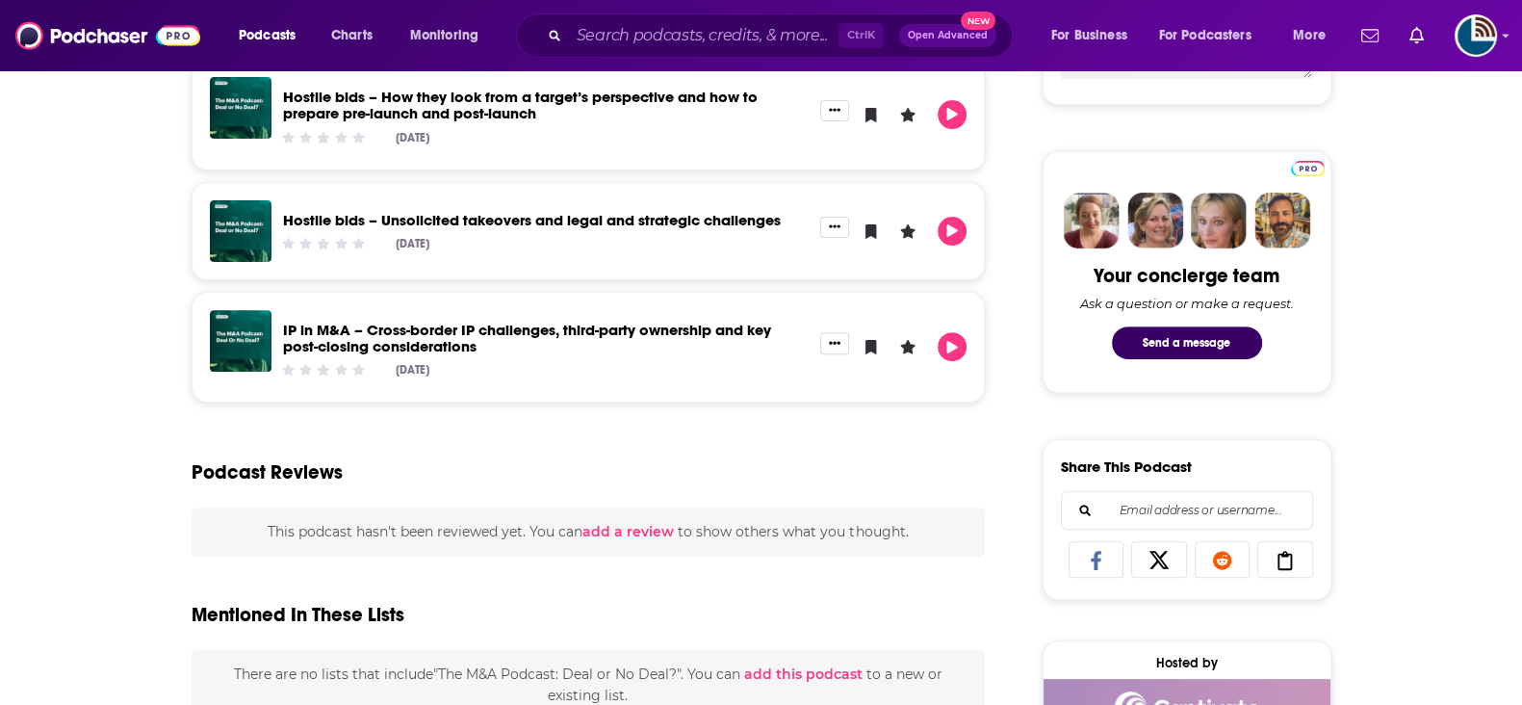
scroll to position [840, 0]
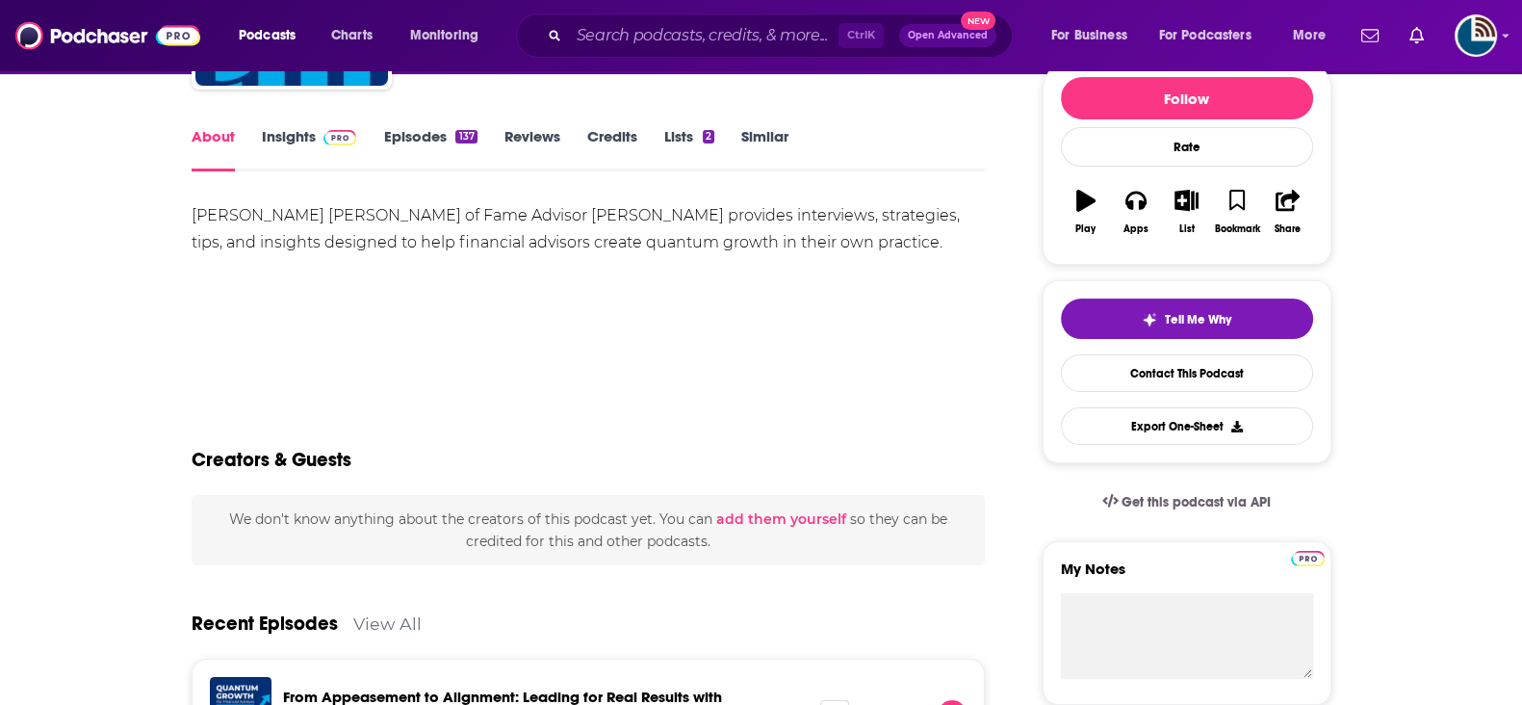
scroll to position [240, 0]
click at [296, 134] on link "Insights" at bounding box center [309, 149] width 95 height 44
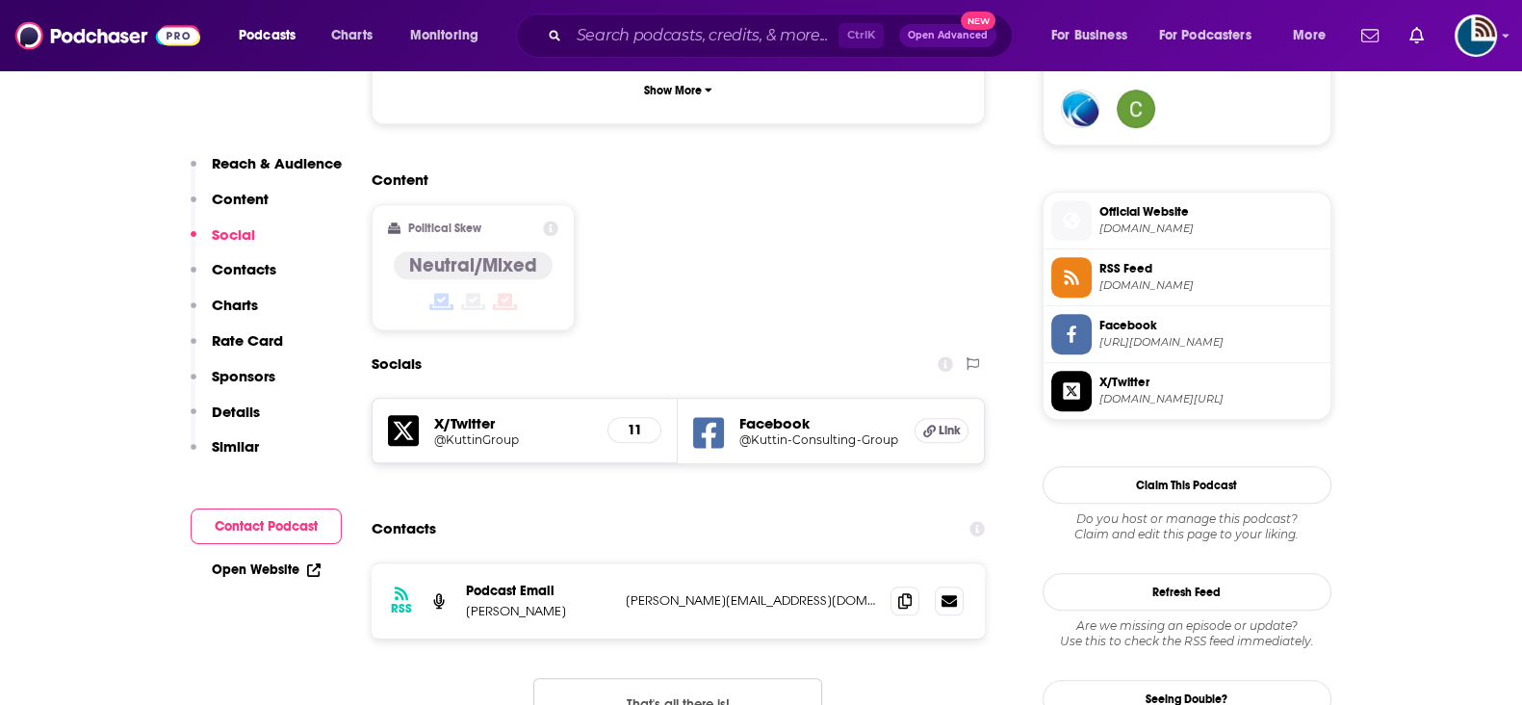
scroll to position [1443, 0]
click at [961, 584] on link at bounding box center [949, 598] width 29 height 29
click at [951, 593] on icon at bounding box center [948, 599] width 15 height 12
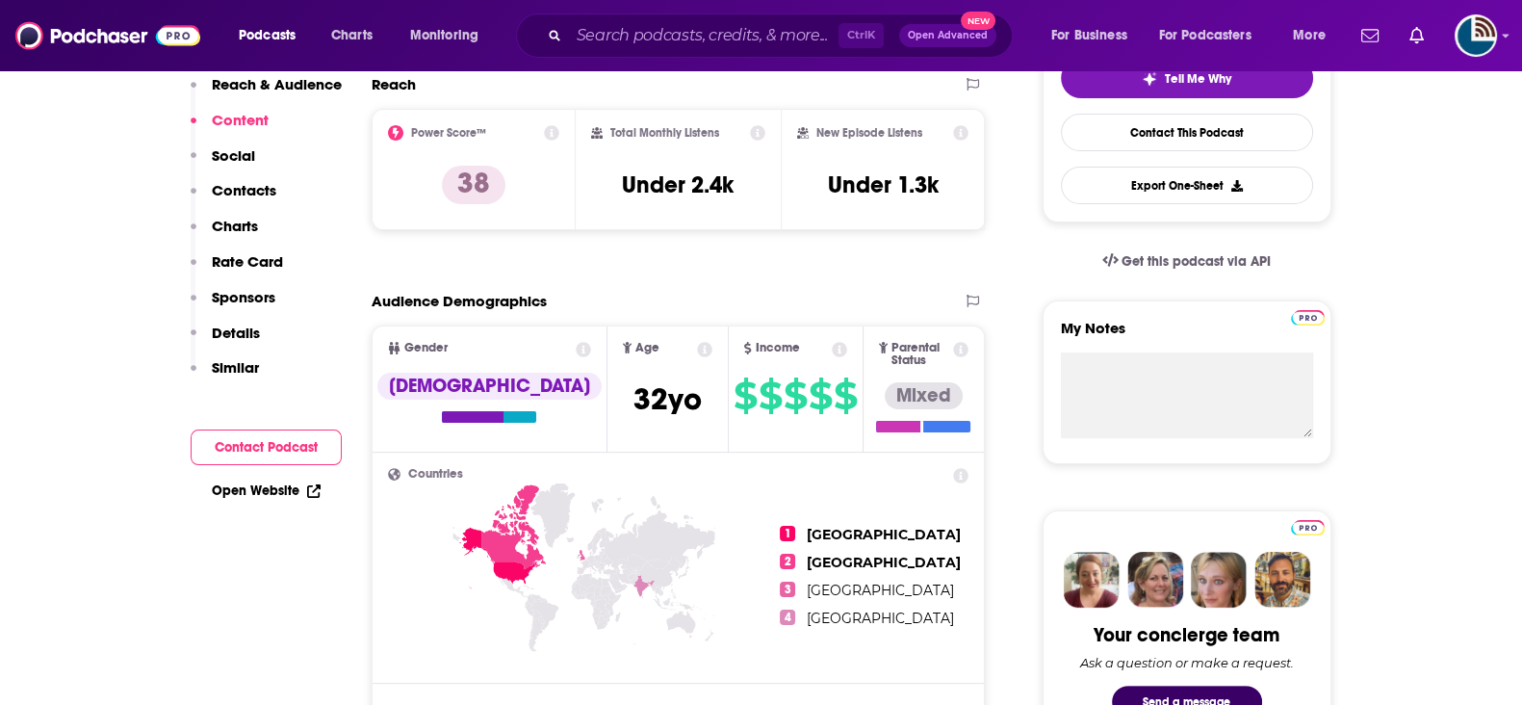
scroll to position [0, 0]
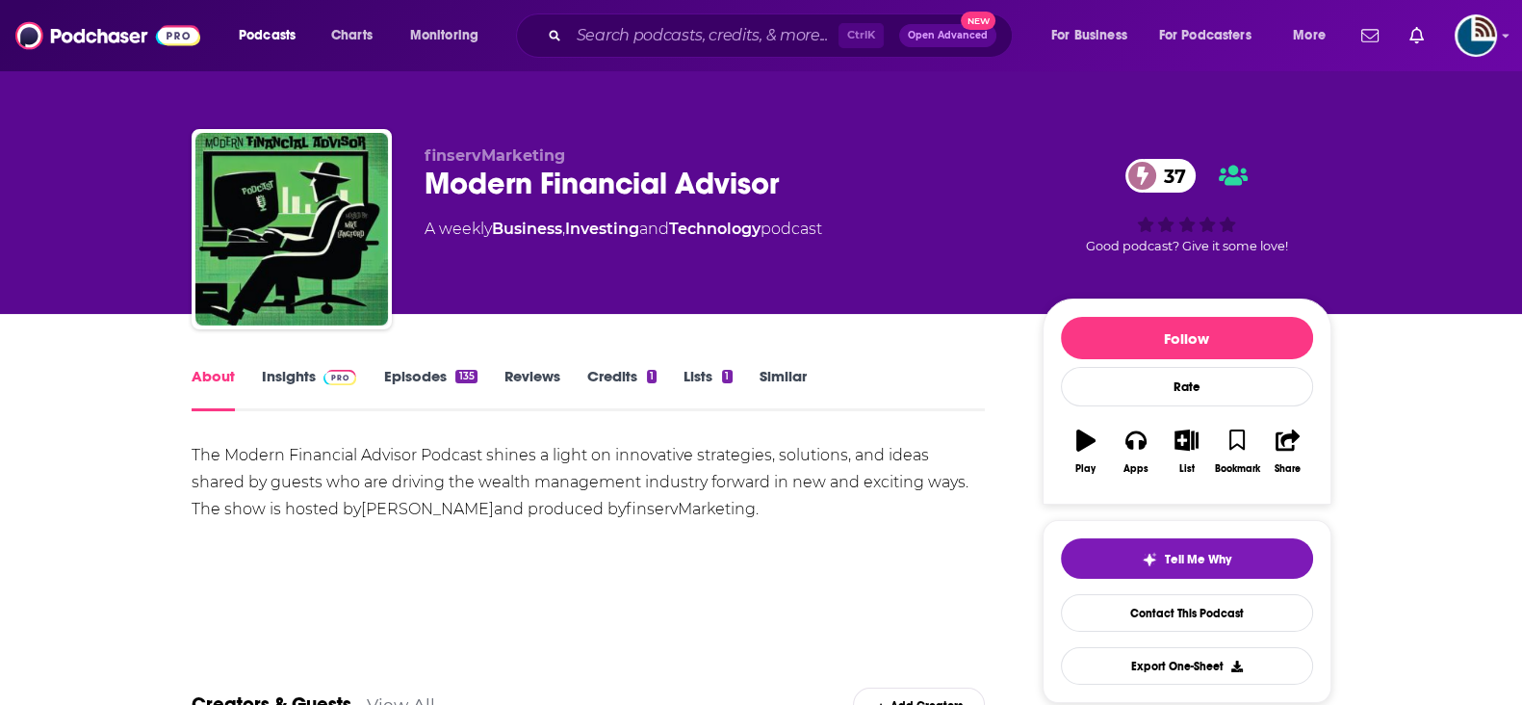
click at [282, 388] on link "Insights" at bounding box center [309, 389] width 95 height 44
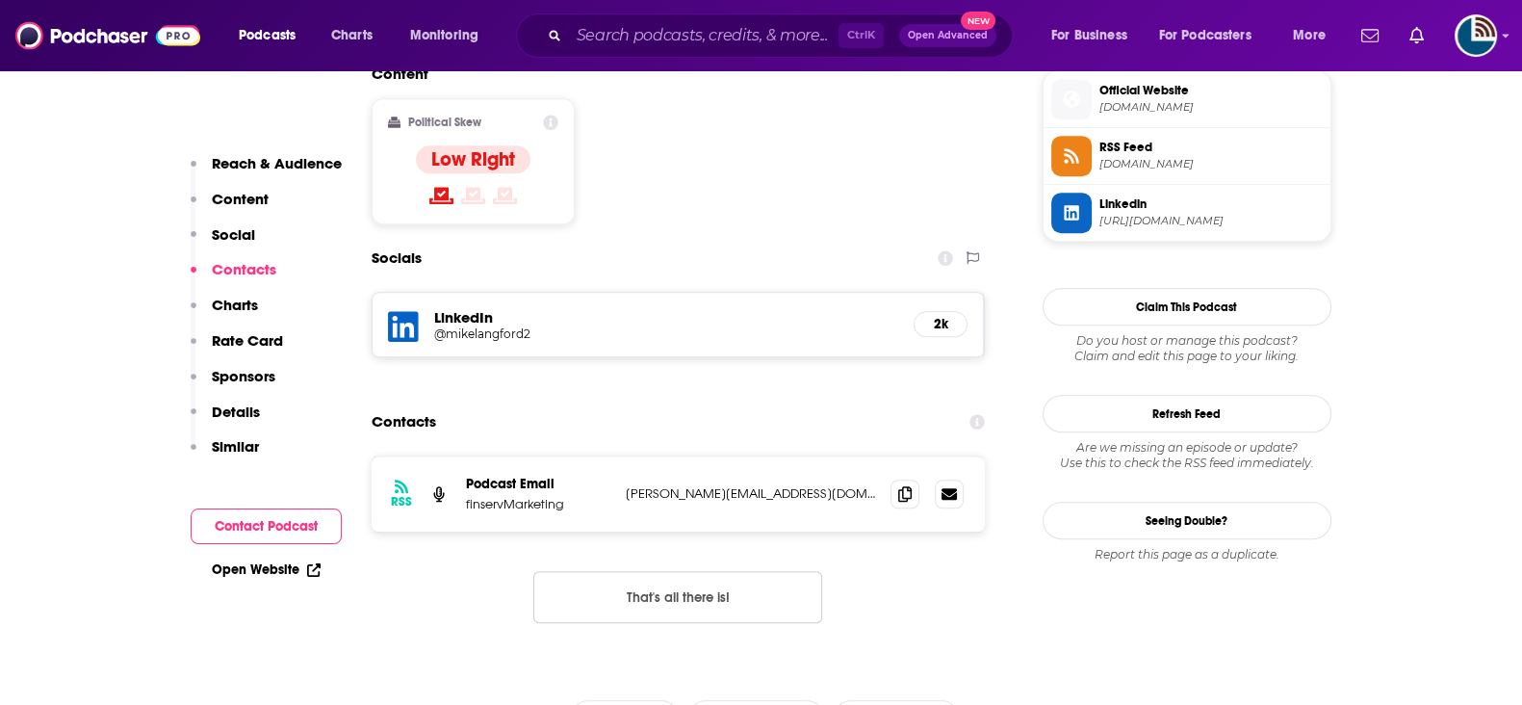
scroll to position [1563, 0]
click at [943, 487] on icon at bounding box center [948, 493] width 15 height 12
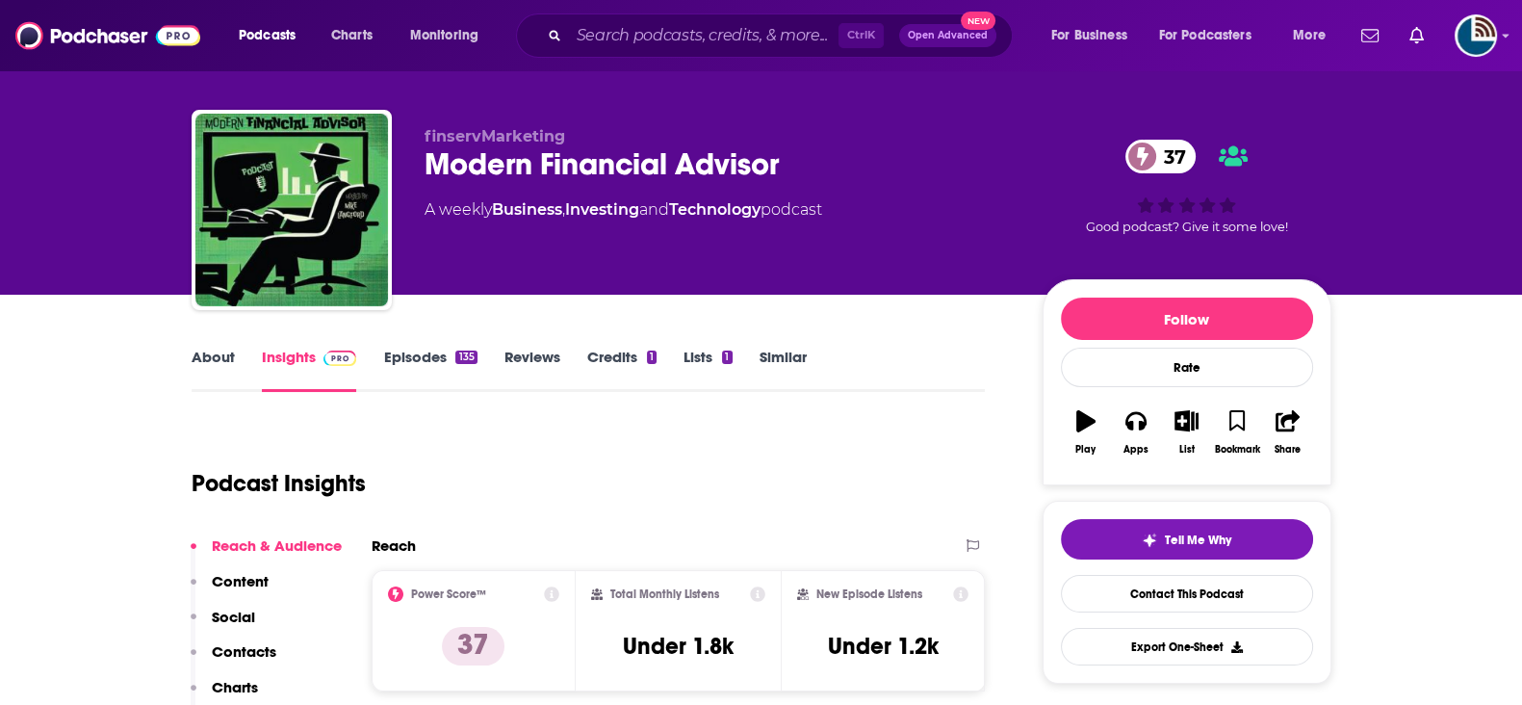
scroll to position [0, 0]
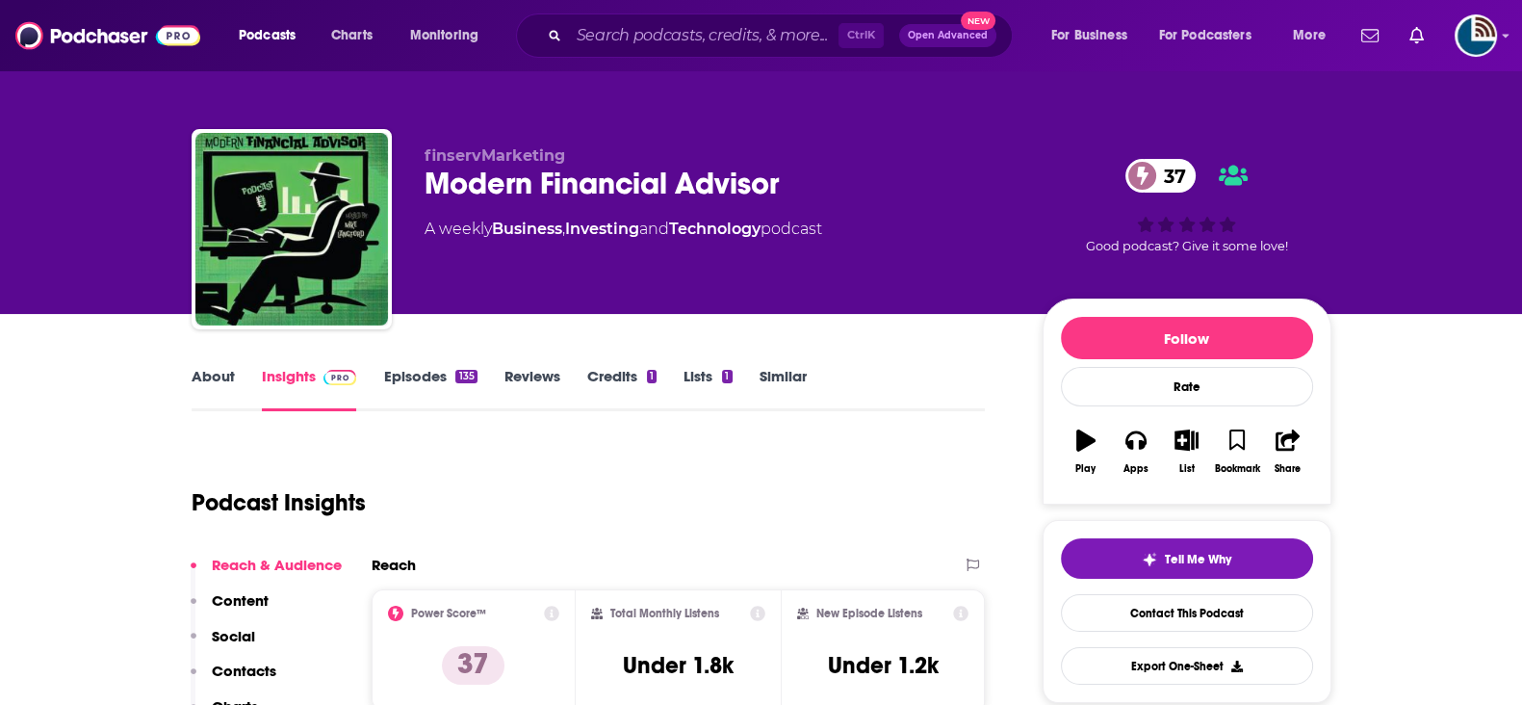
click at [217, 373] on link "About" at bounding box center [213, 389] width 43 height 44
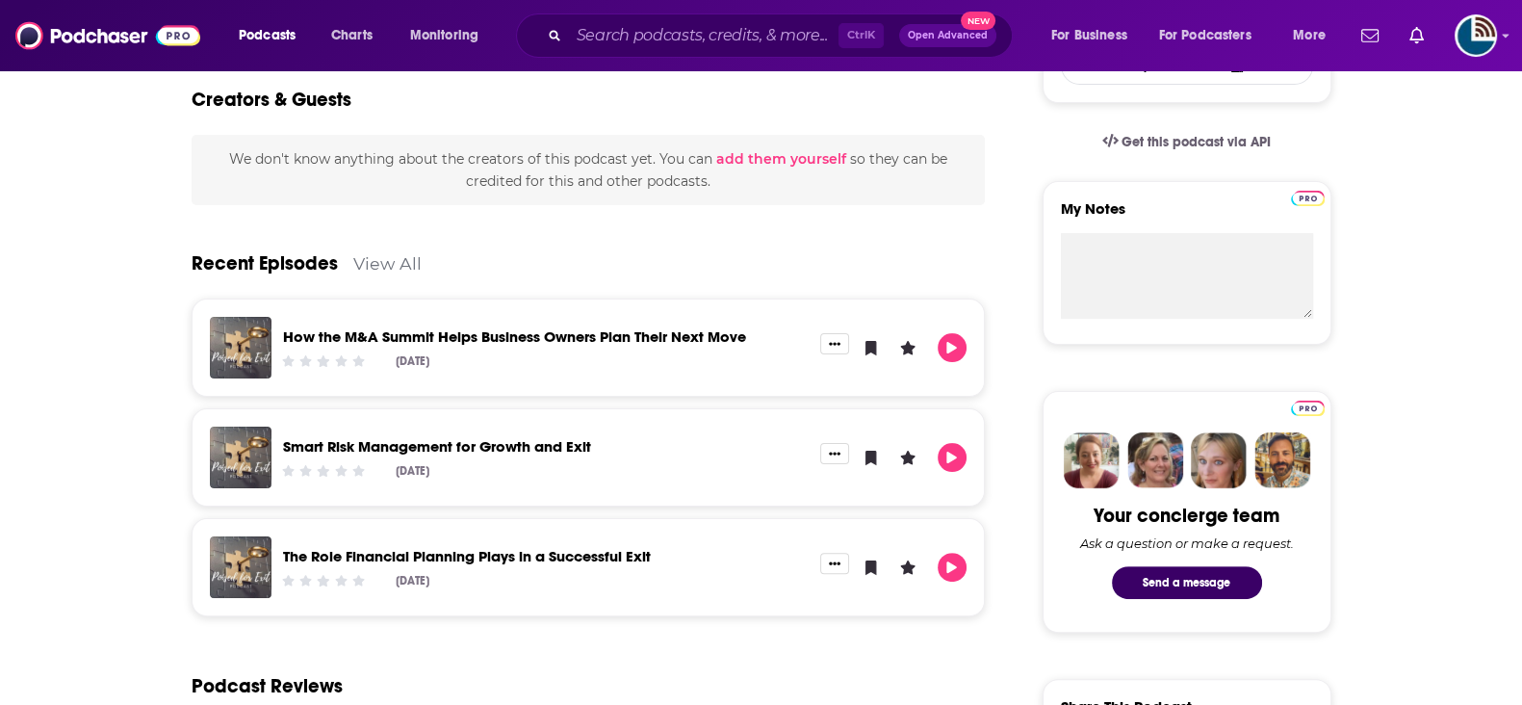
scroll to position [601, 0]
